Goal: Task Accomplishment & Management: Manage account settings

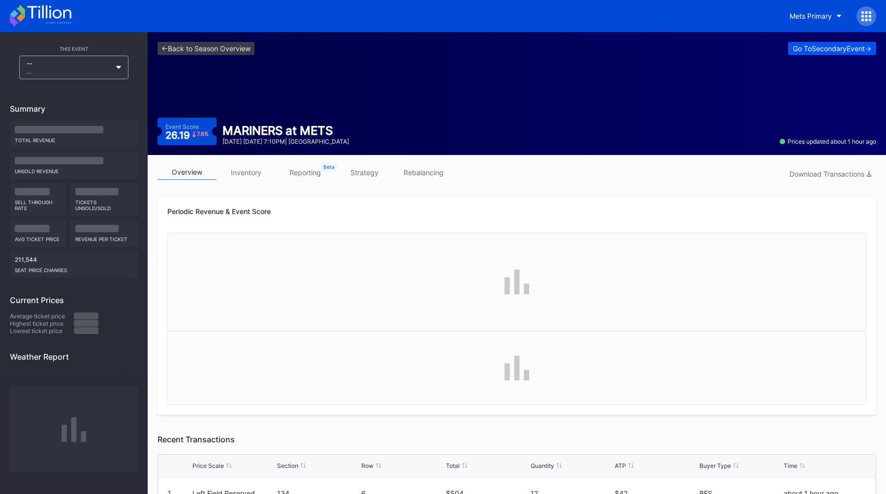
click at [819, 48] on div "Go To Secondary Event ->" at bounding box center [832, 48] width 78 height 8
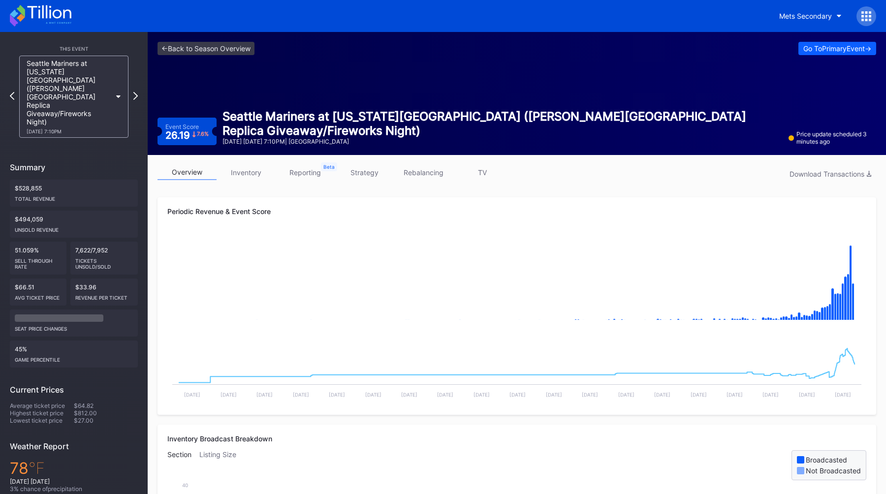
click at [362, 174] on link "strategy" at bounding box center [364, 172] width 59 height 15
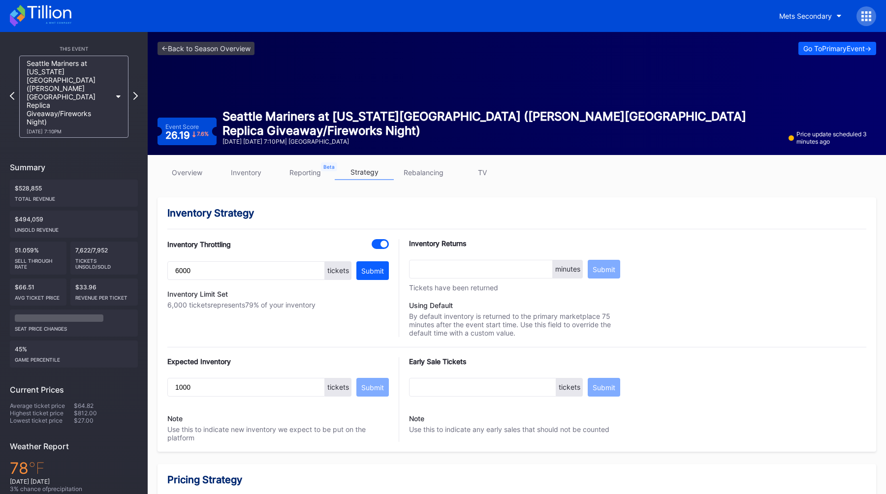
click at [180, 174] on link "overview" at bounding box center [186, 172] width 59 height 15
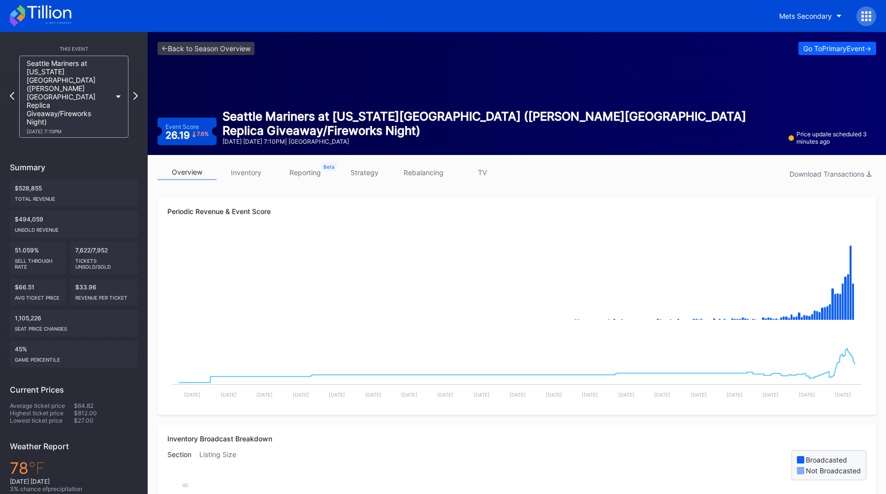
click at [523, 52] on div "<- Back to Season Overview Go To Primary Event ->" at bounding box center [516, 48] width 718 height 13
click at [180, 58] on div "<- Back to Season Overview Go To Primary Event -> Event Score 26.19 7.6 % Seatt…" at bounding box center [517, 93] width 738 height 123
click at [182, 58] on div "<- Back to Season Overview Go To Primary Event -> Event Score 26.19 7.6 % Seatt…" at bounding box center [517, 93] width 738 height 123
click at [192, 52] on link "<- Back to Season Overview" at bounding box center [205, 48] width 97 height 13
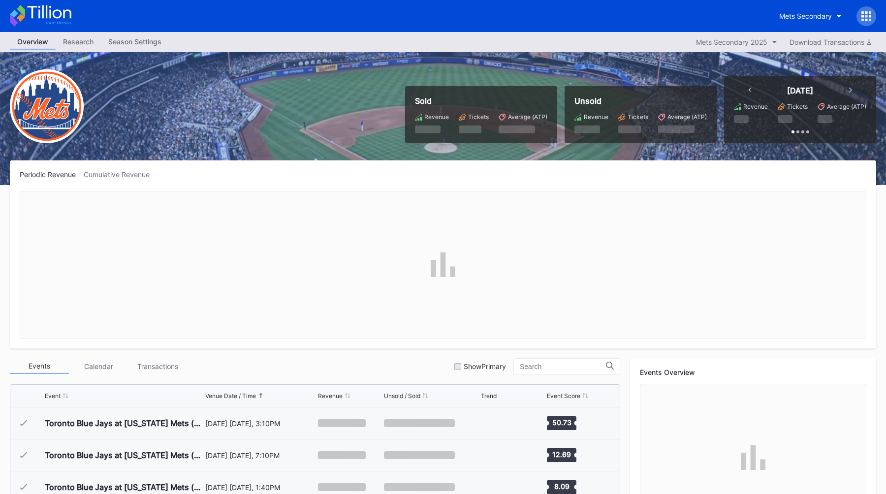
scroll to position [1983, 0]
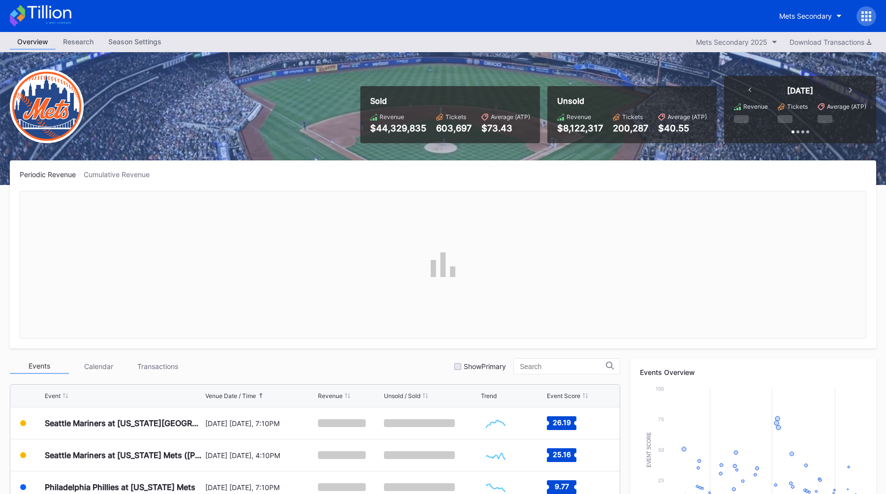
click at [580, 44] on div "Overview Research Season Settings Mets Secondary 2025 Download Transactions" at bounding box center [443, 42] width 886 height 20
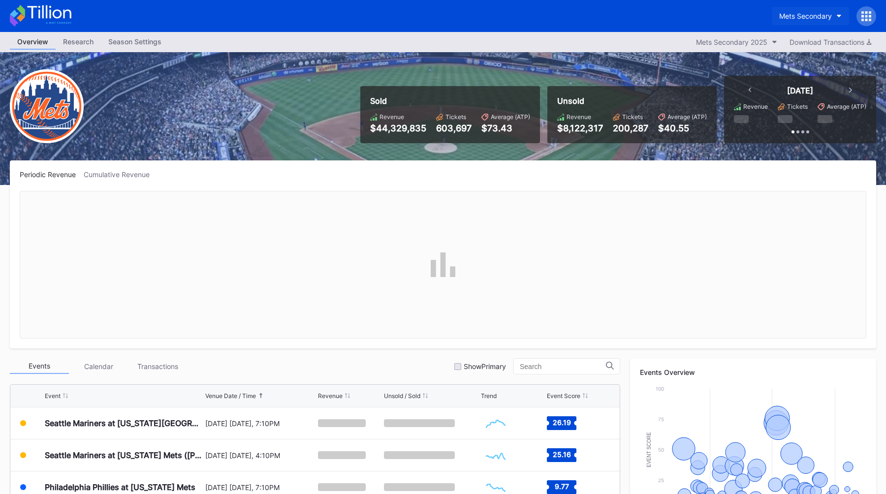
click at [802, 12] on div "Mets Secondary" at bounding box center [805, 16] width 53 height 8
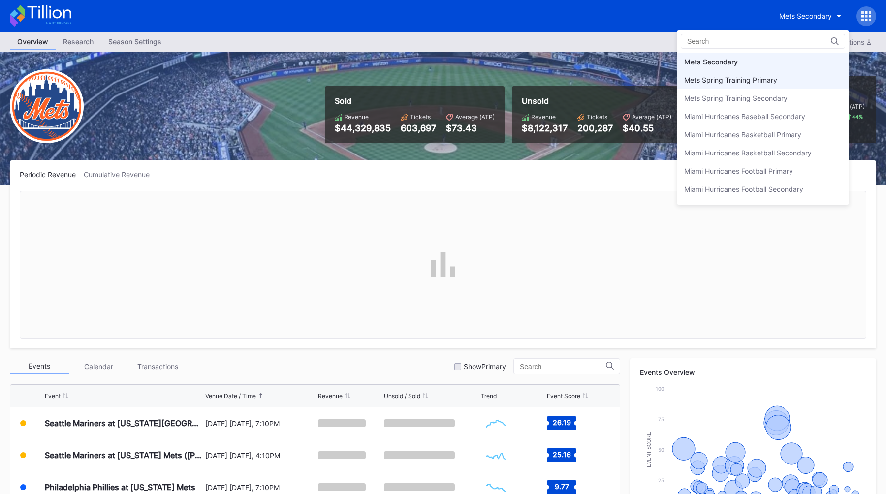
scroll to position [1523, 0]
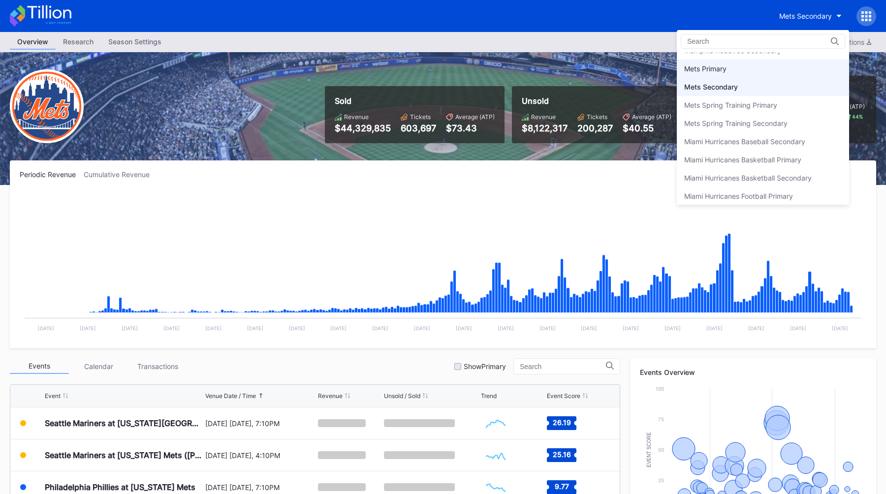
click at [751, 69] on div "Mets Primary" at bounding box center [763, 69] width 172 height 18
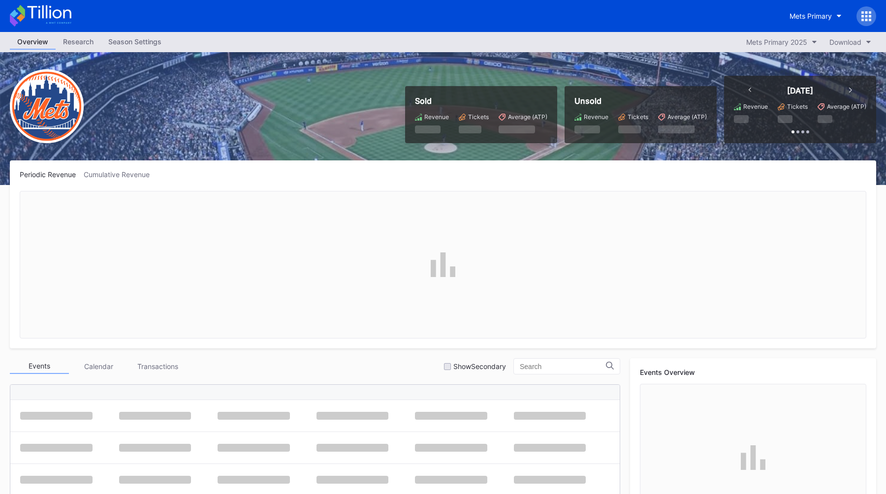
scroll to position [1983, 0]
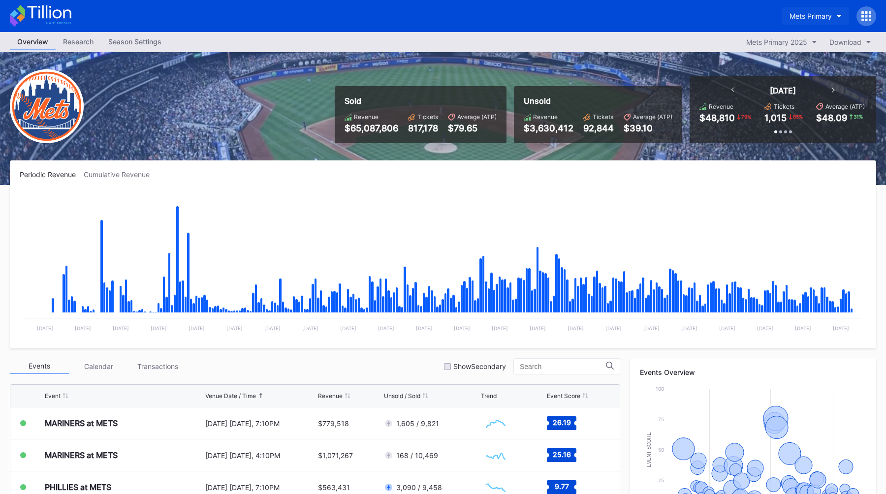
click at [792, 24] on button "Mets Primary" at bounding box center [815, 16] width 67 height 18
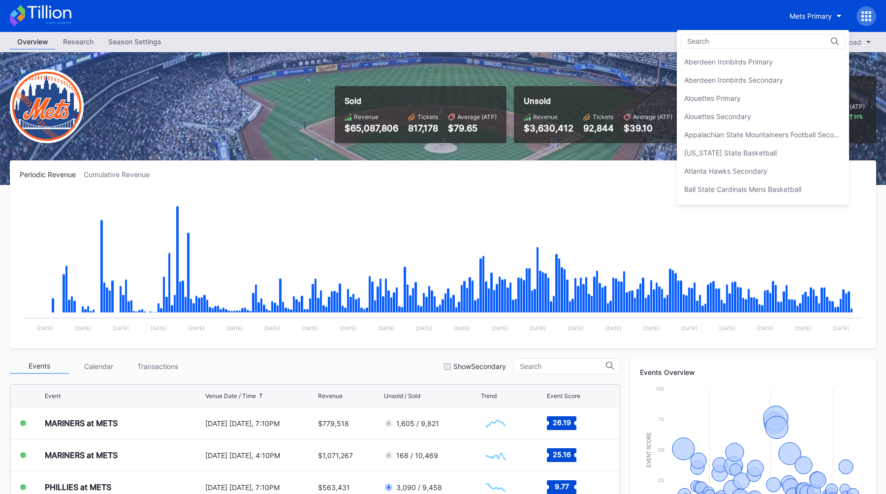
scroll to position [1529, 0]
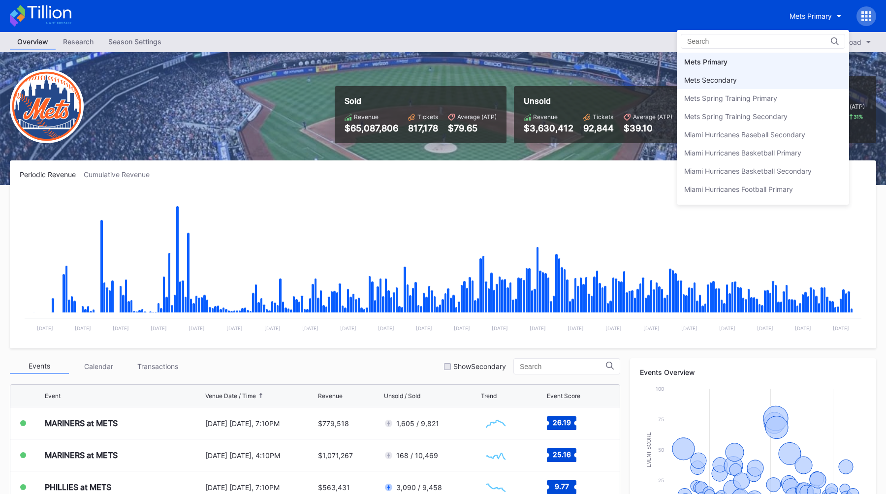
click at [737, 82] on div "Mets Secondary" at bounding box center [710, 80] width 53 height 8
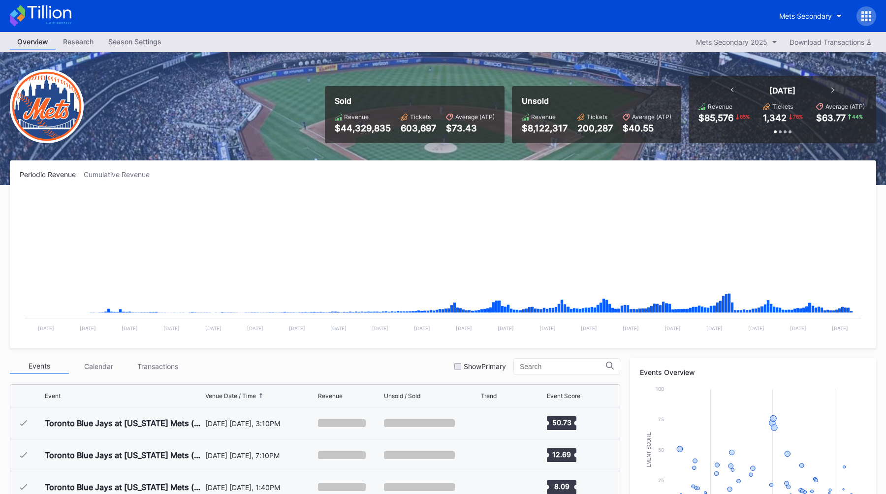
scroll to position [1983, 0]
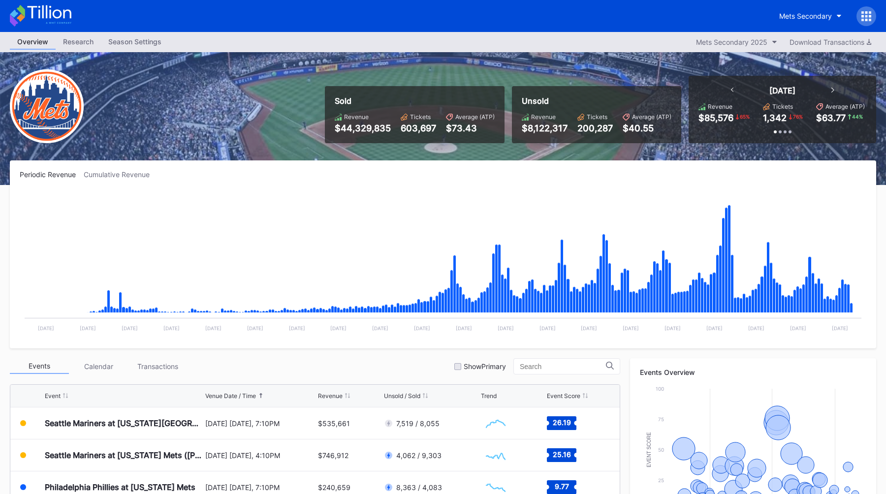
click at [504, 74] on div "Sold Revenue $44,329,835 Tickets 603,697 Average (ATP) $73.43 Unsold Revenue $8…" at bounding box center [443, 118] width 886 height 133
click at [487, 76] on div "Sold Revenue $44,329,835 Tickets 603,697 Average (ATP) $73.43 Unsold Revenue $8…" at bounding box center [596, 109] width 559 height 67
click at [795, 17] on div "Mets Secondary" at bounding box center [805, 16] width 53 height 8
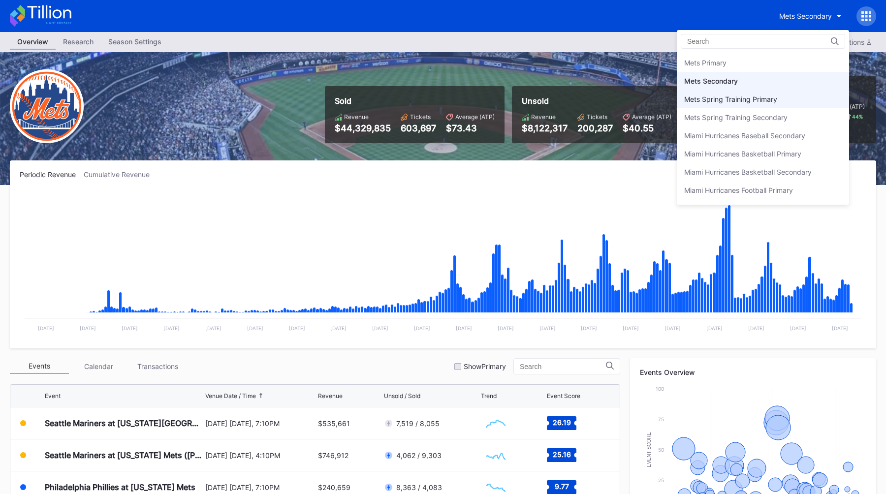
scroll to position [1520, 0]
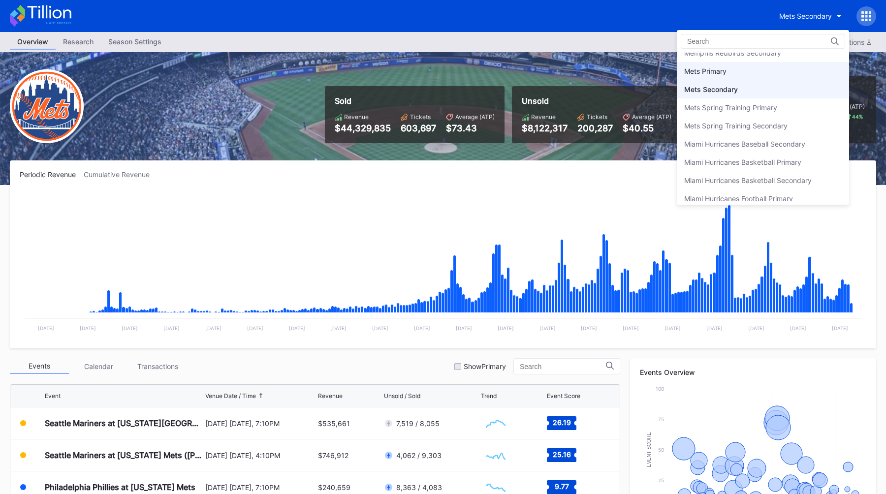
click at [764, 64] on div "Mets Primary" at bounding box center [763, 71] width 172 height 18
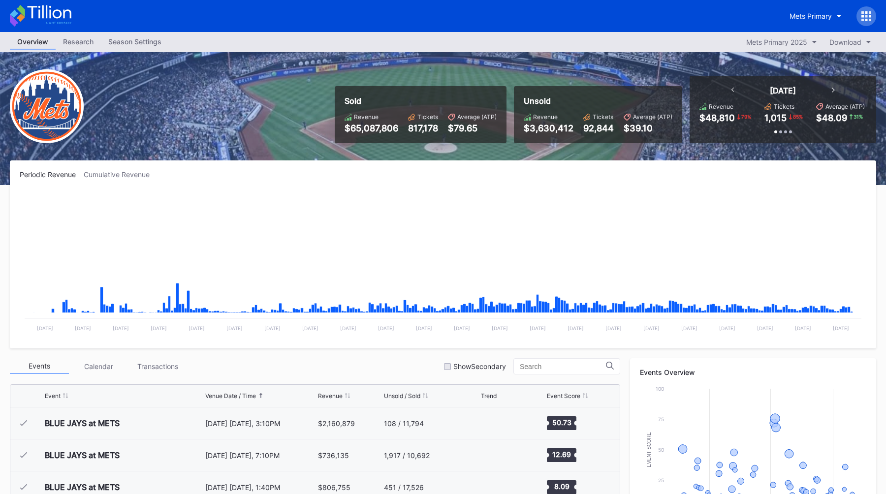
scroll to position [1983, 0]
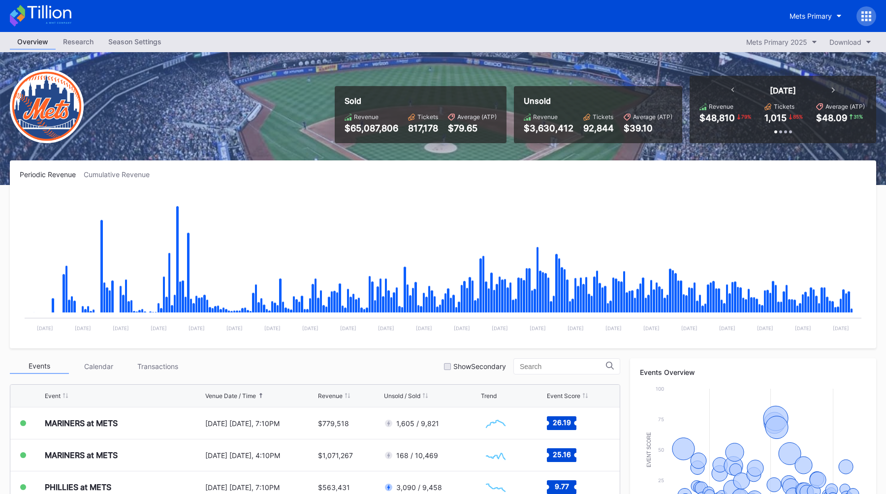
click at [869, 15] on icon at bounding box center [870, 16] width 2 height 2
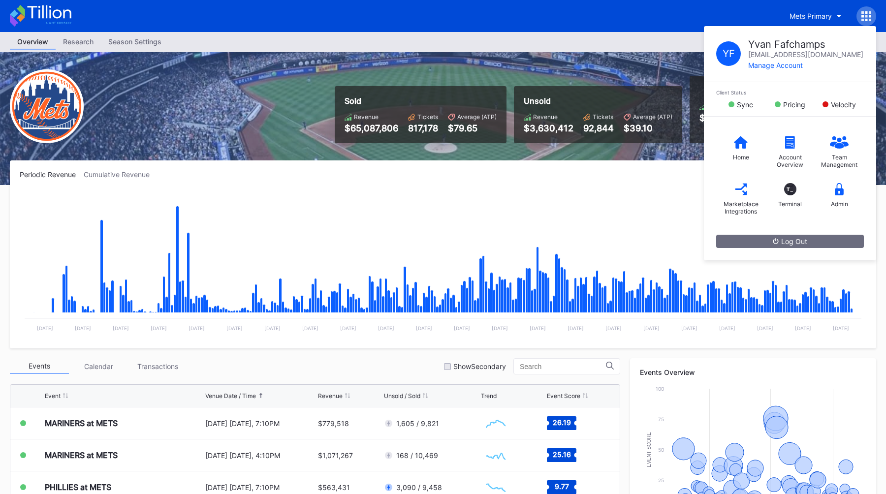
click at [812, 2] on div "Mets Primary Y F Yvan Fafchamps yvan.fafchamps@eventdynamic.com Manage Account …" at bounding box center [443, 16] width 886 height 32
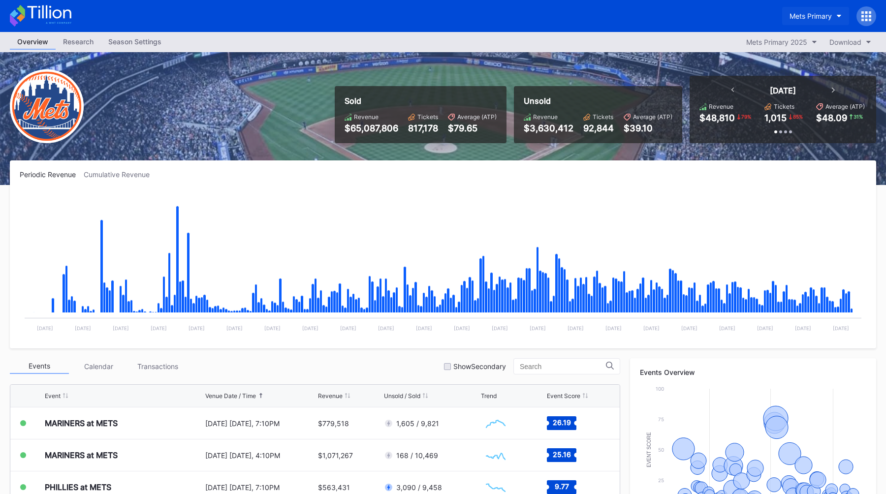
click at [811, 12] on div "Mets Primary" at bounding box center [810, 16] width 42 height 8
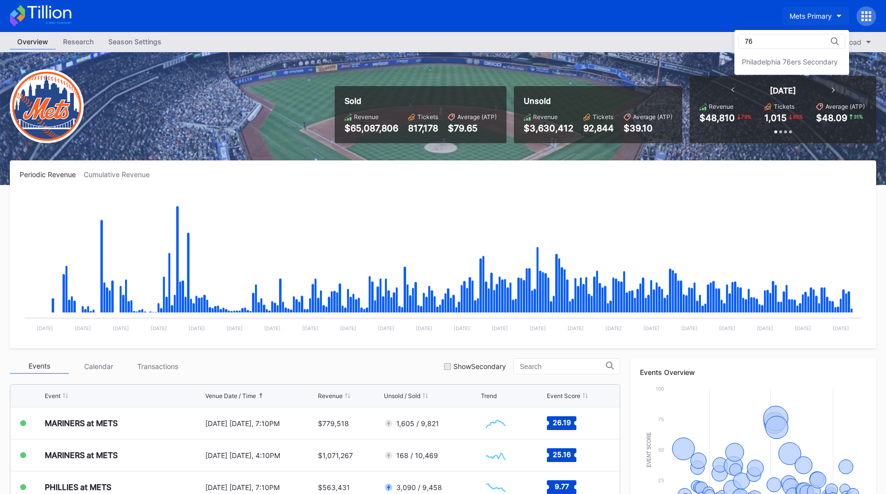
scroll to position [0, 0]
type input "76"
click at [782, 59] on div "Philadelphia 76ers Secondary" at bounding box center [790, 62] width 96 height 8
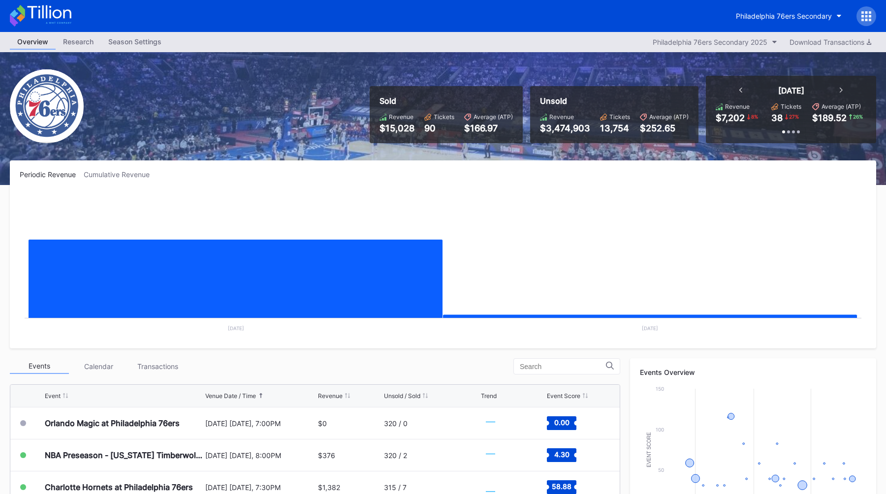
click at [866, 20] on icon at bounding box center [866, 20] width 2 height 2
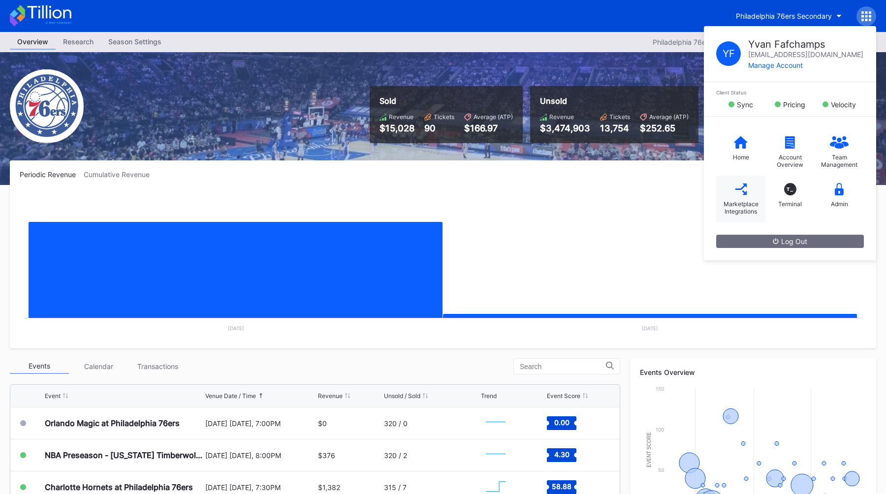
click at [740, 186] on icon at bounding box center [740, 188] width 11 height 11
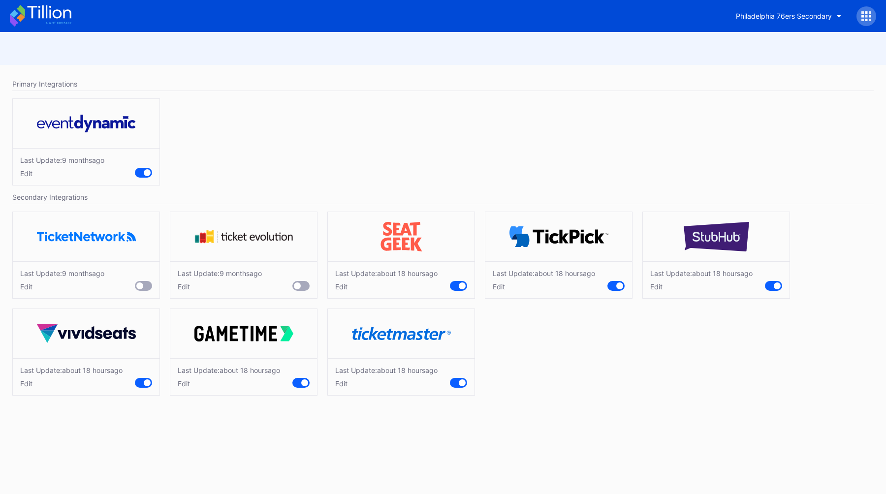
click at [342, 382] on div "Edit" at bounding box center [386, 383] width 102 height 8
click at [423, 440] on div "Cancel" at bounding box center [432, 440] width 22 height 8
click at [799, 19] on div "Philadelphia 76ers Secondary" at bounding box center [784, 16] width 96 height 8
type input "dev"
click at [780, 67] on div "NJ Devils Hockey Secondary" at bounding box center [791, 62] width 115 height 18
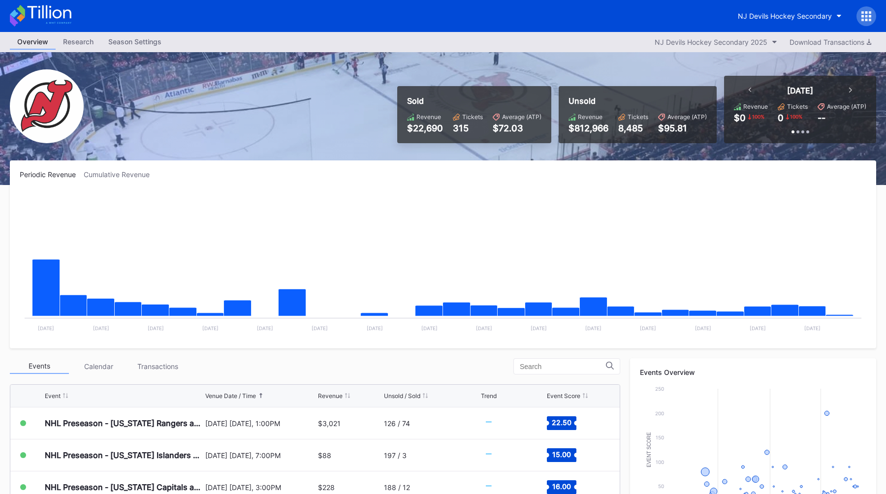
click at [873, 20] on div at bounding box center [866, 16] width 20 height 20
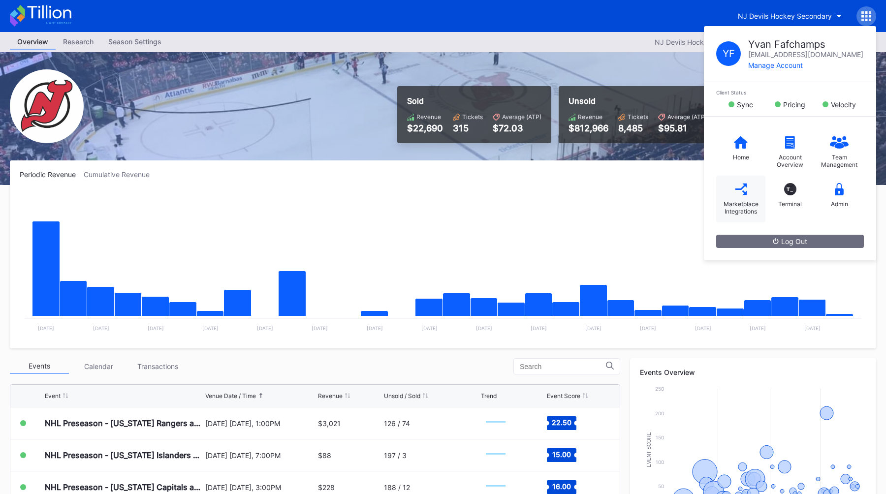
click at [739, 201] on div "Marketplace Integrations" at bounding box center [740, 207] width 39 height 15
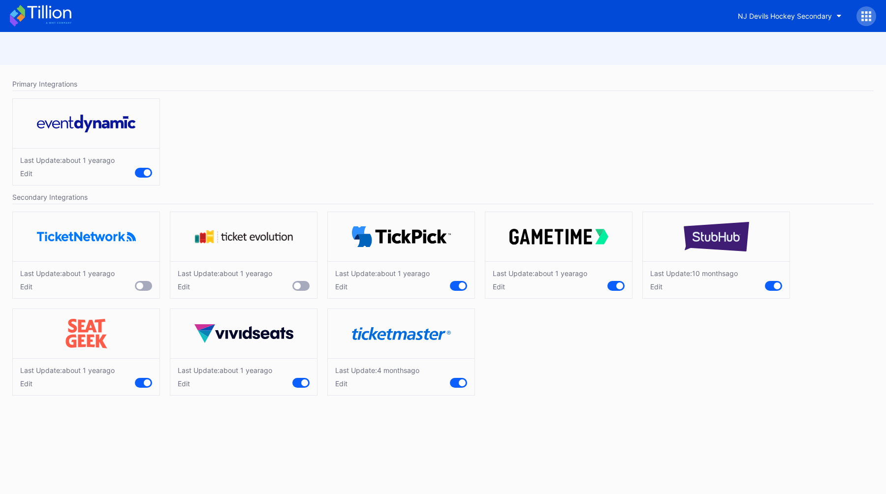
click at [337, 383] on div "Edit" at bounding box center [377, 383] width 84 height 8
click at [434, 441] on div "Cancel" at bounding box center [432, 440] width 22 height 8
click at [578, 185] on div "Last Update: about 1 year ago Edit" at bounding box center [442, 144] width 871 height 102
click at [866, 12] on icon at bounding box center [866, 12] width 2 height 2
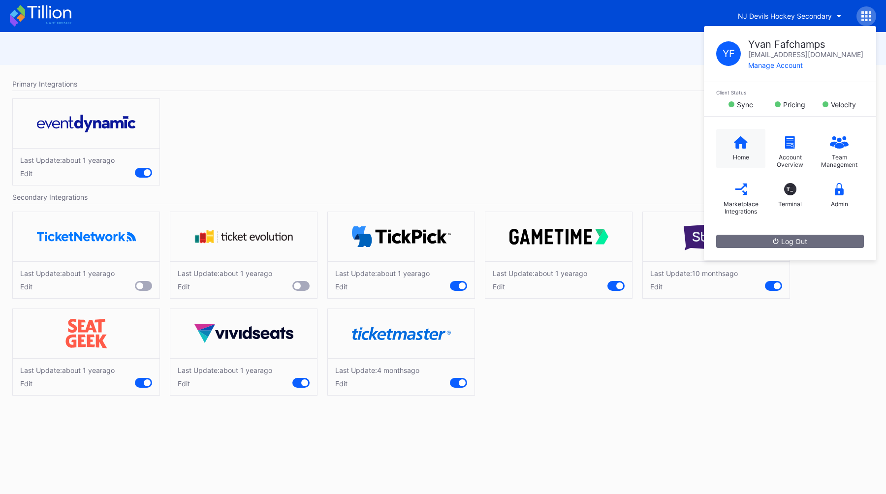
click at [726, 153] on div "Home" at bounding box center [740, 148] width 49 height 39
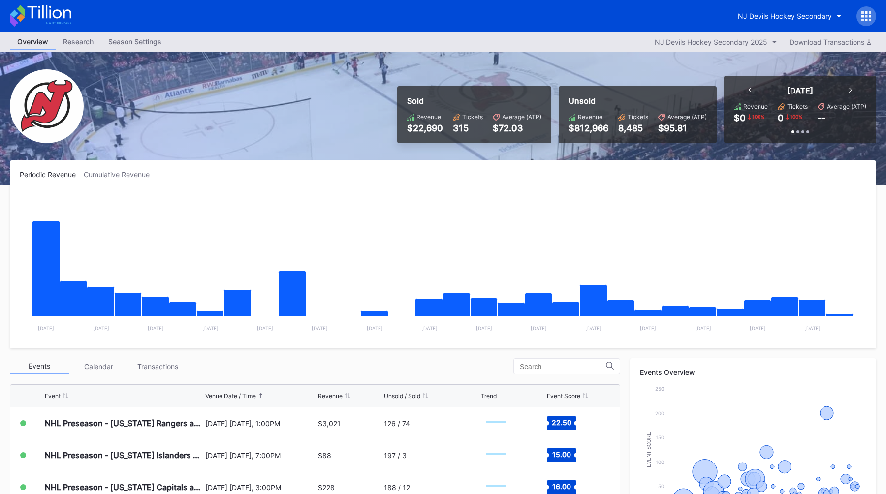
click at [327, 151] on div "Sold Revenue $22,690 Tickets 315 Average (ATP) $72.03 Unsold Revenue $812,966 T…" at bounding box center [443, 118] width 886 height 133
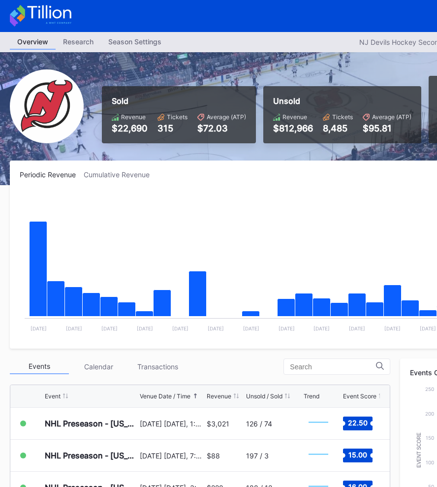
click at [238, 172] on div "Periodic Revenue Cumulative Revenue" at bounding box center [295, 174] width 551 height 8
click at [226, 175] on div "Periodic Revenue Cumulative Revenue" at bounding box center [295, 174] width 551 height 8
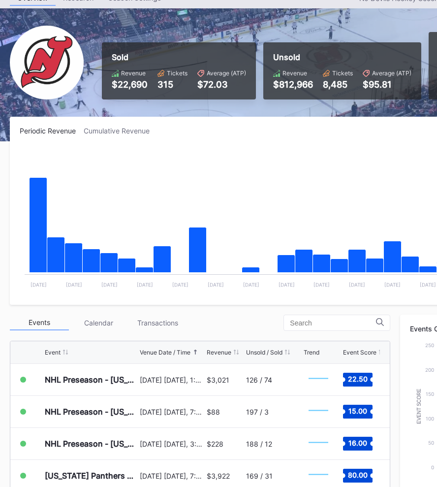
scroll to position [46, 0]
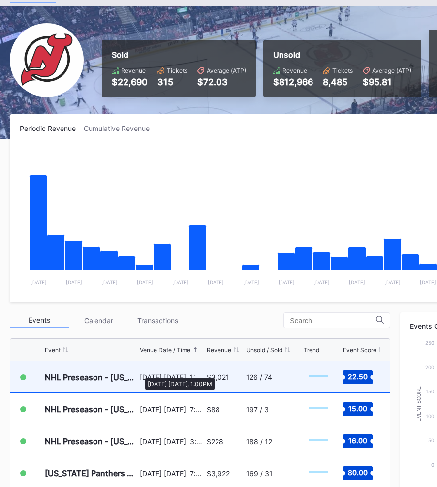
click at [140, 374] on div "September 21 Sunday, 1:00PM" at bounding box center [172, 377] width 64 height 8
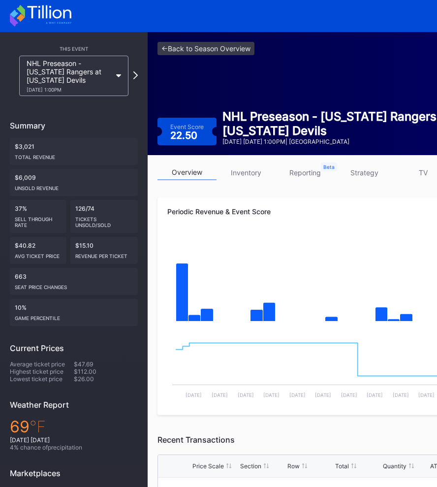
click at [265, 172] on link "inventory" at bounding box center [246, 172] width 59 height 15
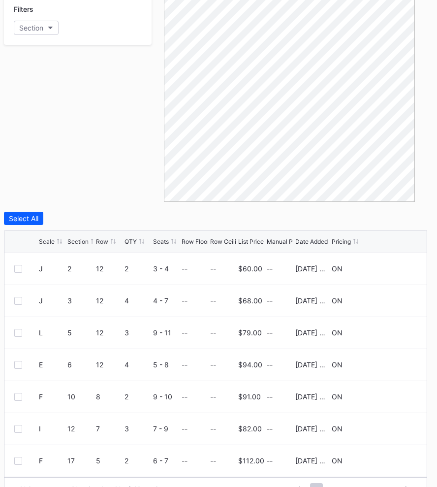
scroll to position [205, 154]
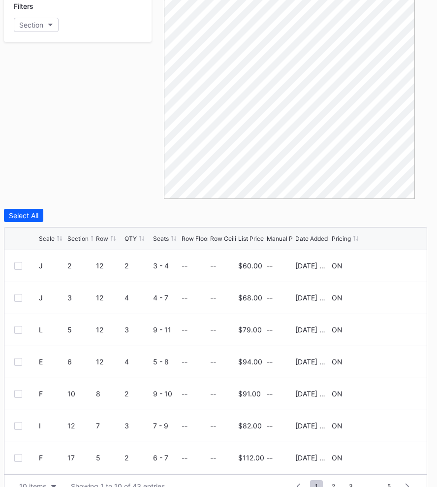
click at [110, 161] on div "Filters Section" at bounding box center [78, 95] width 148 height 207
click at [124, 130] on div "Filters Section" at bounding box center [78, 95] width 148 height 207
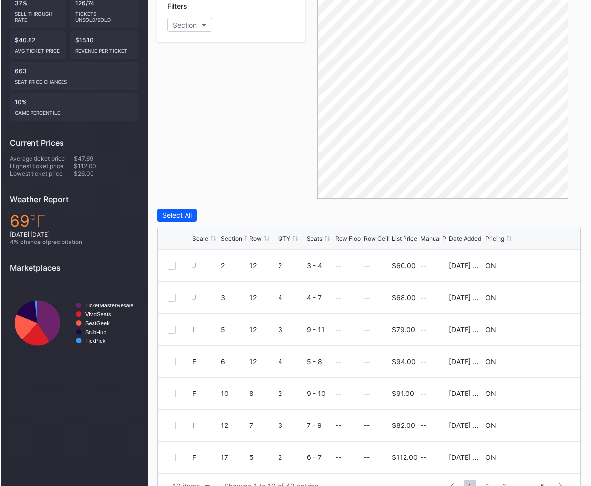
scroll to position [205, 0]
click at [270, 110] on div "Filters Section" at bounding box center [231, 95] width 148 height 207
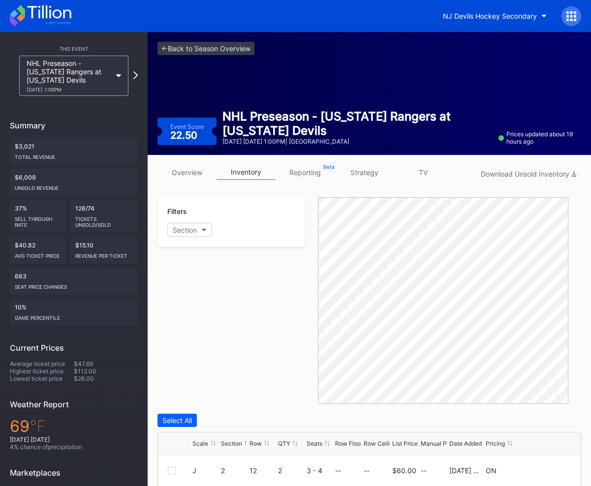
click at [247, 341] on div "Filters Section" at bounding box center [231, 300] width 148 height 207
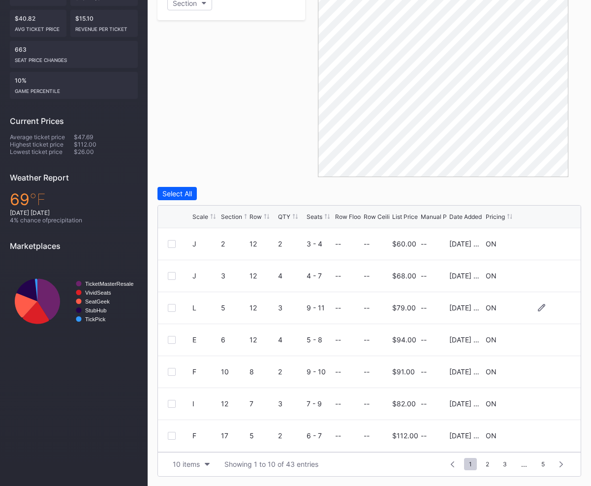
scroll to position [96, 0]
click at [191, 467] on div "10 items" at bounding box center [186, 464] width 27 height 8
click at [200, 437] on div "200 items" at bounding box center [191, 440] width 32 height 8
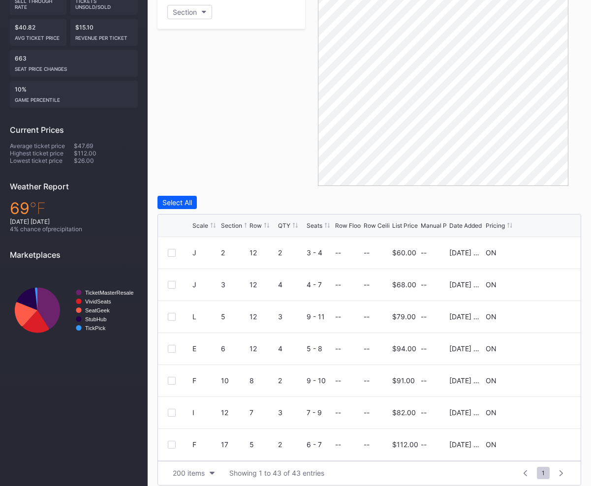
scroll to position [227, 0]
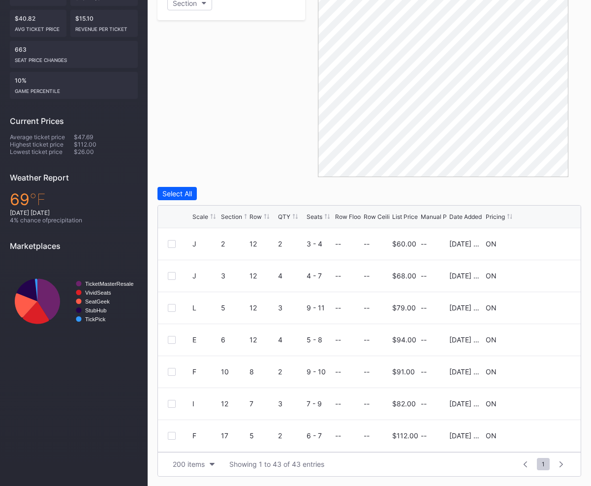
click at [286, 149] on div "Filters Section" at bounding box center [231, 73] width 148 height 207
click at [251, 99] on div "Filters Section" at bounding box center [231, 73] width 148 height 207
click at [237, 126] on div "Filters Section" at bounding box center [231, 73] width 148 height 207
click at [273, 87] on div "Filters Section" at bounding box center [231, 73] width 148 height 207
click at [270, 181] on div "Filters Section Select All Scale Section Row QTY Seats Row Floor Row Ceiling Li…" at bounding box center [369, 223] width 424 height 506
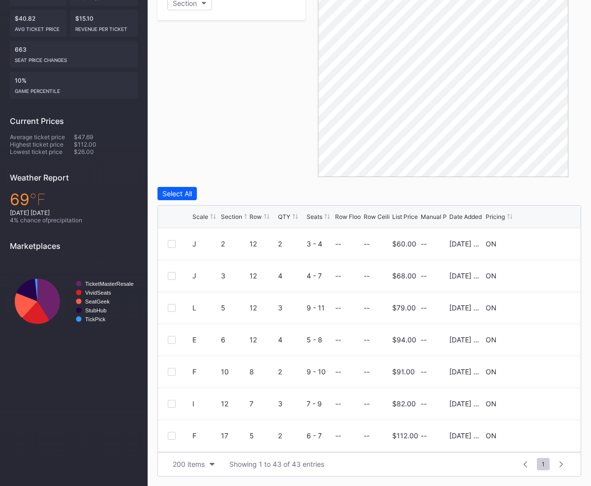
click at [219, 175] on div "Filters Section" at bounding box center [231, 73] width 148 height 207
click at [234, 156] on div "Filters Section" at bounding box center [231, 73] width 148 height 207
click at [239, 156] on div "Filters Section" at bounding box center [231, 73] width 148 height 207
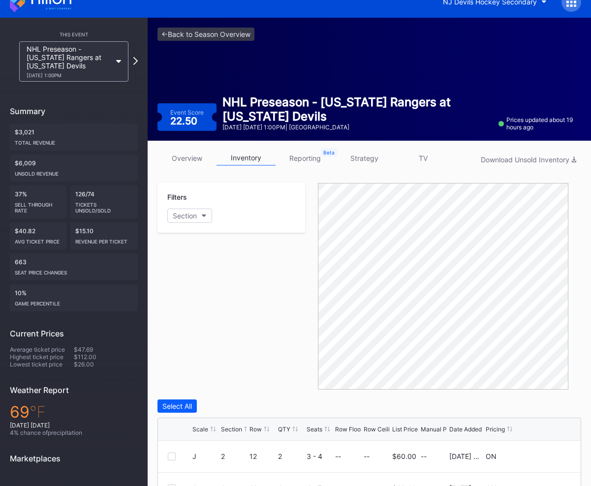
scroll to position [0, 0]
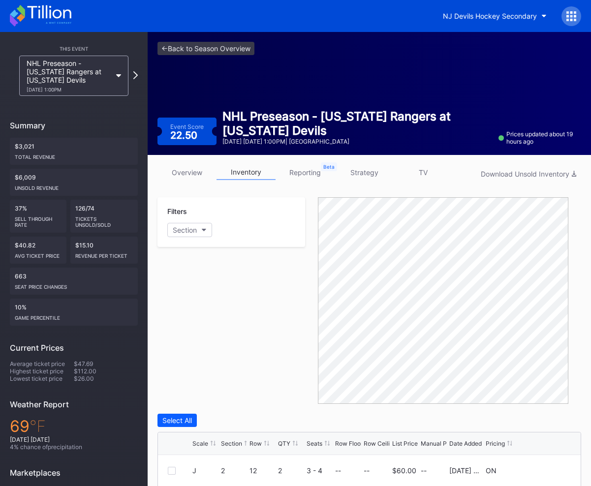
click at [563, 16] on div at bounding box center [571, 16] width 20 height 20
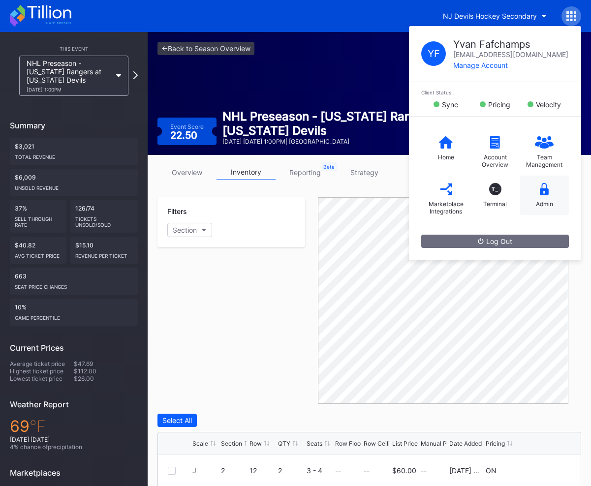
click at [549, 201] on div "Admin" at bounding box center [544, 203] width 17 height 7
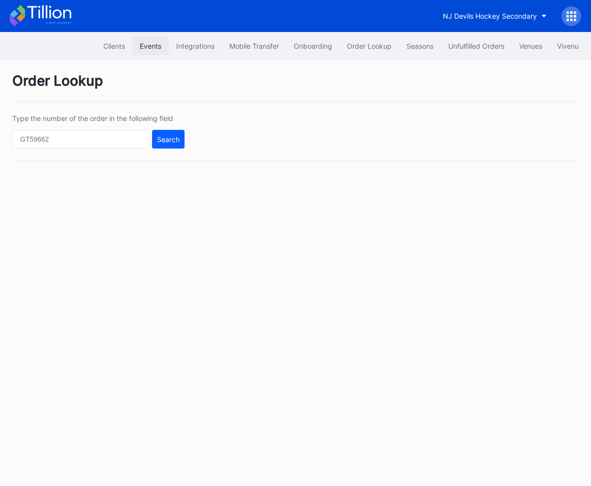
click at [148, 47] on div "Events" at bounding box center [151, 46] width 22 height 8
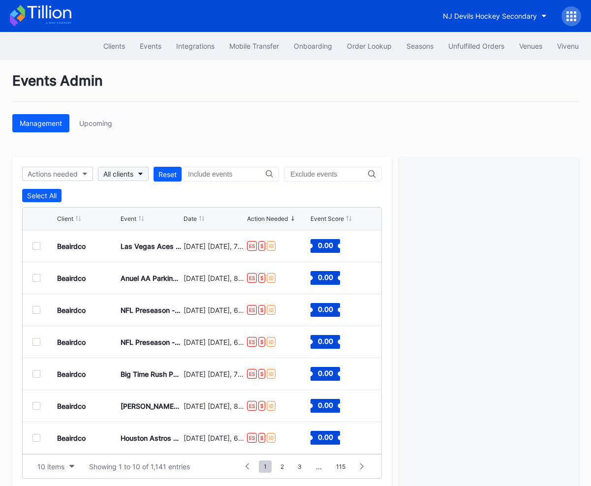
click at [126, 173] on div "All clients" at bounding box center [118, 174] width 30 height 8
type input "devil"
click at [139, 213] on div "NJ Devils Hockey Secondary" at bounding box center [156, 218] width 115 height 18
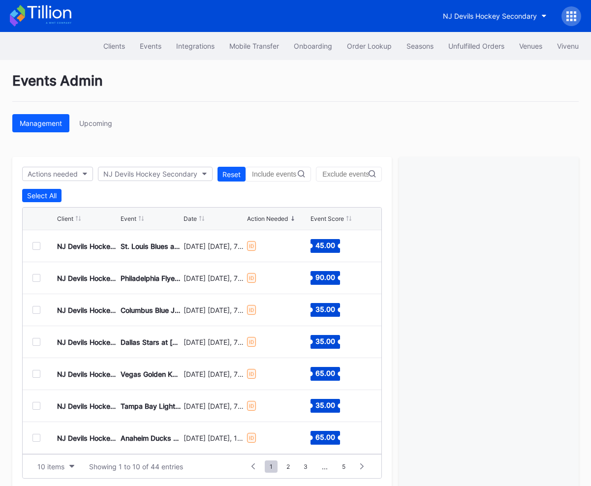
click at [187, 96] on div "Events Admin" at bounding box center [295, 87] width 566 height 30
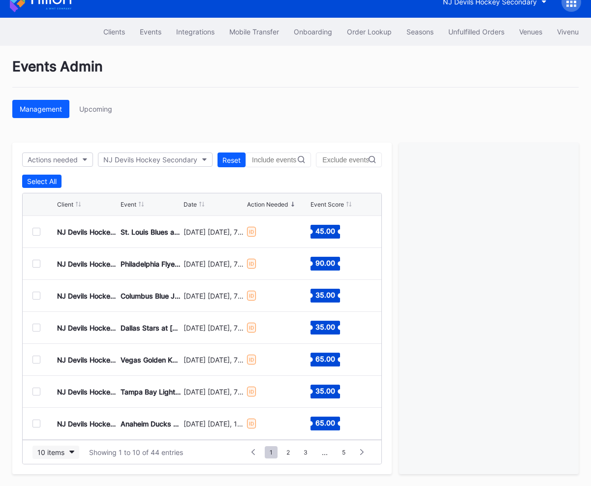
click at [40, 450] on div "10 items" at bounding box center [50, 452] width 27 height 8
click at [55, 434] on div "200 items" at bounding box center [55, 427] width 47 height 18
click at [45, 183] on div "Select All" at bounding box center [42, 181] width 30 height 8
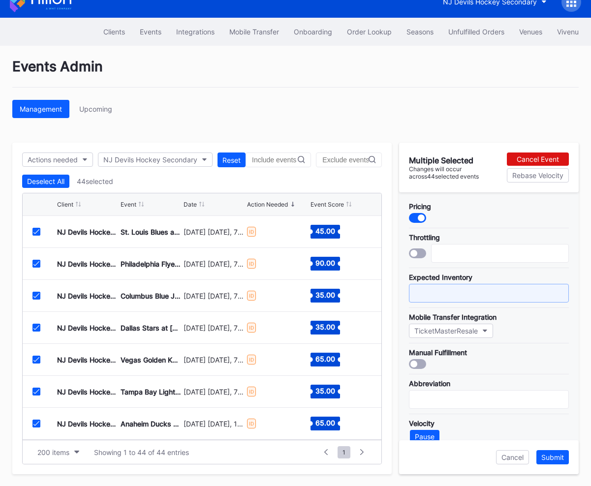
click at [417, 292] on input "text" at bounding box center [489, 293] width 160 height 19
type input "700"
click at [557, 456] on div "Submit" at bounding box center [552, 457] width 23 height 8
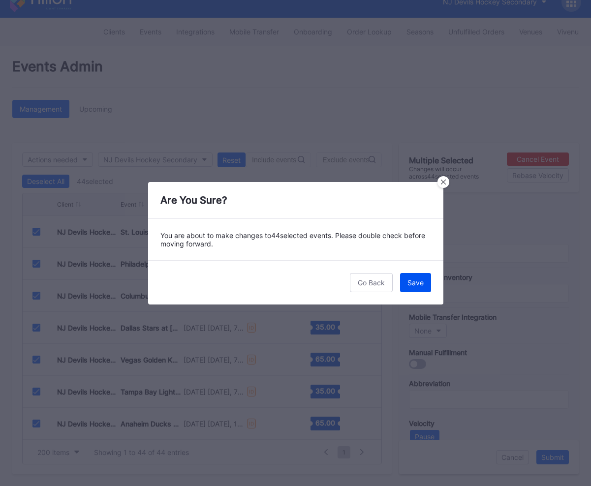
click at [422, 283] on div "Save" at bounding box center [415, 283] width 16 height 8
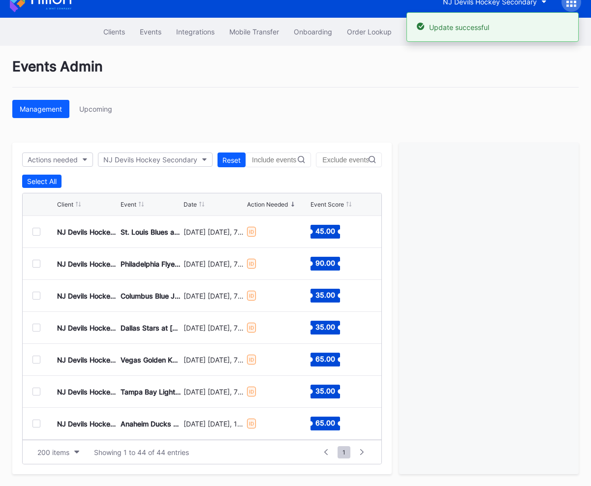
click at [34, 264] on div at bounding box center [36, 264] width 8 height 8
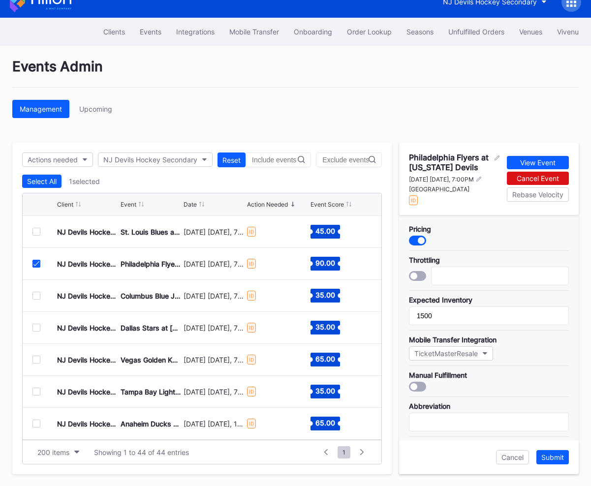
click at [37, 264] on icon at bounding box center [36, 263] width 6 height 5
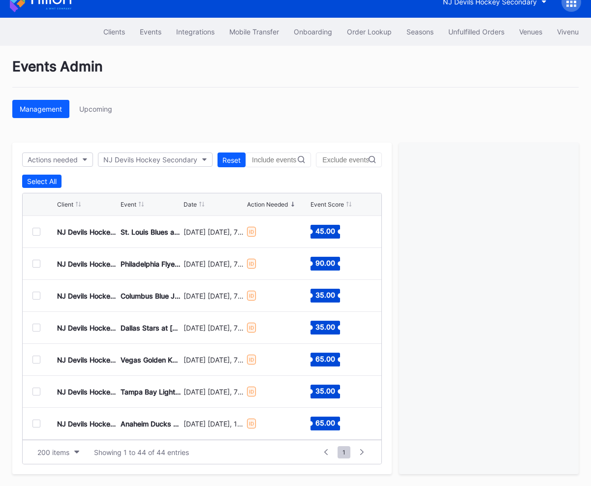
click at [36, 231] on div at bounding box center [36, 232] width 8 height 8
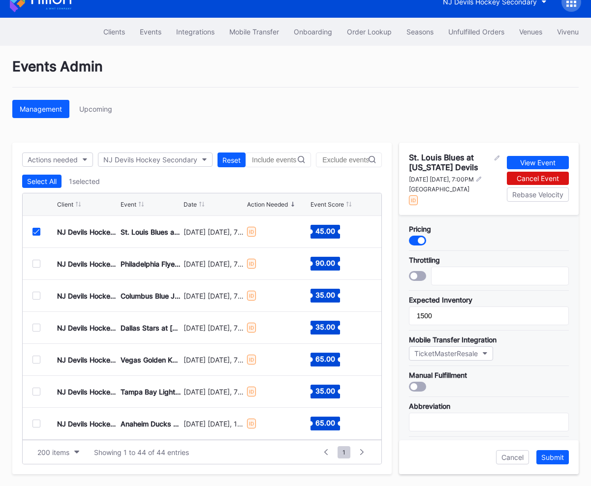
click at [36, 232] on icon at bounding box center [36, 231] width 6 height 5
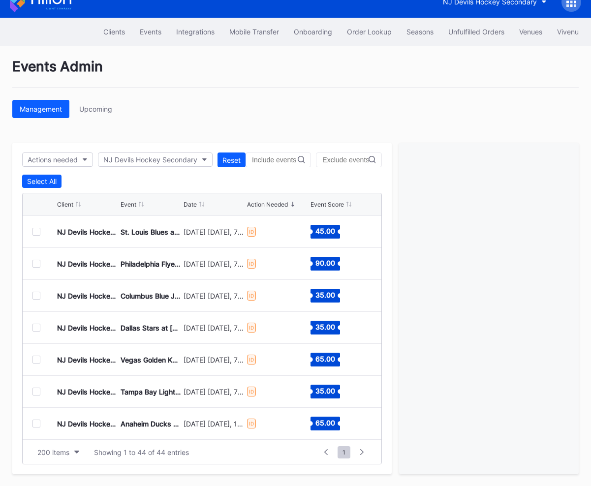
click at [36, 328] on div at bounding box center [36, 328] width 8 height 8
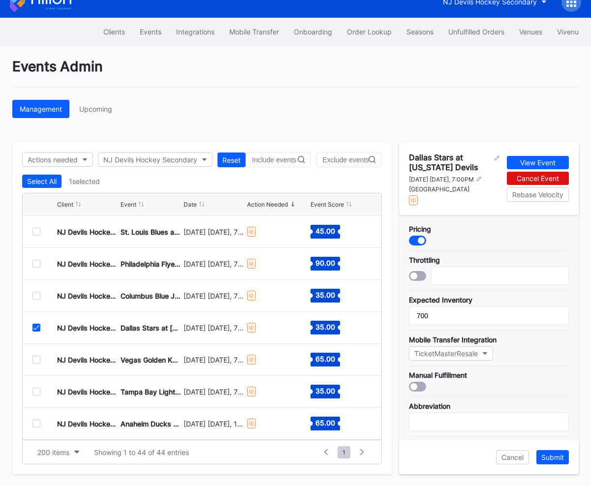
click at [36, 328] on icon at bounding box center [36, 327] width 6 height 5
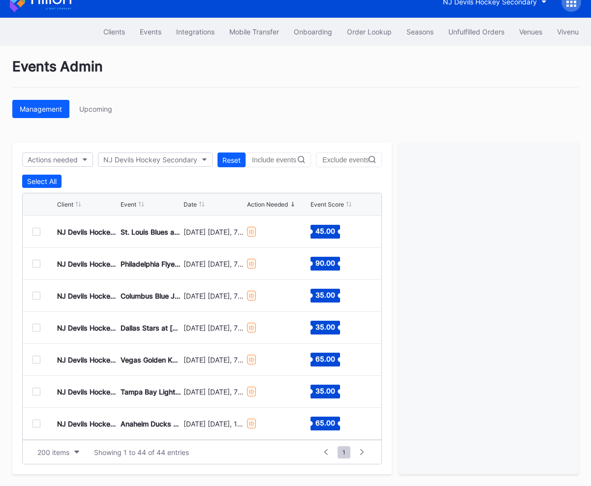
click at [37, 359] on div at bounding box center [36, 360] width 8 height 8
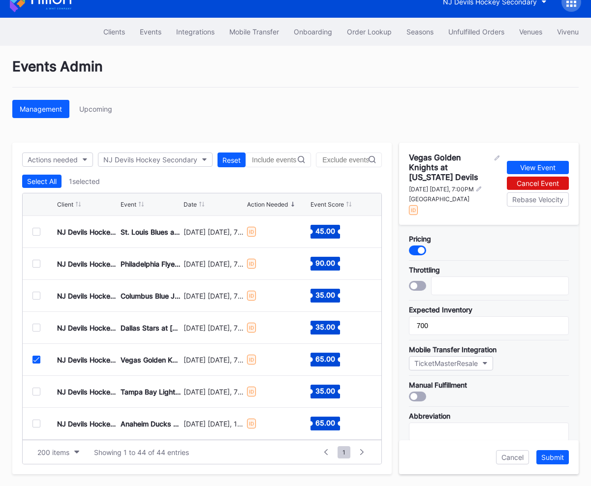
click at [37, 359] on icon at bounding box center [36, 359] width 6 height 5
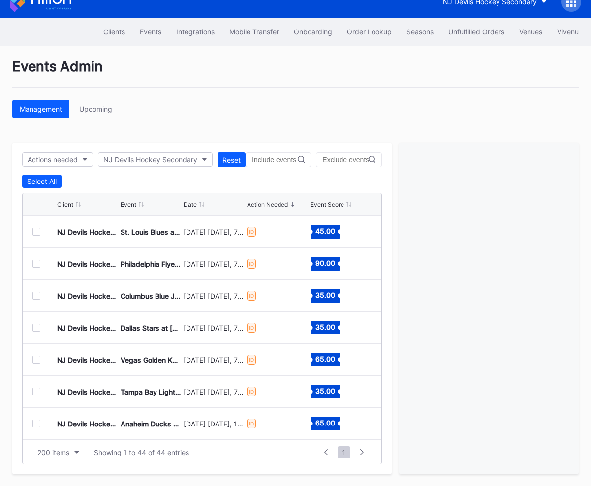
click at [37, 395] on div "NJ Devils Hockey Secondary Tampa Bay Lightning at New Jersey Devils December 11…" at bounding box center [202, 392] width 359 height 32
click at [37, 393] on div at bounding box center [36, 392] width 8 height 8
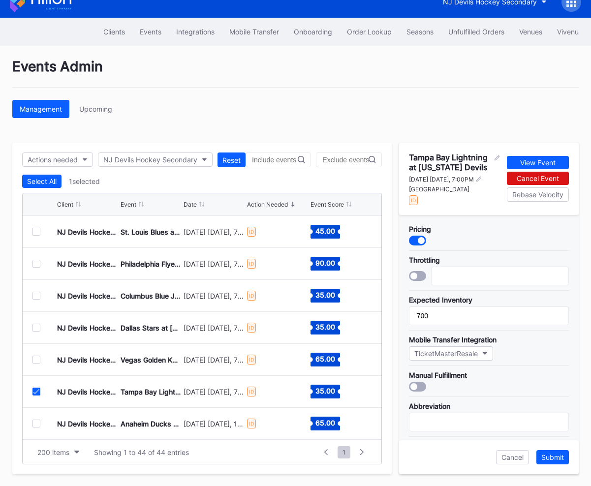
click at [37, 393] on icon at bounding box center [36, 391] width 6 height 5
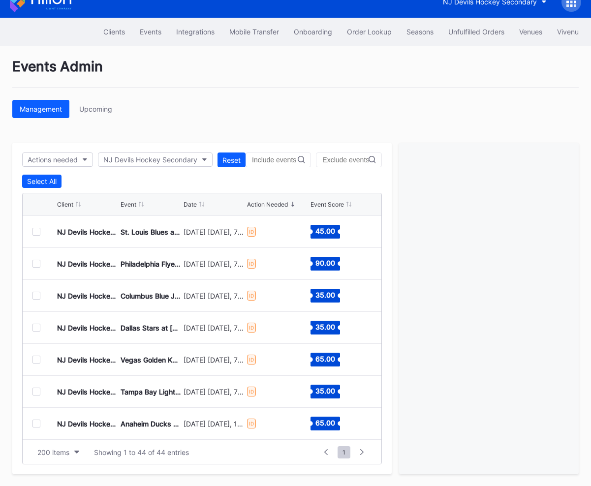
click at [37, 421] on div at bounding box center [36, 424] width 8 height 8
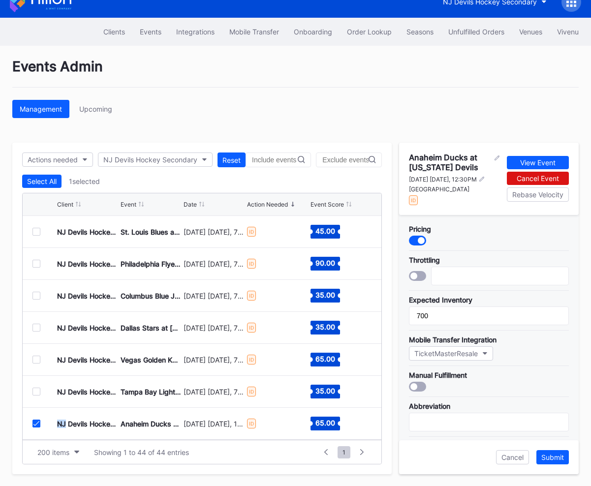
click at [37, 421] on icon at bounding box center [36, 423] width 6 height 5
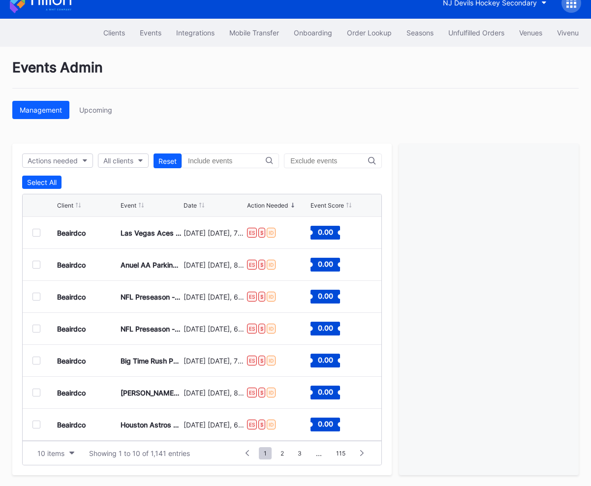
scroll to position [14, 0]
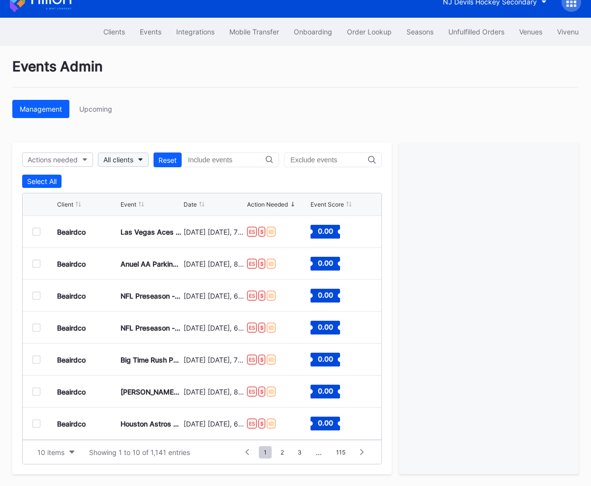
click at [126, 155] on button "All clients" at bounding box center [123, 160] width 51 height 14
type input "devil"
click at [144, 198] on div "NJ Devils Hockey Secondary" at bounding box center [156, 204] width 115 height 18
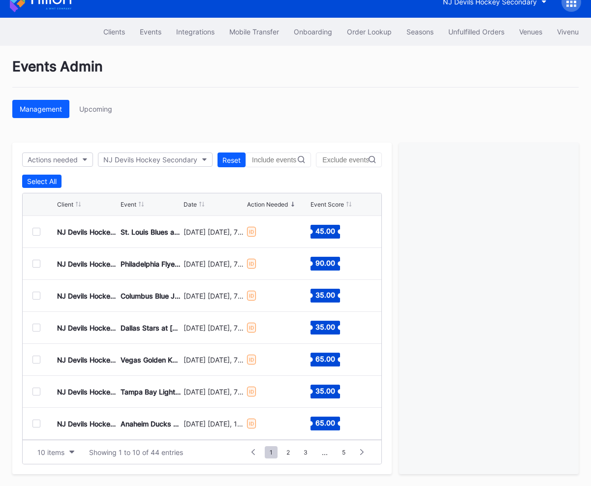
click at [180, 118] on div "Events Admin Management Upcoming Actions needed NJ Devils Hockey Secondary Rese…" at bounding box center [295, 266] width 591 height 441
click at [35, 231] on div at bounding box center [36, 232] width 8 height 8
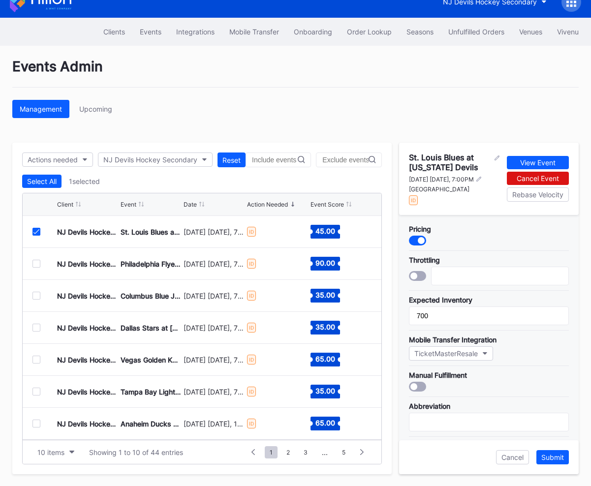
click at [35, 231] on icon at bounding box center [36, 231] width 6 height 5
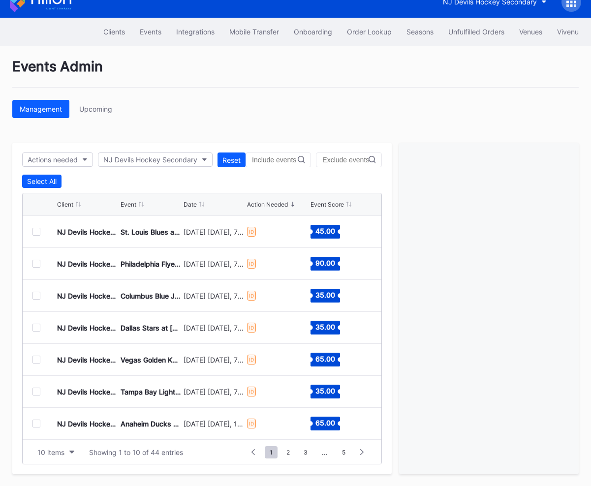
click at [37, 263] on div at bounding box center [36, 264] width 8 height 8
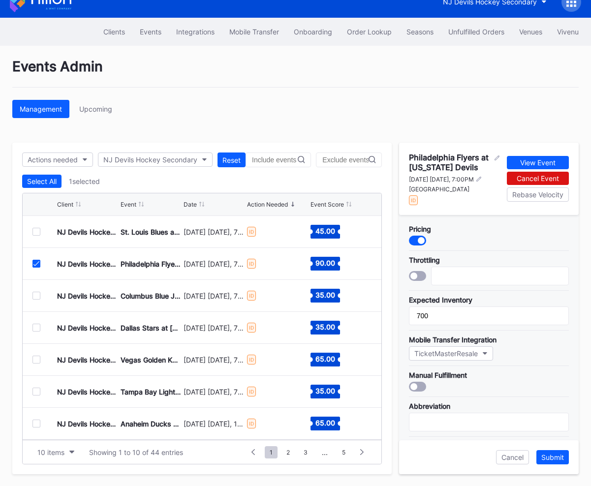
click at [37, 263] on icon at bounding box center [36, 263] width 6 height 5
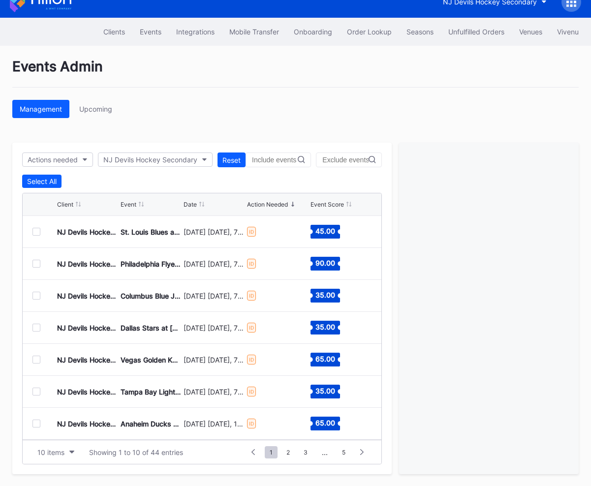
click at [34, 303] on div "NJ Devils Hockey Secondary Columbus Blue Jackets at New Jersey Devils December …" at bounding box center [202, 296] width 359 height 32
click at [34, 297] on div at bounding box center [36, 296] width 8 height 8
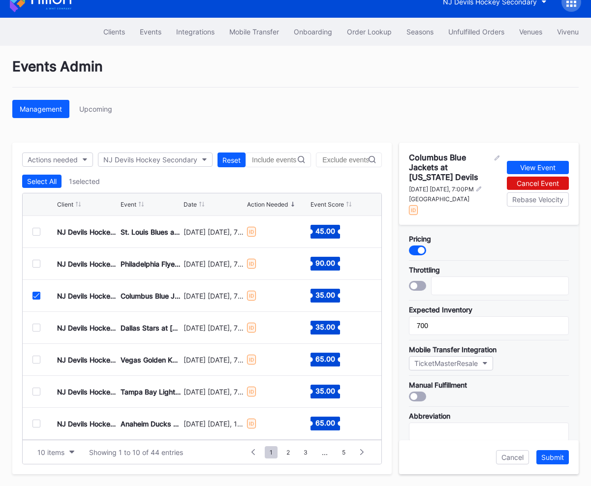
click at [37, 295] on icon at bounding box center [36, 295] width 6 height 5
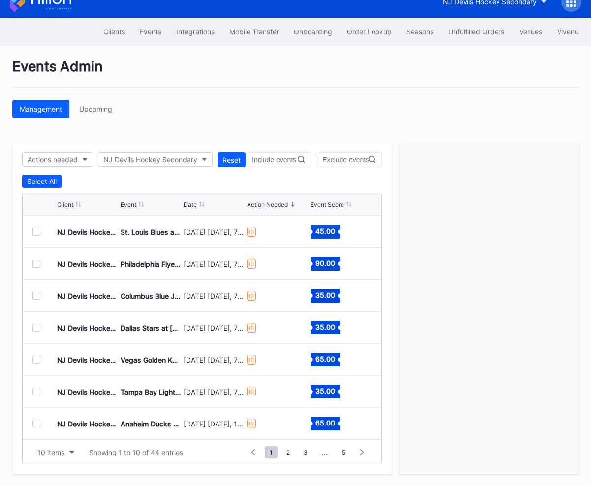
click at [37, 327] on div at bounding box center [36, 328] width 8 height 8
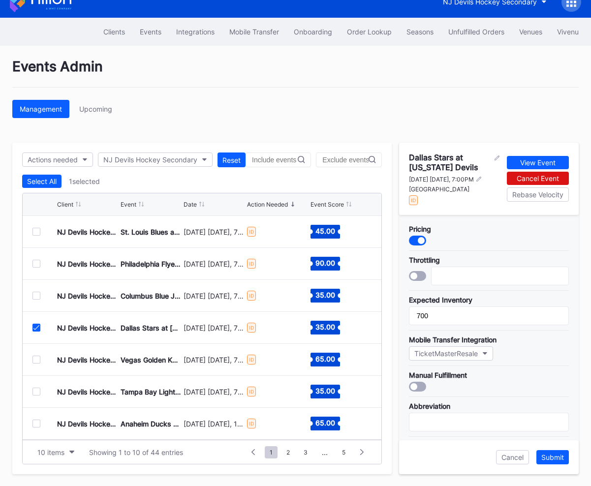
click at [37, 327] on icon at bounding box center [36, 327] width 6 height 5
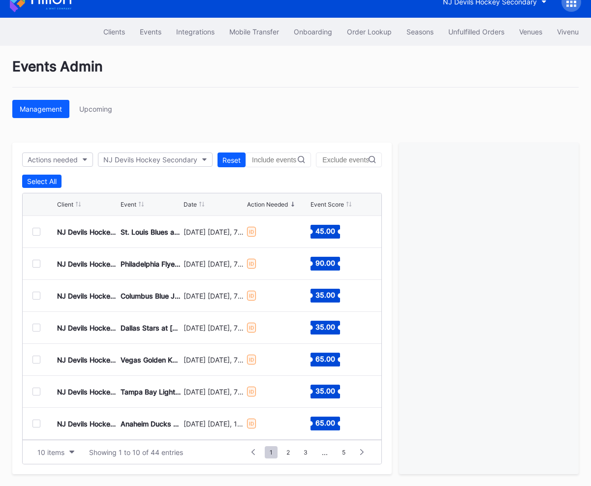
click at [36, 358] on div at bounding box center [36, 360] width 8 height 8
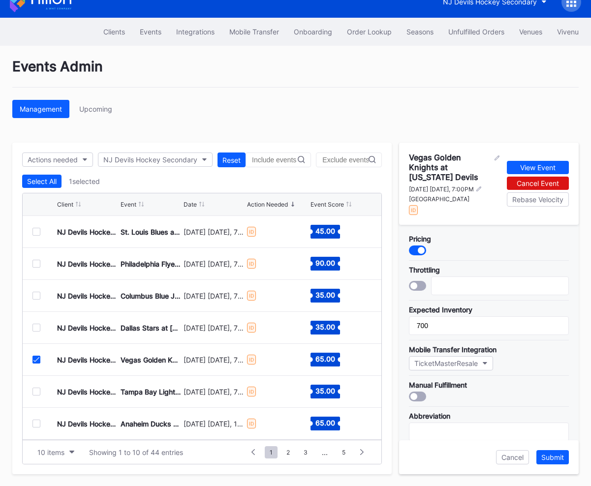
click at [36, 358] on icon at bounding box center [36, 359] width 6 height 5
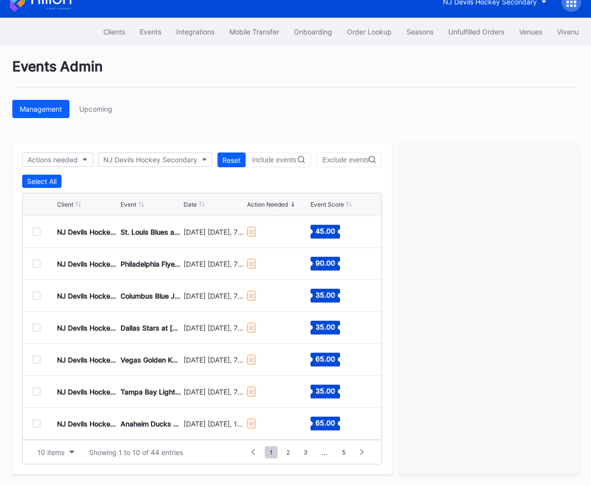
click at [38, 394] on div at bounding box center [36, 392] width 8 height 8
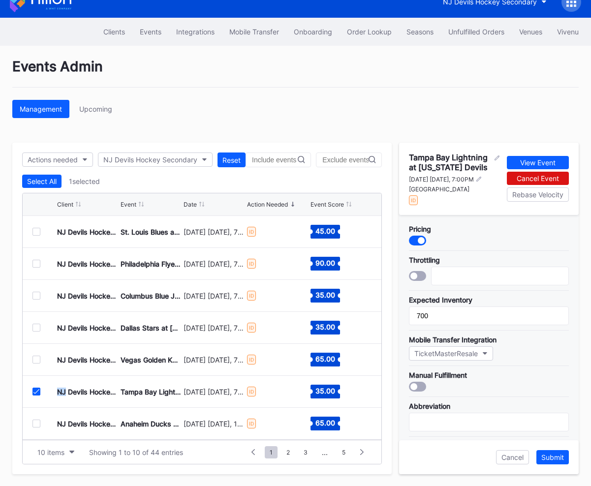
click at [38, 394] on div at bounding box center [36, 392] width 8 height 8
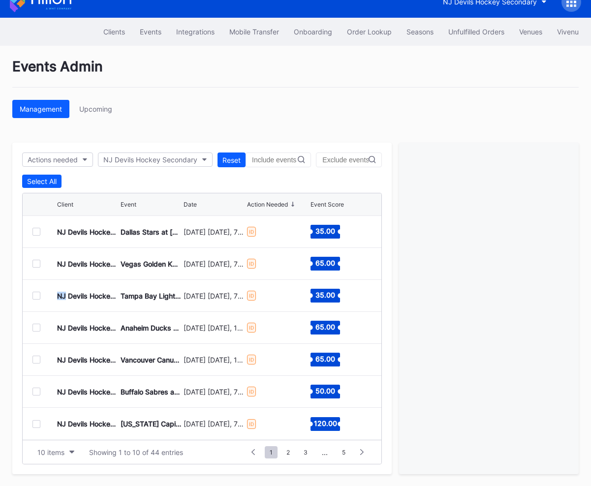
scroll to position [0, 0]
click at [179, 101] on div "Management Upcoming" at bounding box center [295, 109] width 566 height 18
click at [32, 233] on div at bounding box center [36, 232] width 8 height 8
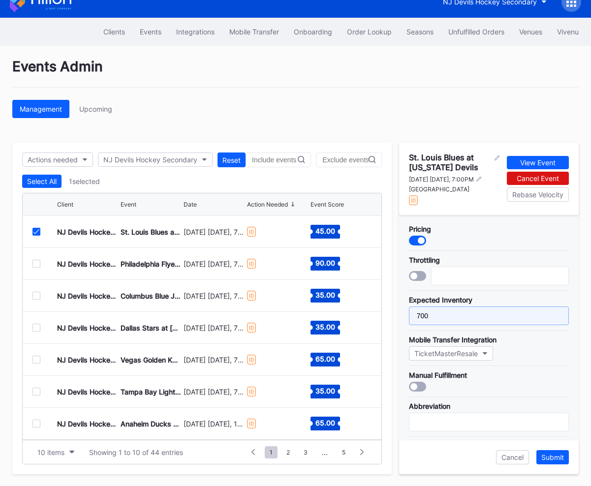
click at [419, 321] on input "700" at bounding box center [489, 316] width 160 height 19
type input "1500"
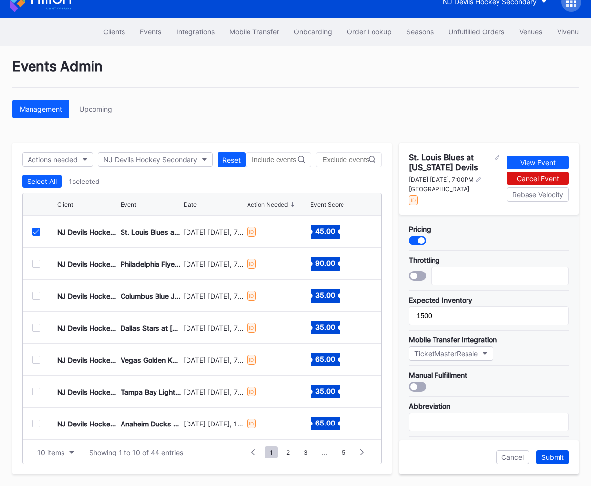
click at [543, 458] on div "Submit" at bounding box center [552, 457] width 23 height 8
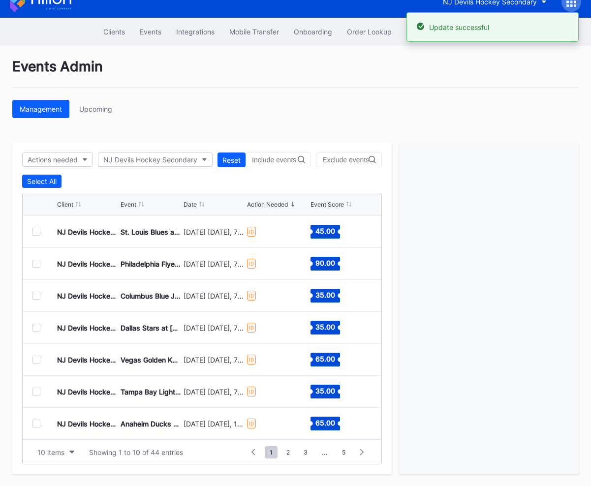
click at [35, 265] on div at bounding box center [36, 264] width 8 height 8
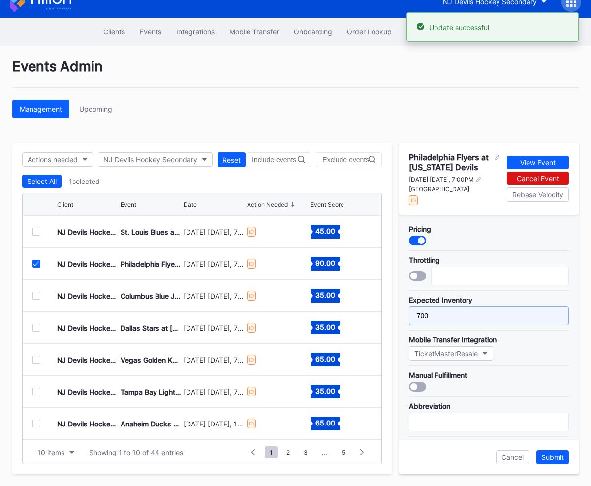
click at [425, 320] on input "700" at bounding box center [489, 316] width 160 height 19
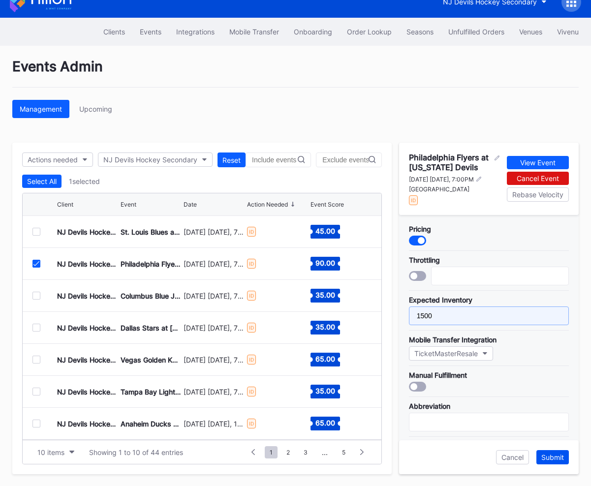
type input "1500"
click at [555, 457] on div "Submit" at bounding box center [552, 457] width 23 height 8
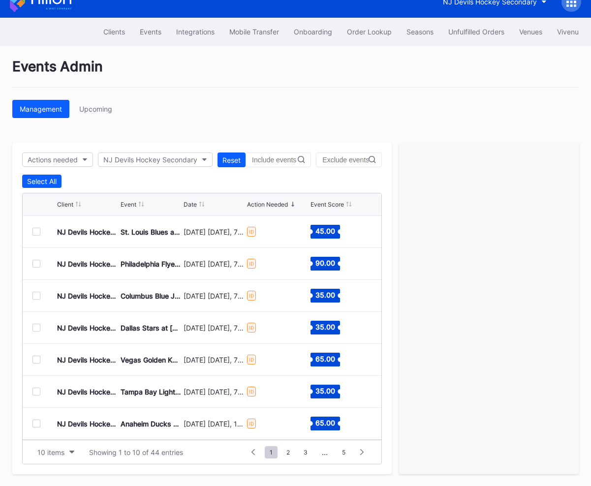
click at [278, 49] on div "Events Admin Management Upcoming Actions needed NJ Devils Hockey Secondary Rese…" at bounding box center [295, 266] width 591 height 441
click at [61, 449] on div "10 items" at bounding box center [50, 452] width 27 height 8
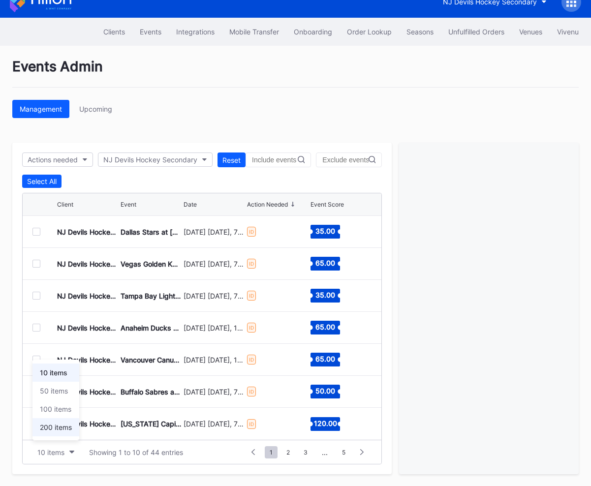
click at [61, 435] on div "200 items" at bounding box center [55, 427] width 47 height 18
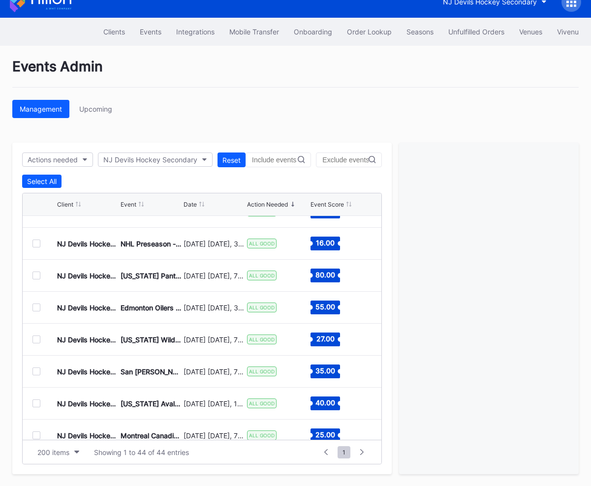
scroll to position [1041, 0]
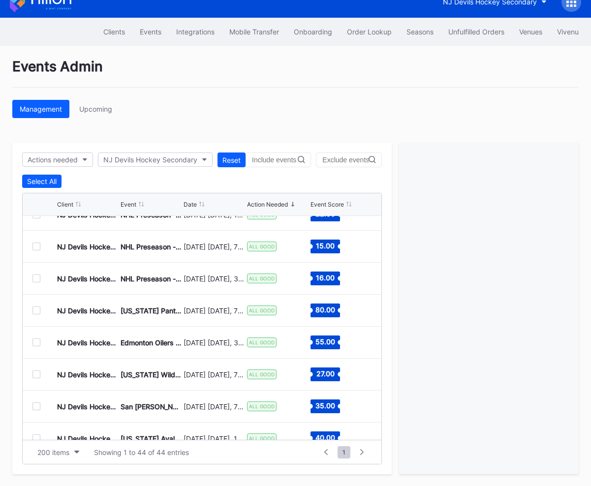
click at [36, 342] on div at bounding box center [36, 343] width 8 height 8
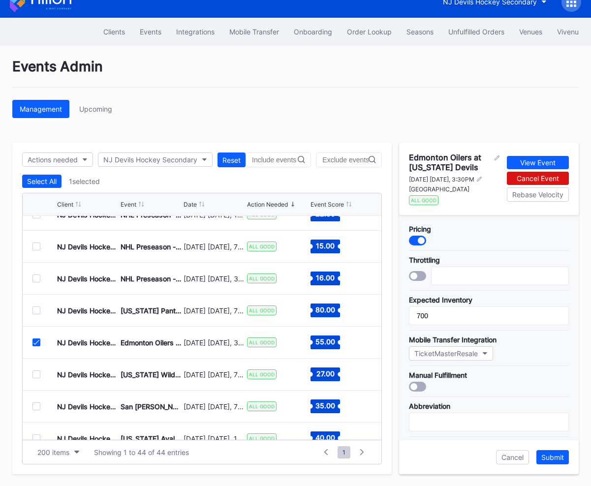
click at [36, 342] on icon at bounding box center [36, 342] width 6 height 5
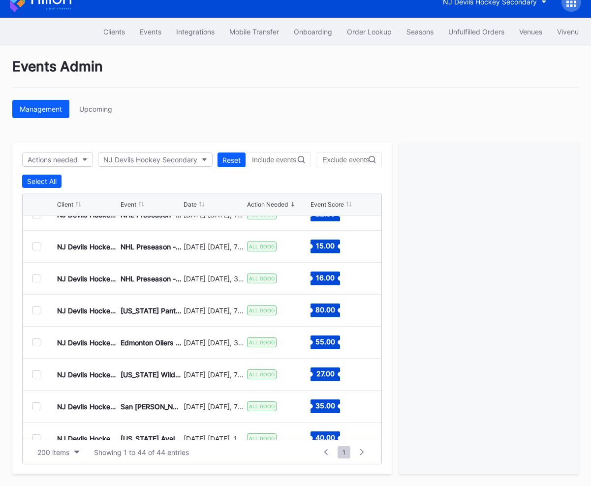
click at [215, 112] on div "Management Upcoming" at bounding box center [295, 109] width 566 height 18
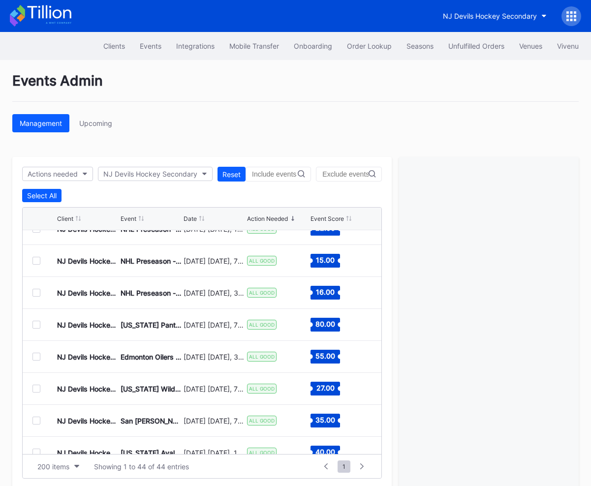
click at [568, 24] on div at bounding box center [571, 16] width 20 height 20
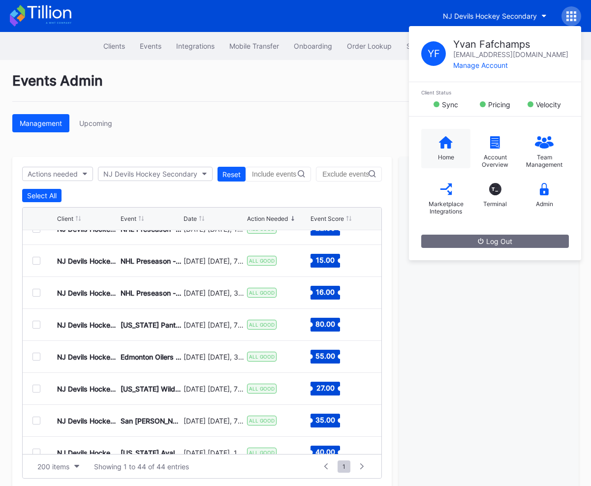
click at [439, 141] on icon at bounding box center [446, 142] width 14 height 12
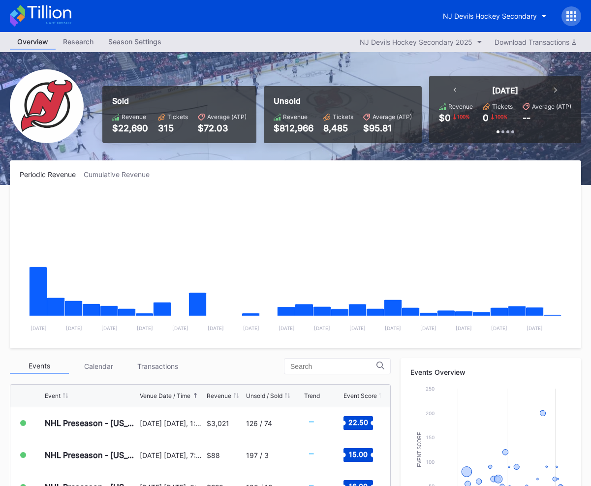
click at [272, 65] on div "Sold Revenue $22,690 Tickets 315 Average (ATP) $72.03 Unsold Revenue $812,966 T…" at bounding box center [295, 118] width 591 height 133
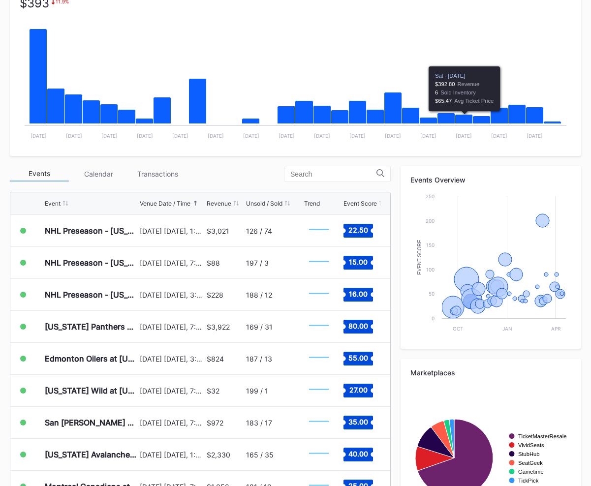
scroll to position [258, 0]
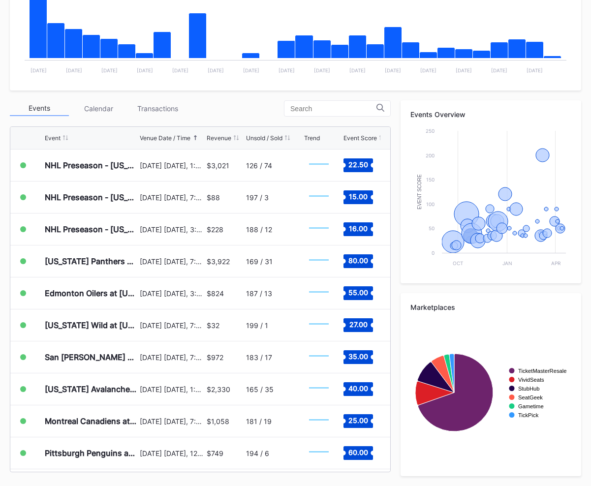
click at [418, 292] on div "Events Overview Created with Highcharts 11.2.0 Event Score Chart title Oct Jan …" at bounding box center [491, 288] width 181 height 376
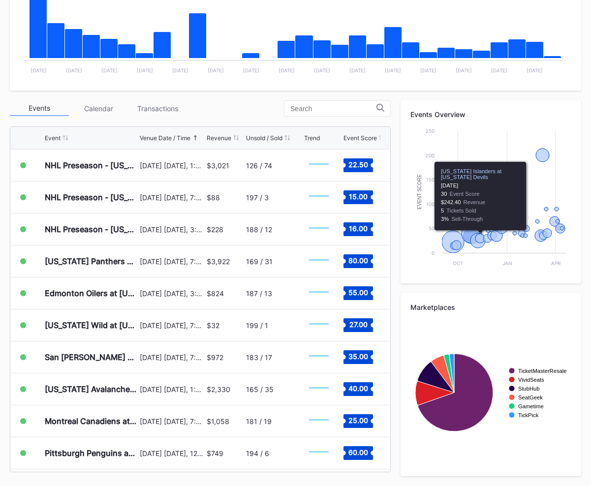
click at [474, 298] on div "Marketplaces Created with Highcharts 11.2.0 Chart title TicketMasterResale Vivi…" at bounding box center [491, 384] width 181 height 183
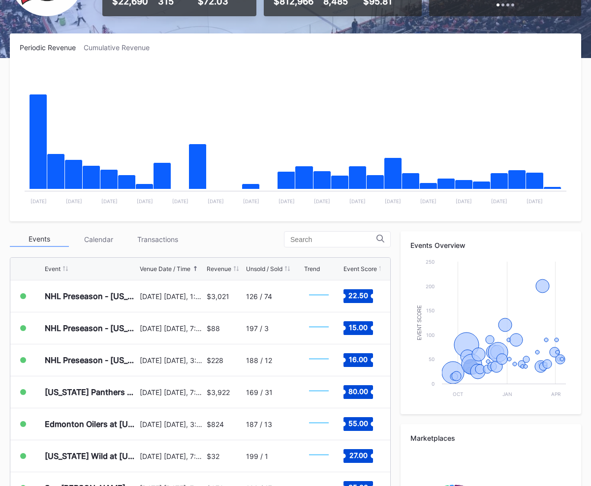
scroll to position [0, 0]
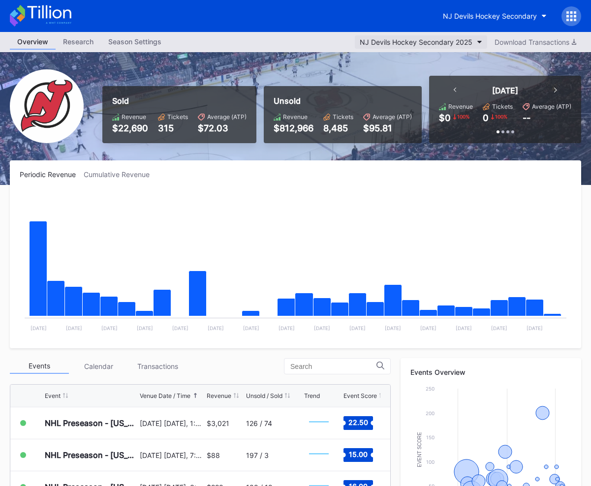
click at [449, 42] on div "NJ Devils Hockey Secondary 2025" at bounding box center [416, 42] width 113 height 8
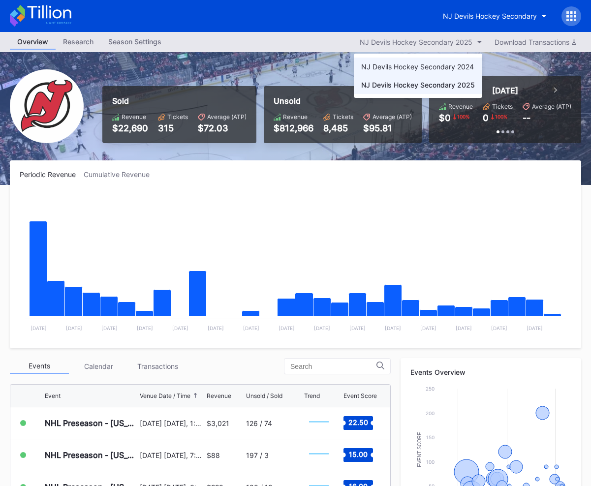
click at [439, 63] on div "NJ Devils Hockey Secondary 2024" at bounding box center [417, 66] width 113 height 8
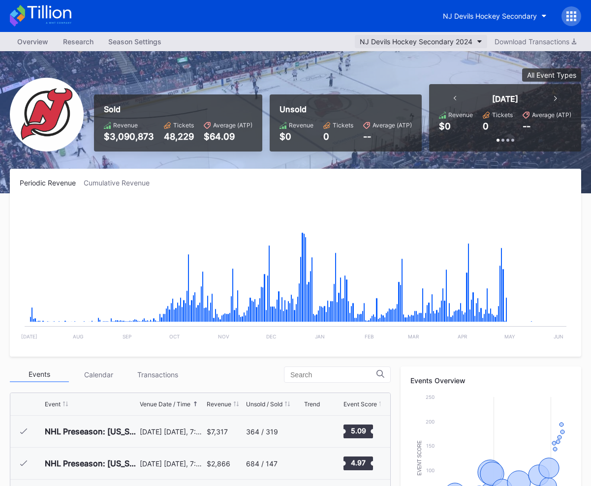
click at [446, 45] on button "NJ Devils Hockey Secondary 2024" at bounding box center [421, 41] width 132 height 13
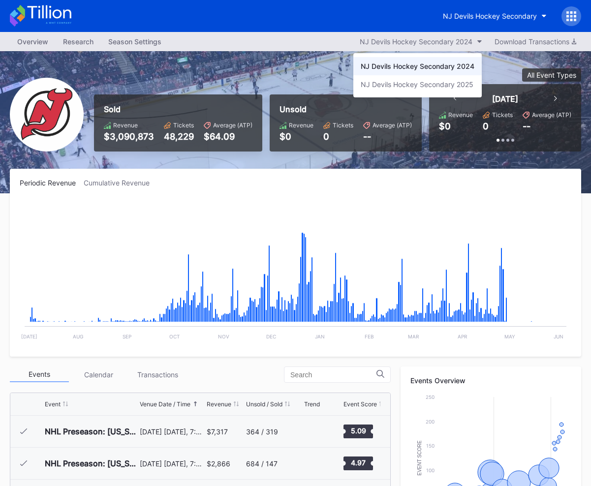
click at [443, 83] on div "NJ Devils Hockey Secondary 2025" at bounding box center [417, 84] width 113 height 8
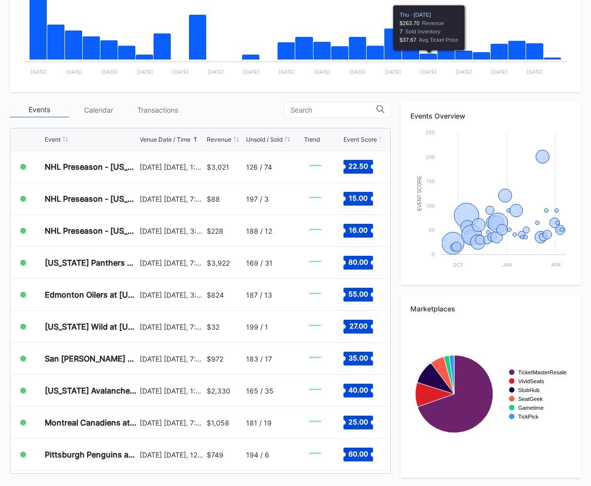
scroll to position [257, 0]
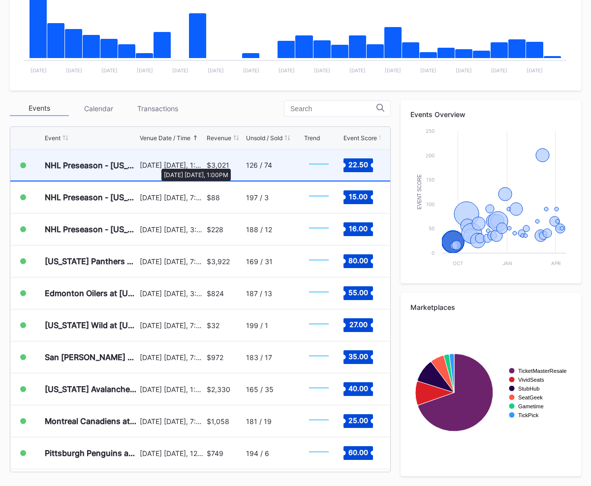
click at [156, 164] on div "September 21 Sunday, 1:00PM" at bounding box center [172, 165] width 64 height 8
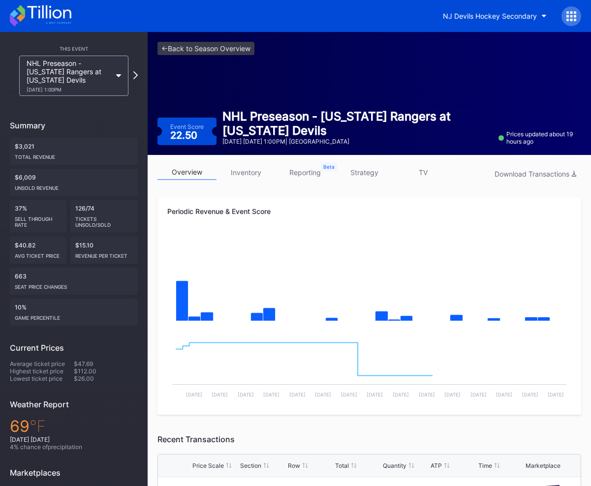
click at [242, 175] on link "inventory" at bounding box center [246, 172] width 59 height 15
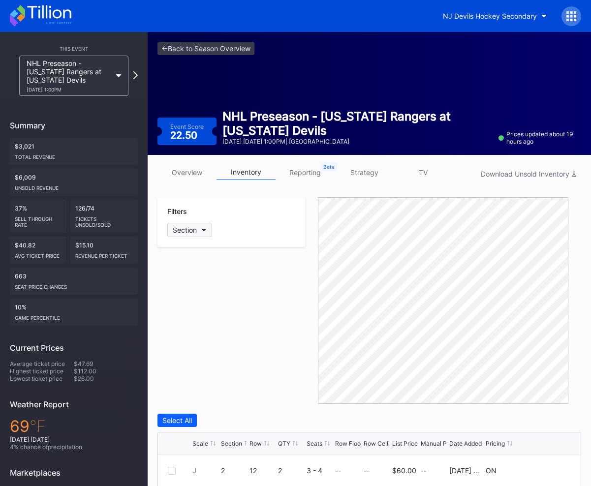
click at [194, 234] on div "Section" at bounding box center [185, 230] width 24 height 8
click at [234, 46] on link "<- Back to Season Overview" at bounding box center [205, 48] width 97 height 13
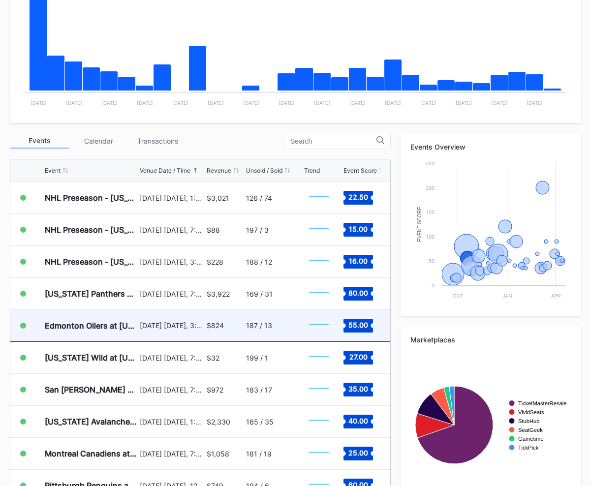
scroll to position [222, 0]
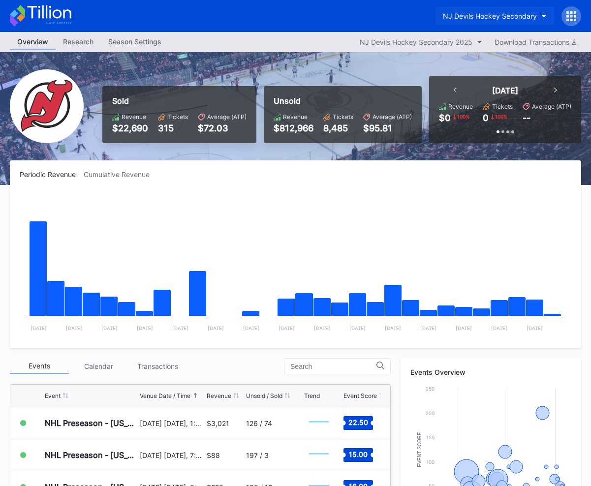
click at [470, 11] on button "NJ Devils Hockey Secondary" at bounding box center [495, 16] width 119 height 18
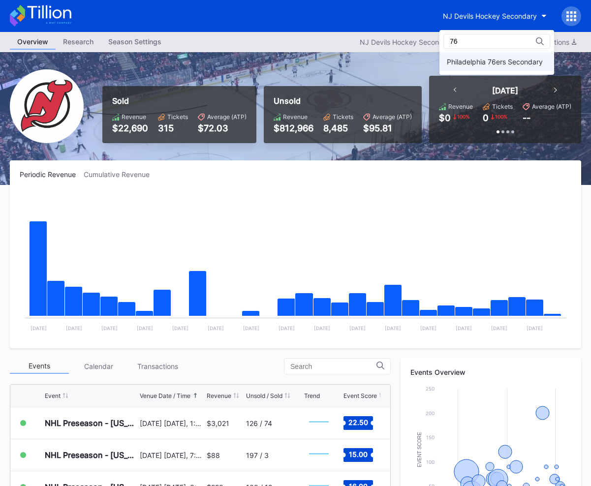
type input "76"
click at [472, 60] on div "Philadelphia 76ers Secondary" at bounding box center [495, 62] width 96 height 8
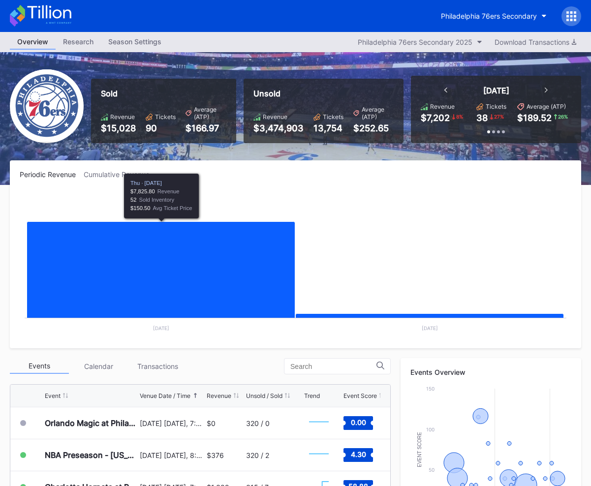
click at [297, 160] on div "Sold Revenue $15,028 Tickets 90 Average (ATP) $166.97 Unsold Revenue $3,474,903…" at bounding box center [295, 118] width 591 height 133
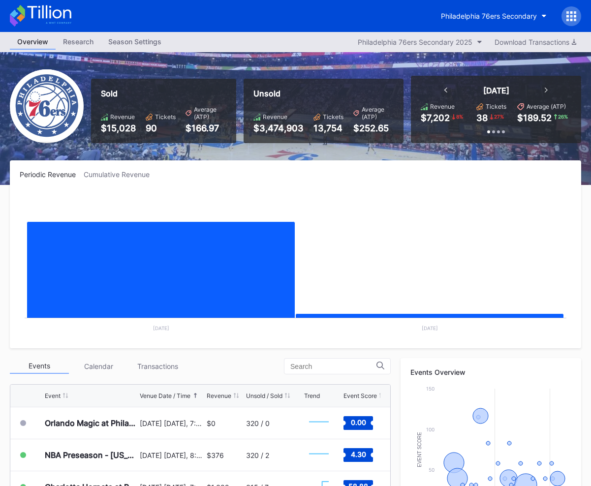
click at [270, 174] on div "Periodic Revenue Cumulative Revenue" at bounding box center [296, 174] width 552 height 8
click at [235, 166] on div "Periodic Revenue Cumulative Revenue Created with Highcharts 11.2.0 Chart title …" at bounding box center [295, 254] width 571 height 188
click at [104, 175] on div "Cumulative Revenue" at bounding box center [121, 174] width 74 height 8
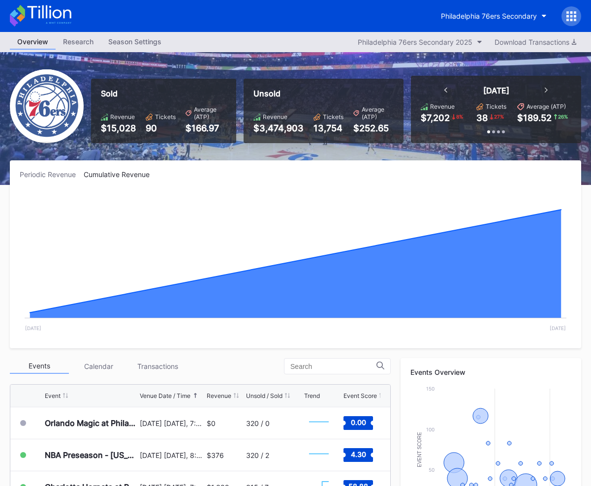
click at [54, 176] on div "Periodic Revenue" at bounding box center [52, 174] width 64 height 8
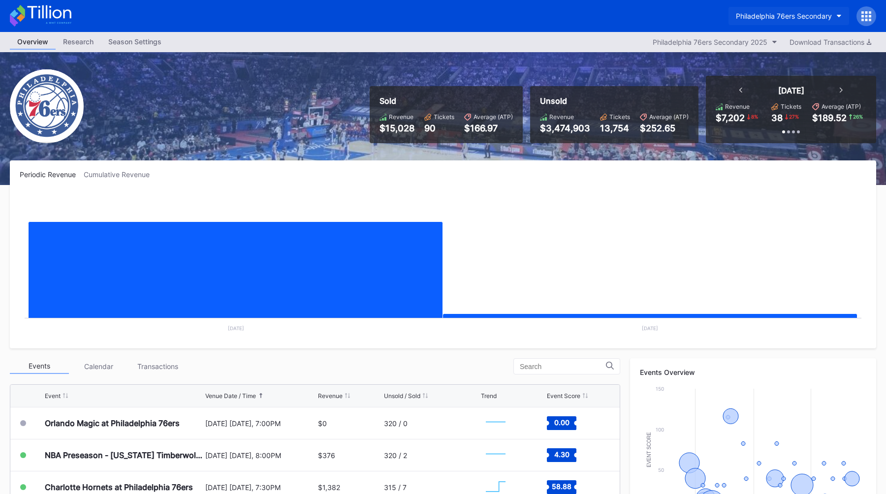
click at [591, 22] on button "Philadelphia 76ers Secondary" at bounding box center [788, 16] width 121 height 18
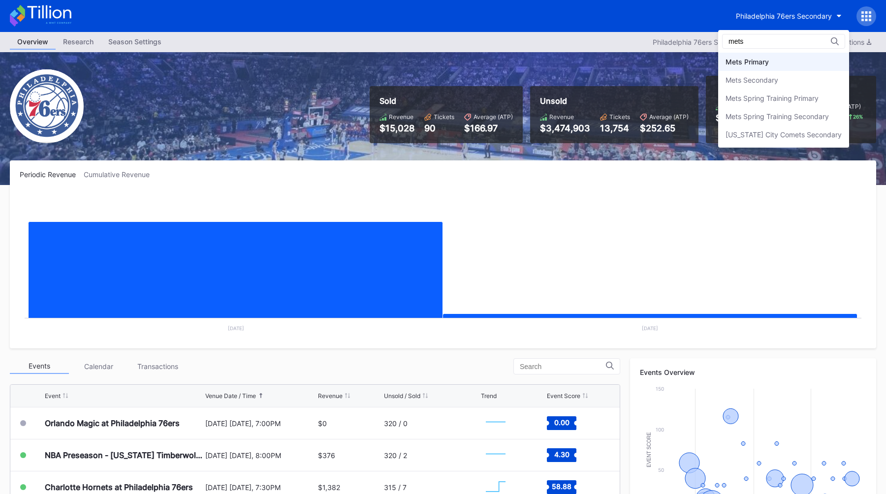
type input "mets"
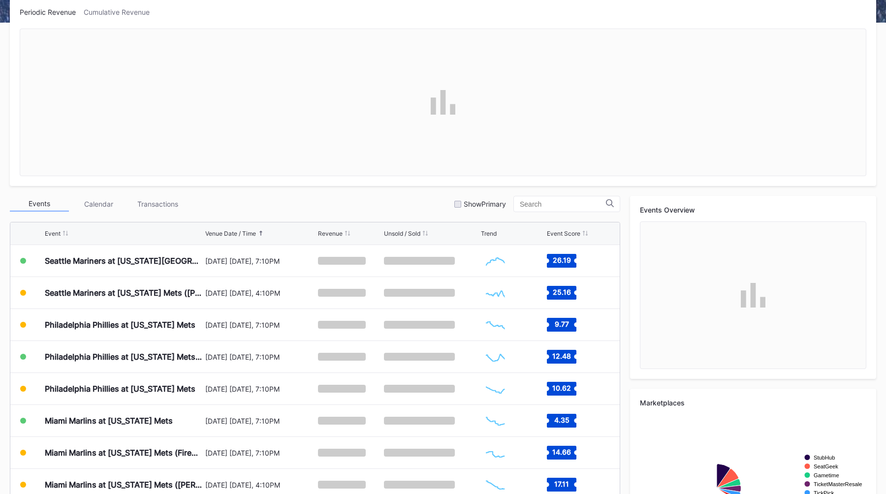
scroll to position [163, 0]
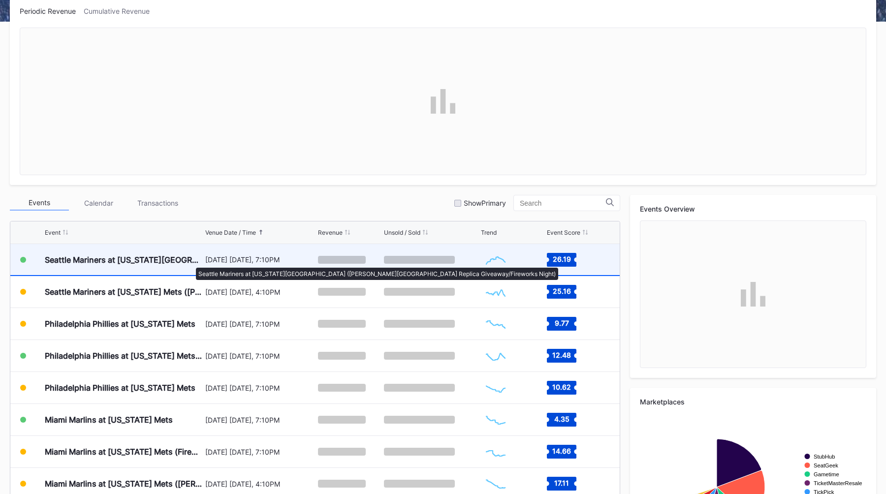
click at [191, 263] on div "Seattle Mariners at [US_STATE][GEOGRAPHIC_DATA] ([PERSON_NAME][GEOGRAPHIC_DATA]…" at bounding box center [124, 260] width 158 height 10
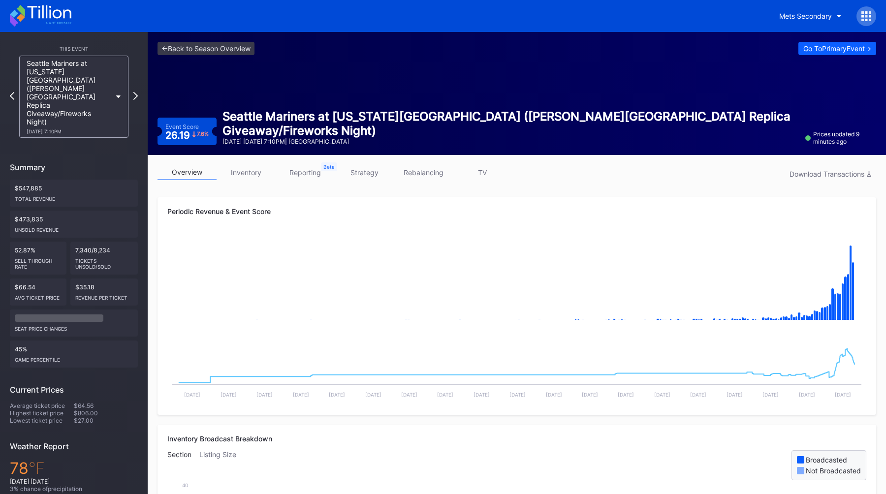
click at [424, 206] on div "Periodic Revenue & Event Score Created with Highcharts 11.2.0 Chart title Creat…" at bounding box center [516, 306] width 718 height 218
click at [384, 176] on link "strategy" at bounding box center [364, 172] width 59 height 15
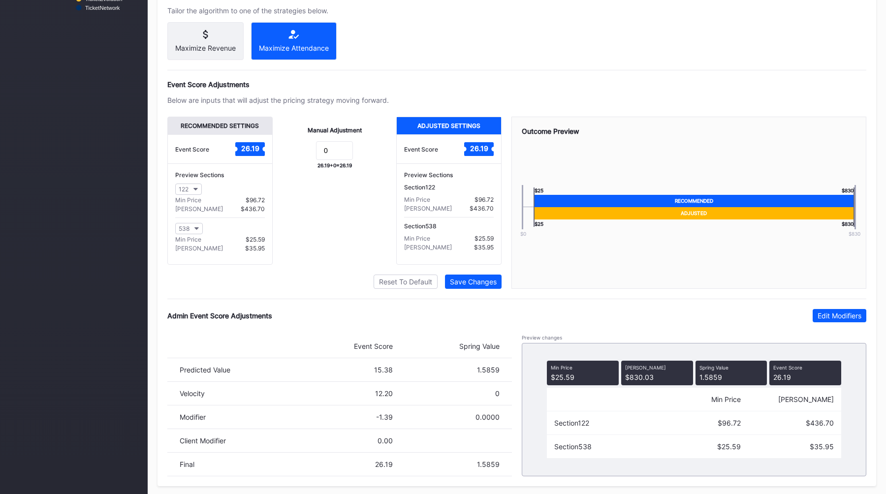
scroll to position [592, 0]
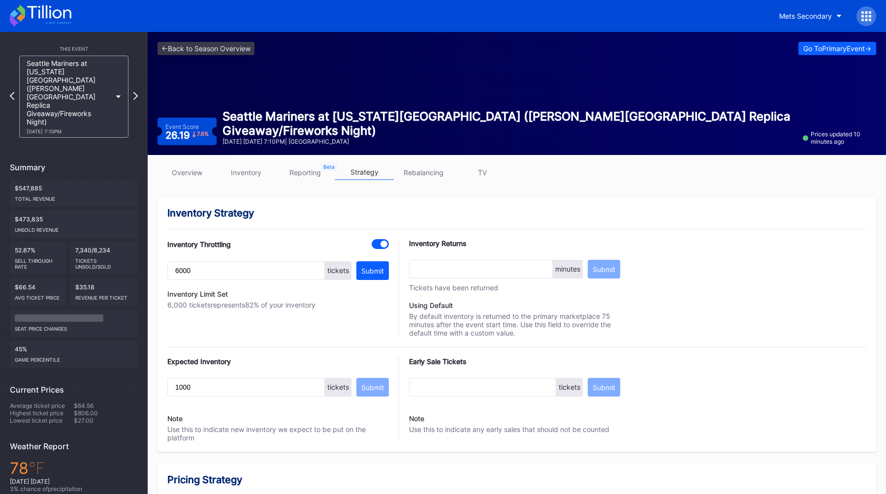
click at [193, 168] on link "overview" at bounding box center [186, 172] width 59 height 15
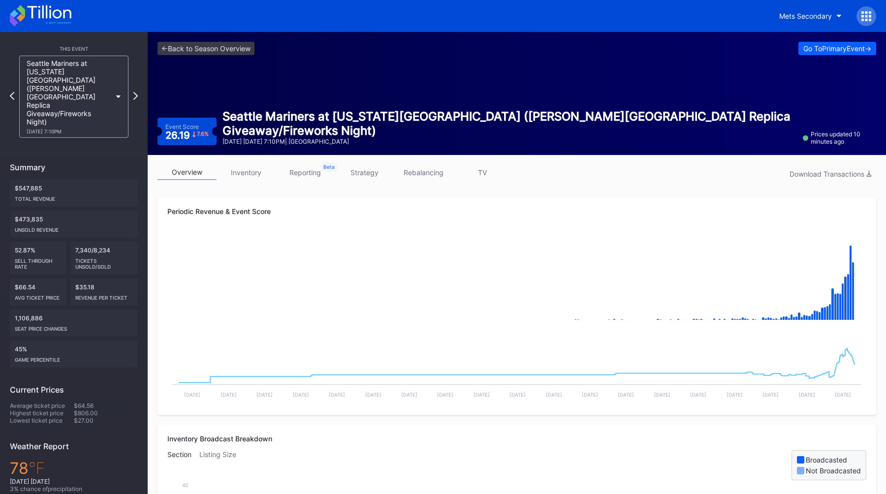
click at [368, 170] on link "strategy" at bounding box center [364, 172] width 59 height 15
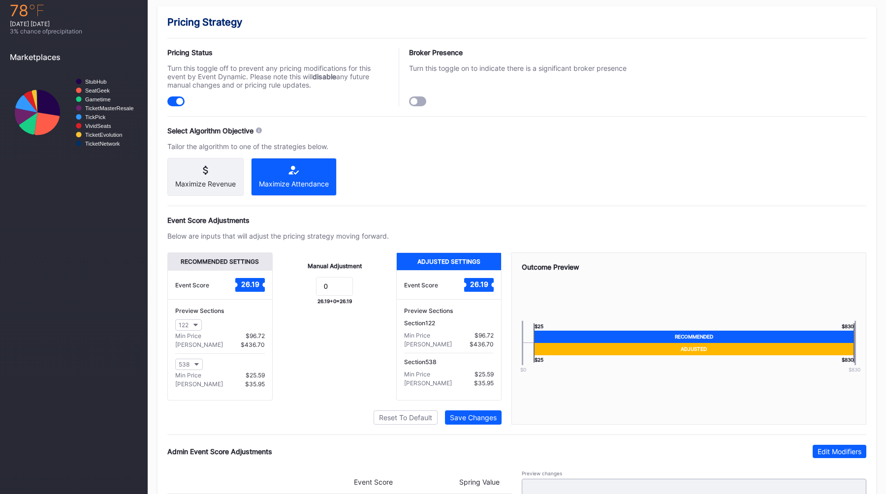
scroll to position [602, 0]
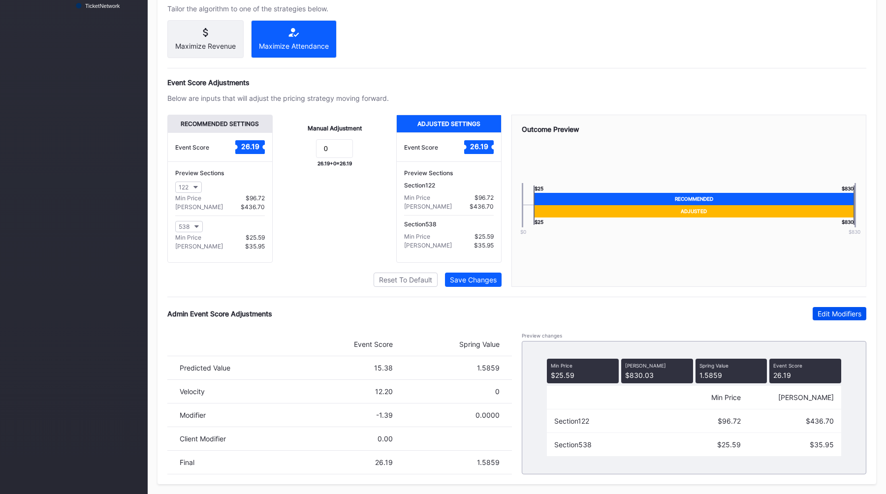
click at [832, 316] on div "Edit Modifiers" at bounding box center [839, 314] width 44 height 8
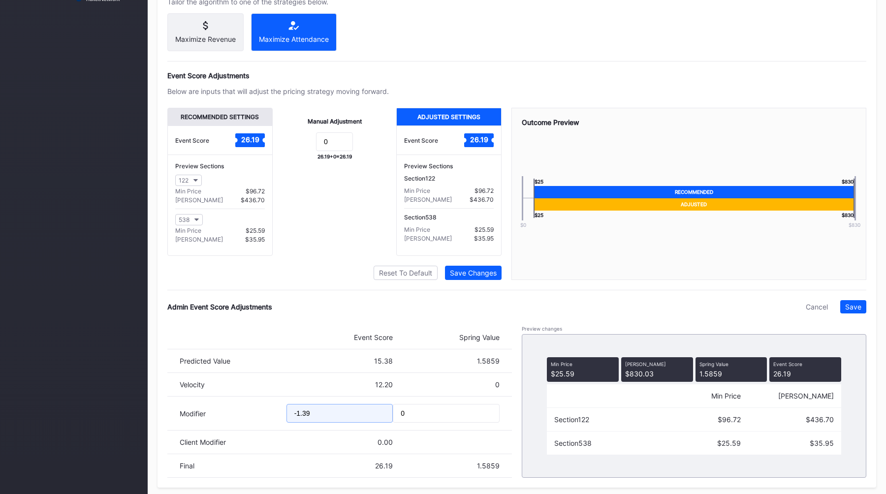
drag, startPoint x: 331, startPoint y: 421, endPoint x: 227, endPoint y: 421, distance: 104.3
click at [228, 421] on div "Modifier -1.39 0" at bounding box center [339, 414] width 344 height 34
type input "-1.78"
click at [851, 311] on div "Save" at bounding box center [853, 307] width 16 height 8
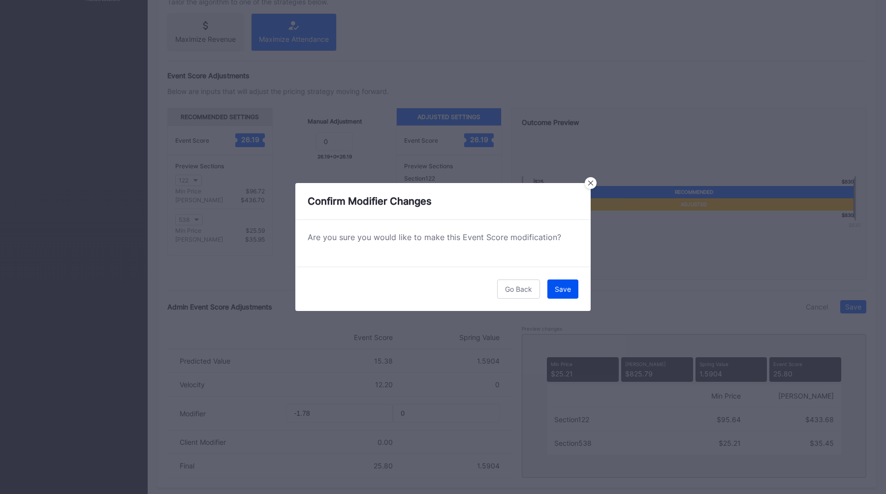
click at [560, 287] on div "Save" at bounding box center [563, 289] width 16 height 8
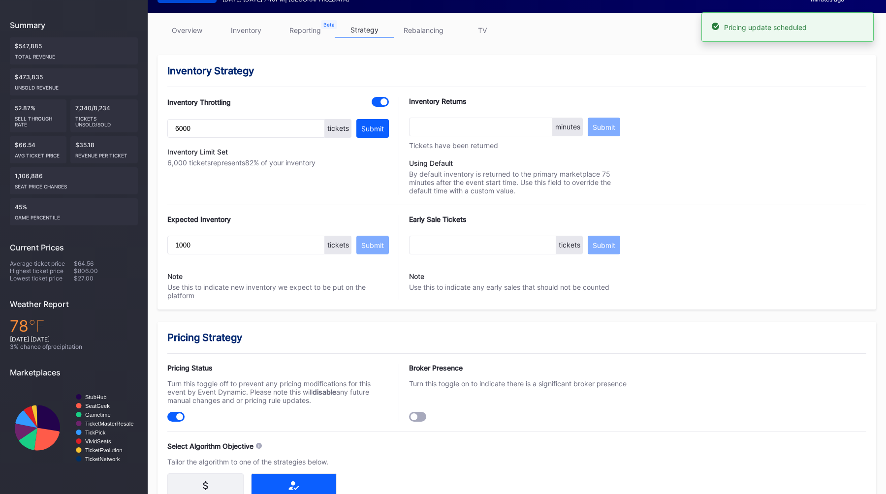
scroll to position [0, 0]
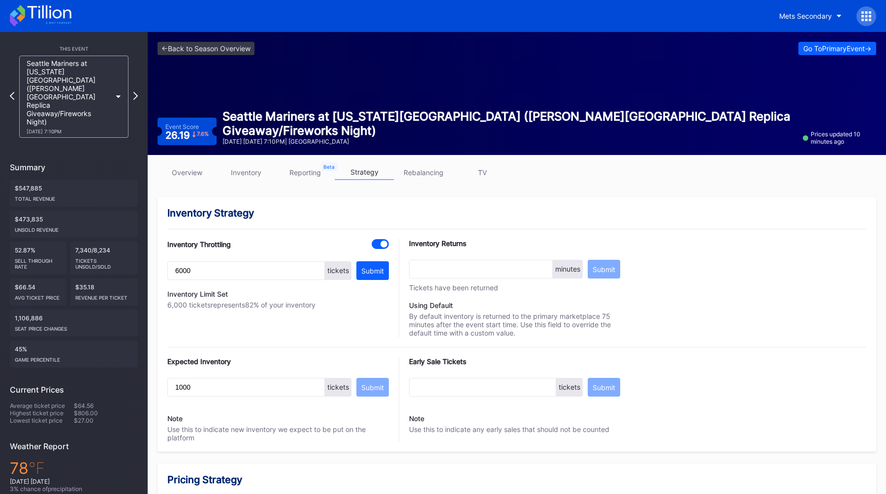
click at [487, 175] on link "TV" at bounding box center [482, 172] width 59 height 15
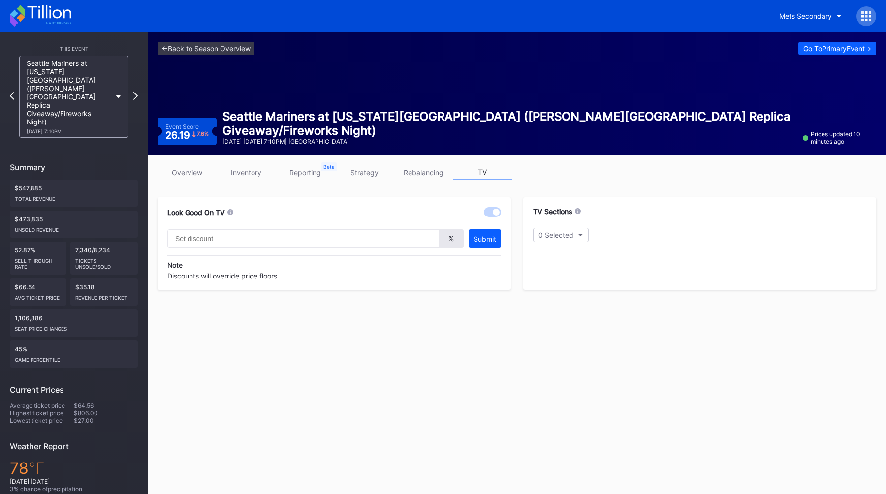
click at [413, 171] on link "rebalancing" at bounding box center [423, 172] width 59 height 15
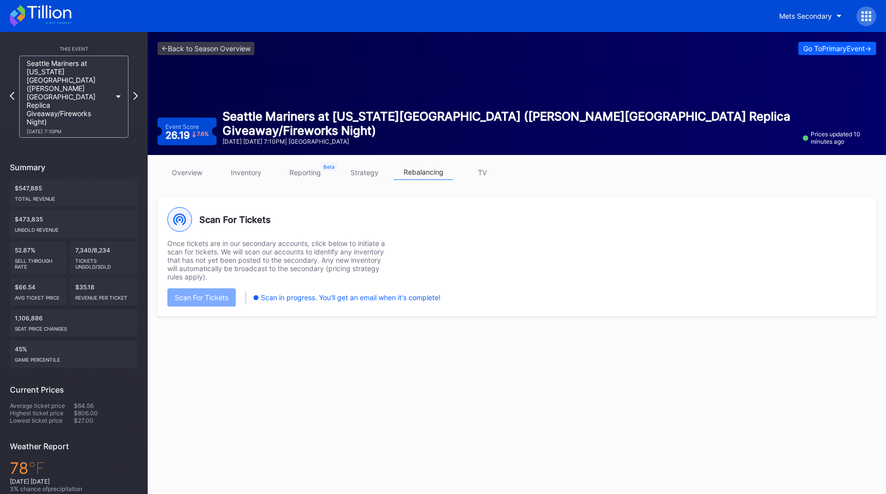
click at [483, 177] on link "TV" at bounding box center [482, 172] width 59 height 15
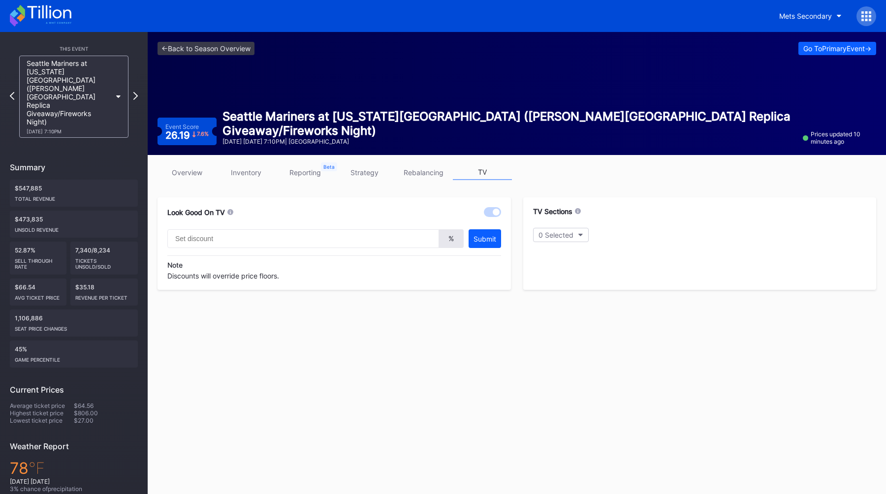
type input "20"
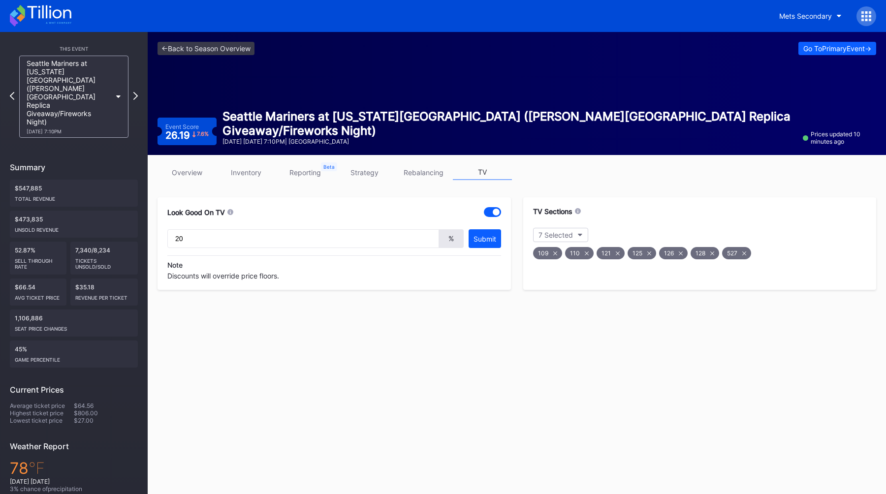
click at [177, 169] on link "overview" at bounding box center [186, 172] width 59 height 15
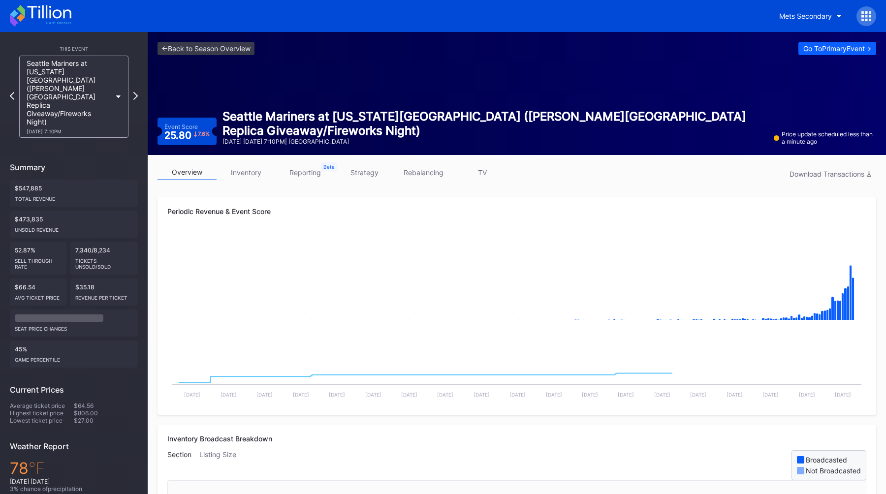
click at [349, 45] on div "<- Back to Season Overview Go To Primary Event ->" at bounding box center [516, 48] width 718 height 13
click at [192, 47] on link "<- Back to Season Overview" at bounding box center [205, 48] width 97 height 13
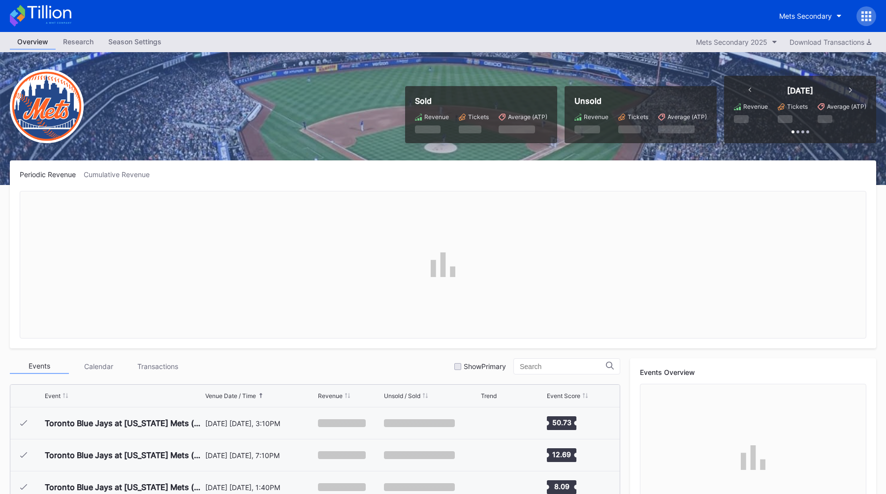
scroll to position [1983, 0]
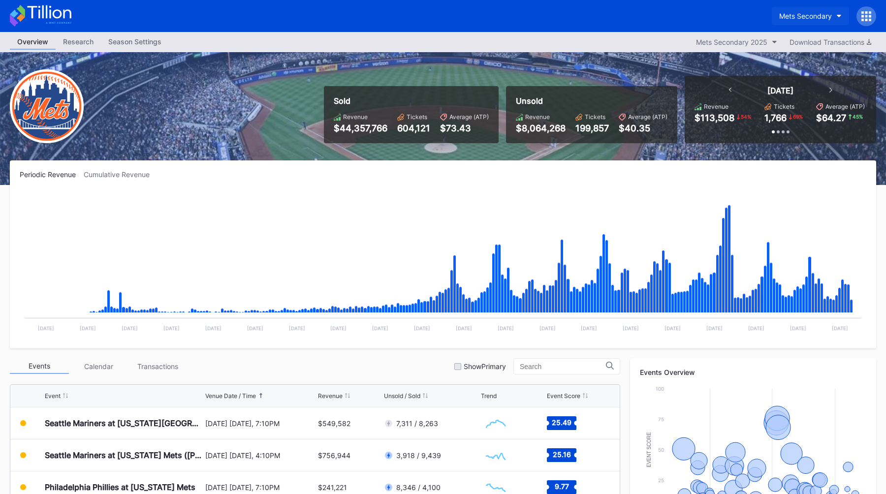
click at [831, 10] on button "Mets Secondary" at bounding box center [810, 16] width 77 height 18
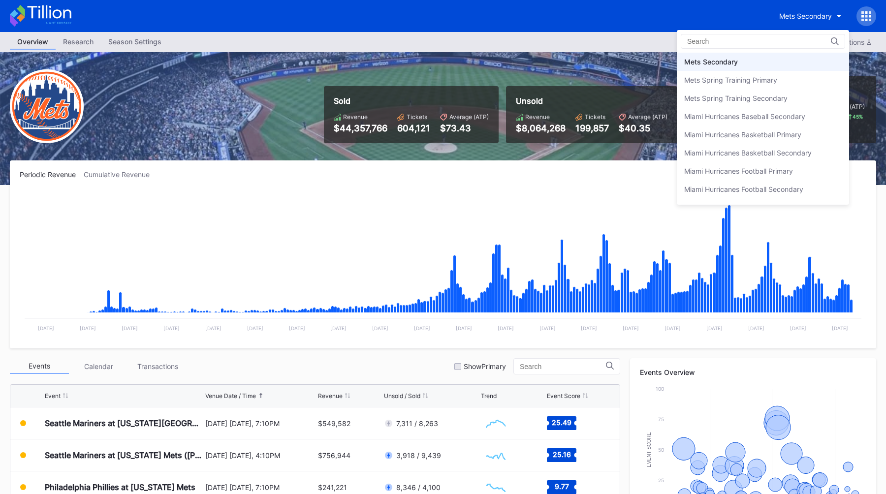
scroll to position [1528, 0]
click at [732, 64] on div "Mets Primary" at bounding box center [763, 63] width 172 height 18
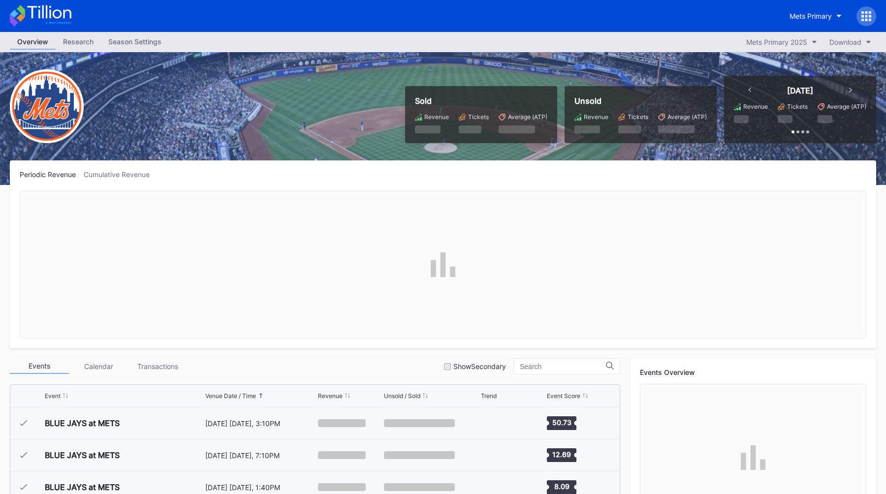
scroll to position [1983, 0]
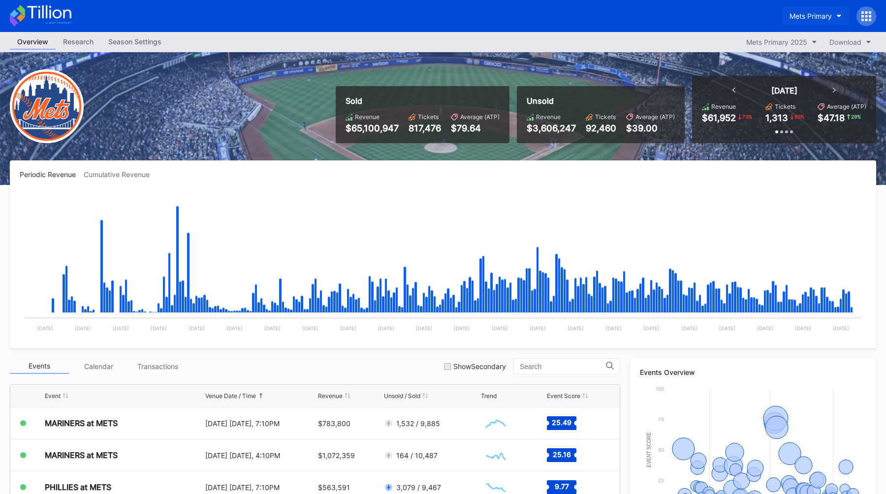
click at [810, 18] on div "Mets Primary" at bounding box center [810, 16] width 42 height 8
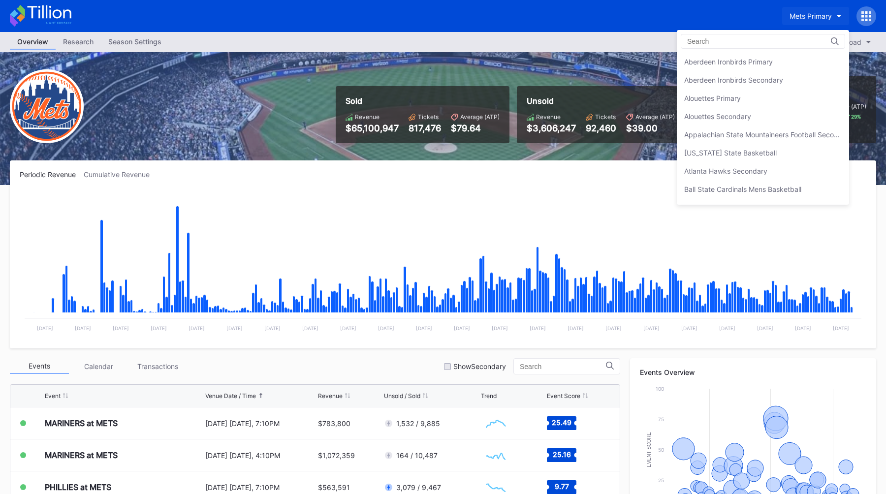
scroll to position [1529, 0]
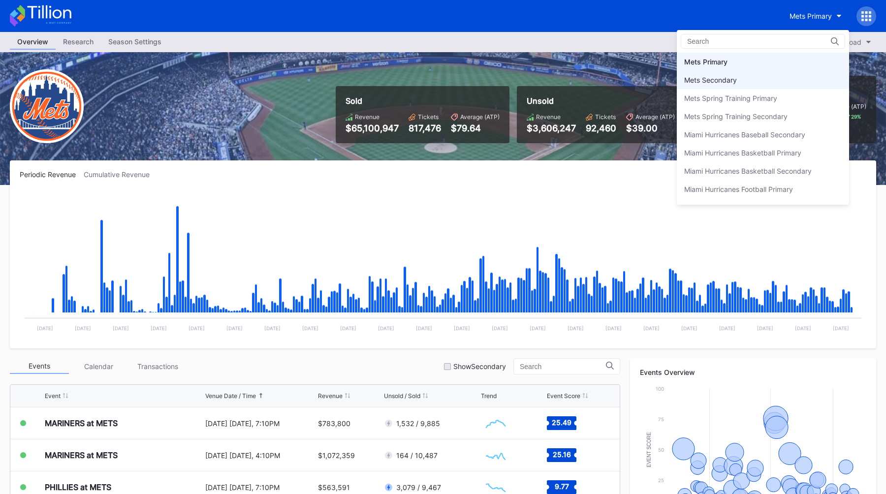
click at [738, 76] on div "Mets Secondary" at bounding box center [763, 80] width 172 height 18
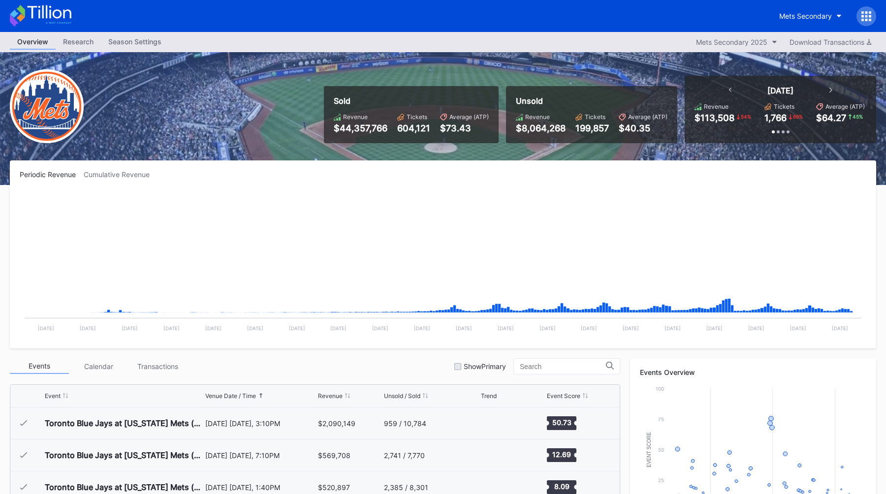
scroll to position [1983, 0]
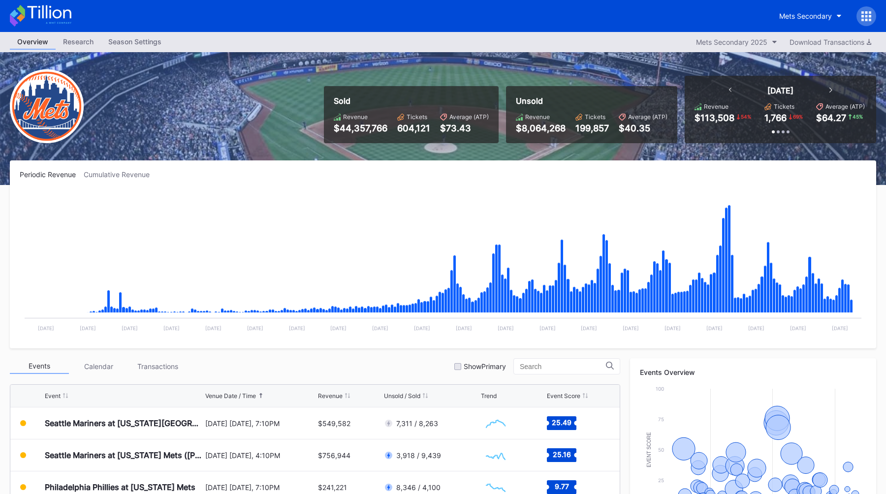
click at [134, 39] on div "Season Settings" at bounding box center [135, 41] width 68 height 14
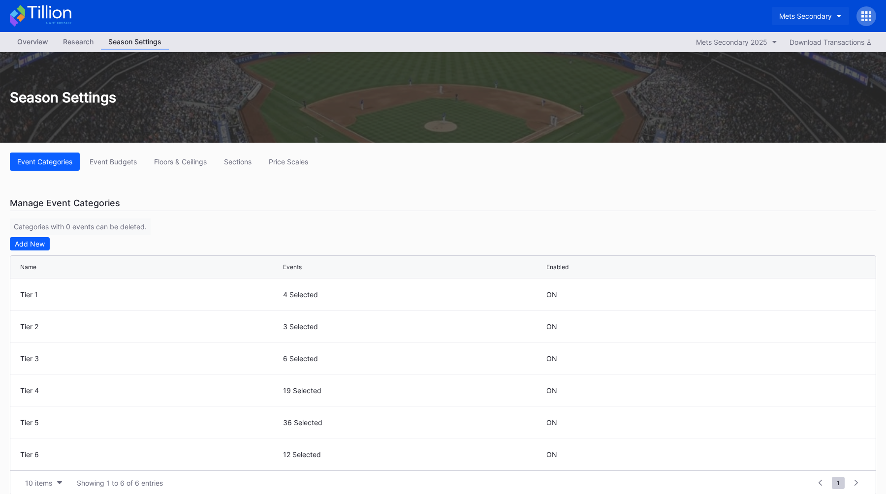
click at [807, 14] on div "Mets Secondary" at bounding box center [805, 16] width 53 height 8
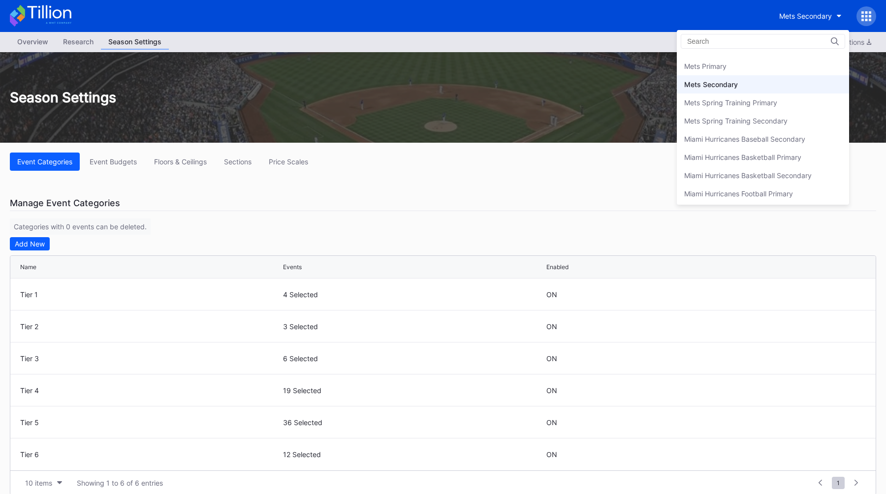
scroll to position [1522, 0]
click at [768, 66] on div "Mets Primary" at bounding box center [763, 70] width 172 height 18
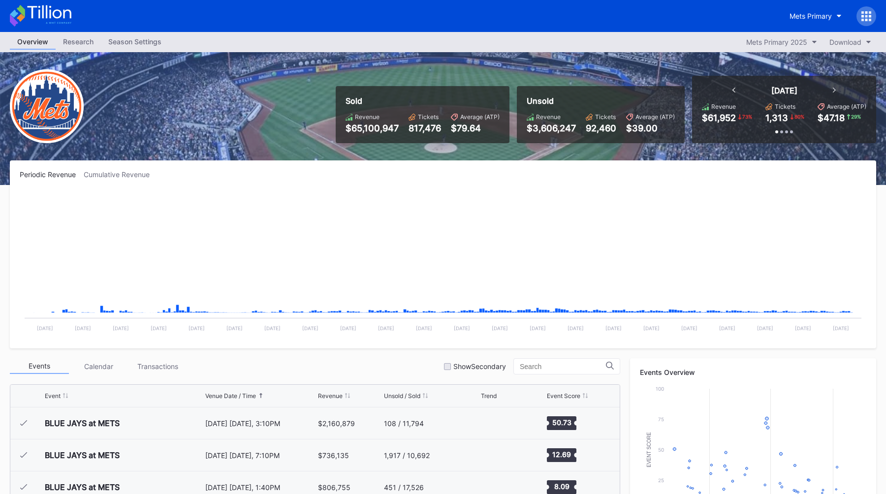
scroll to position [1983, 0]
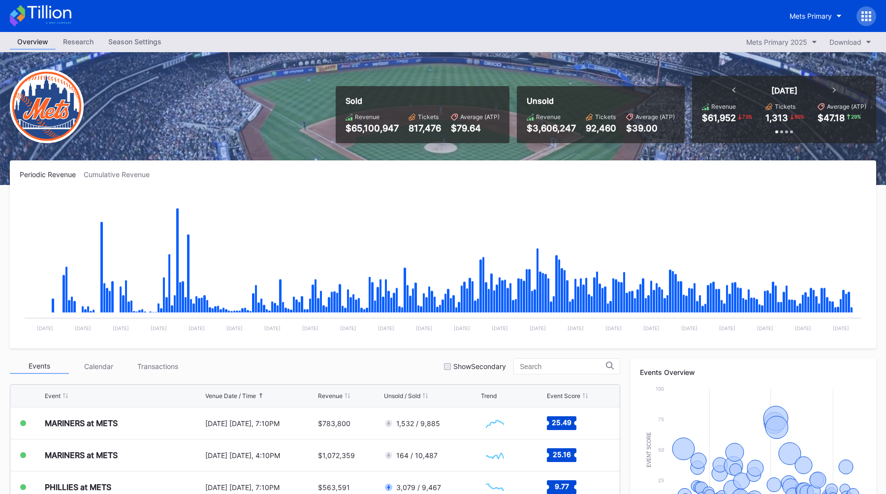
click at [153, 45] on div "Season Settings" at bounding box center [135, 41] width 68 height 14
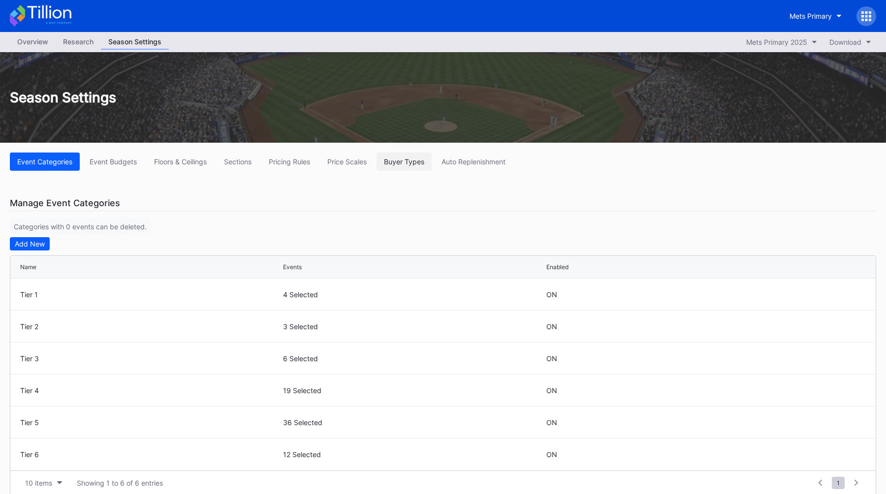
click at [421, 165] on div "Buyer Types" at bounding box center [404, 161] width 40 height 8
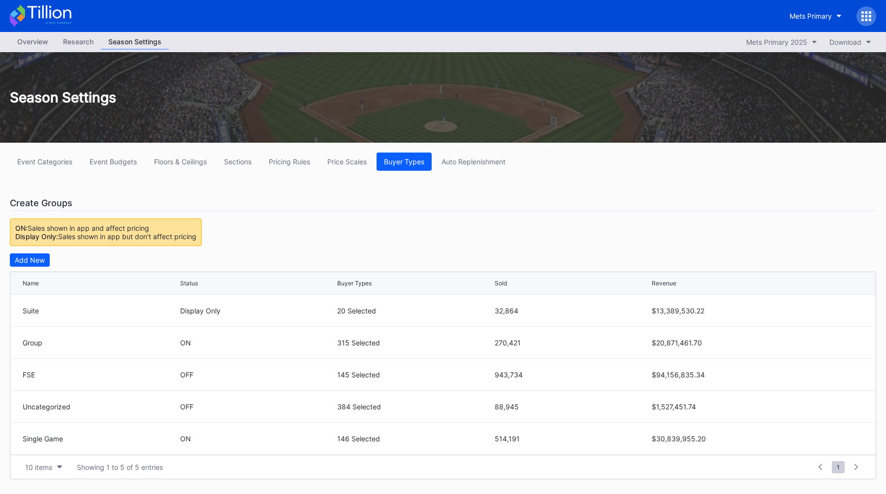
click at [42, 42] on div "Overview" at bounding box center [33, 41] width 46 height 14
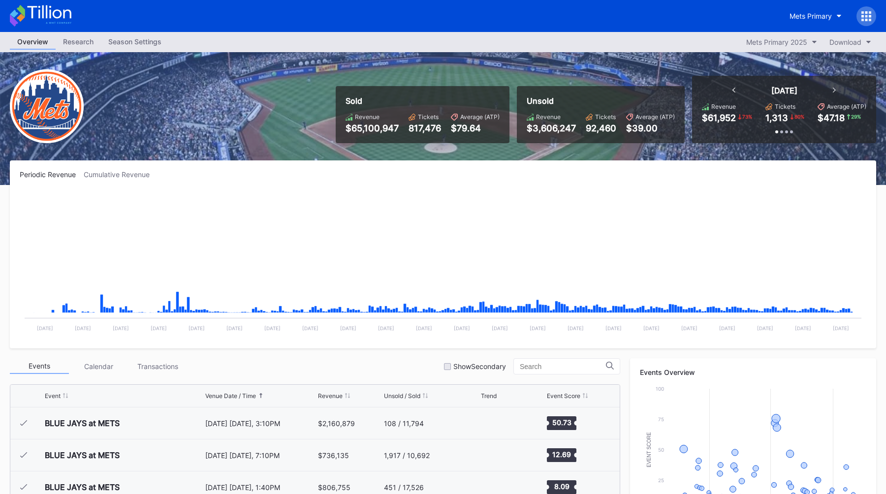
scroll to position [1983, 0]
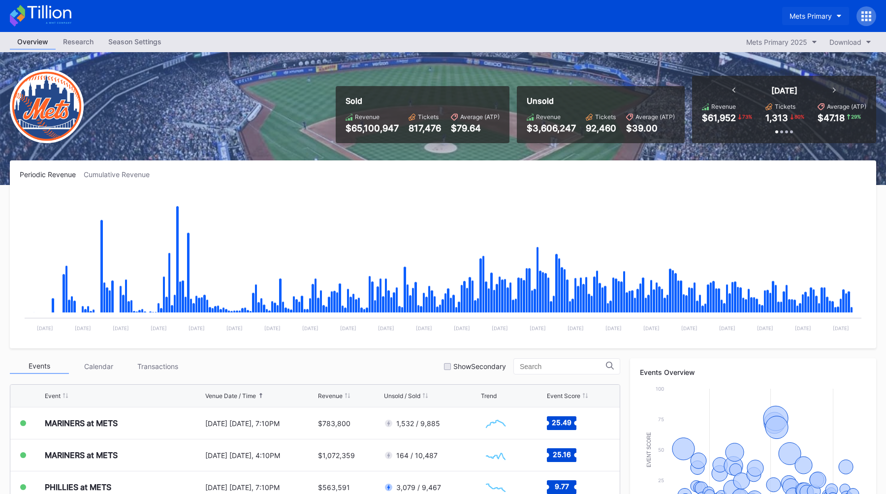
click at [819, 13] on div "Mets Primary" at bounding box center [810, 16] width 42 height 8
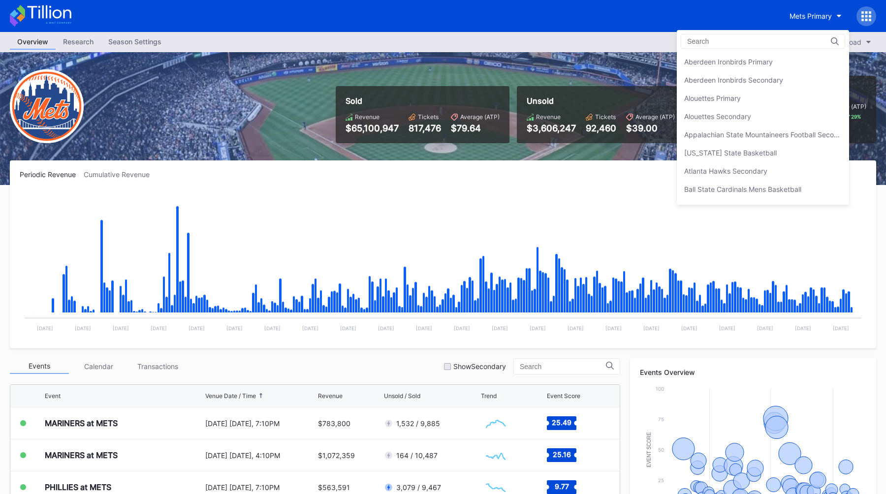
scroll to position [1529, 0]
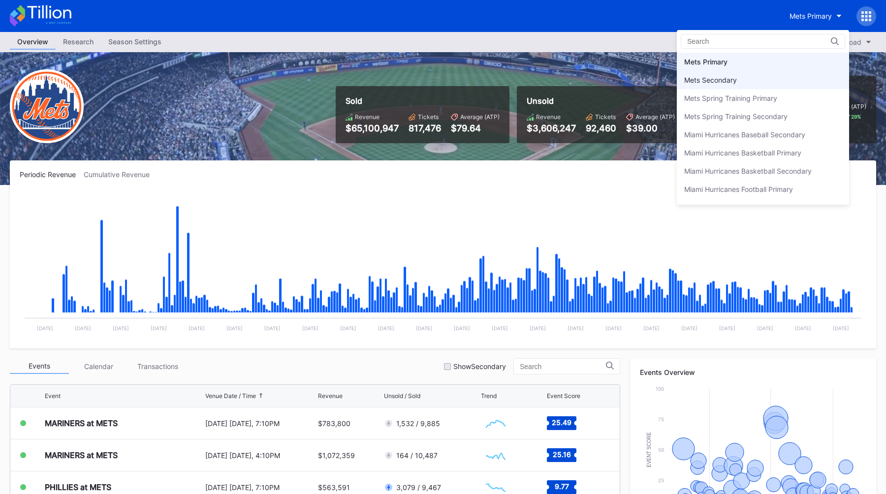
click at [732, 79] on div "Mets Secondary" at bounding box center [710, 80] width 53 height 8
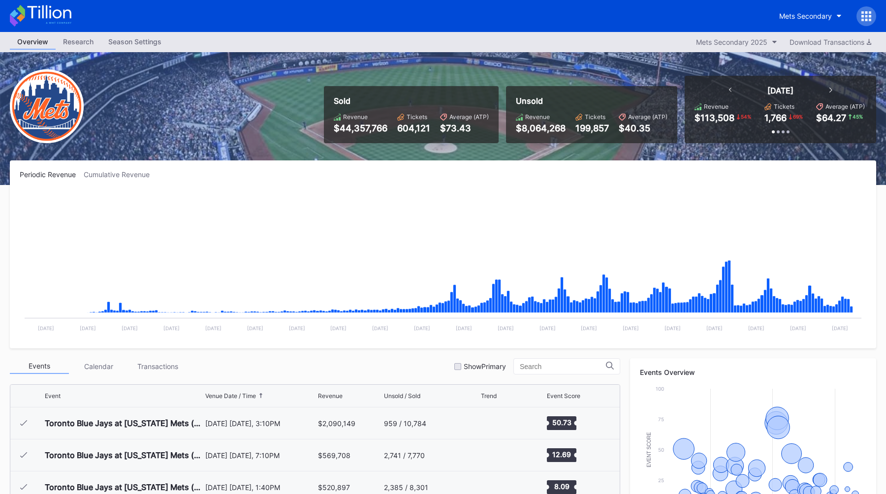
scroll to position [1983, 0]
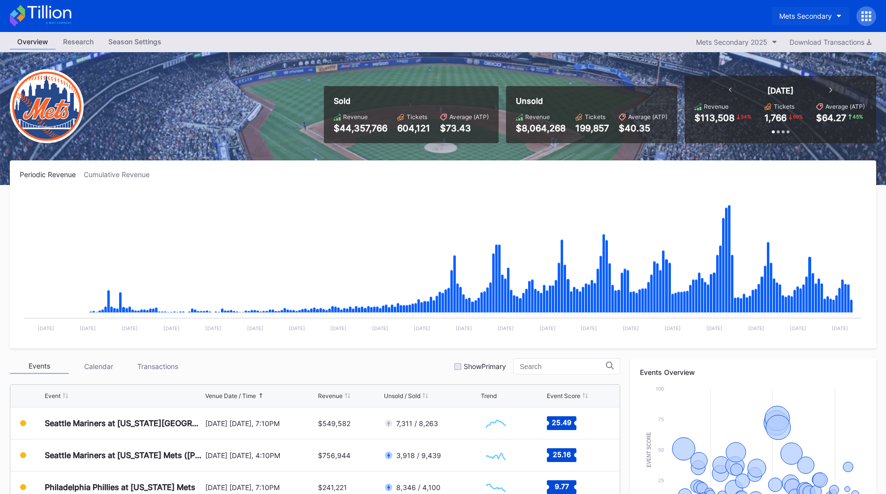
click at [803, 7] on button "Mets Secondary" at bounding box center [810, 16] width 77 height 18
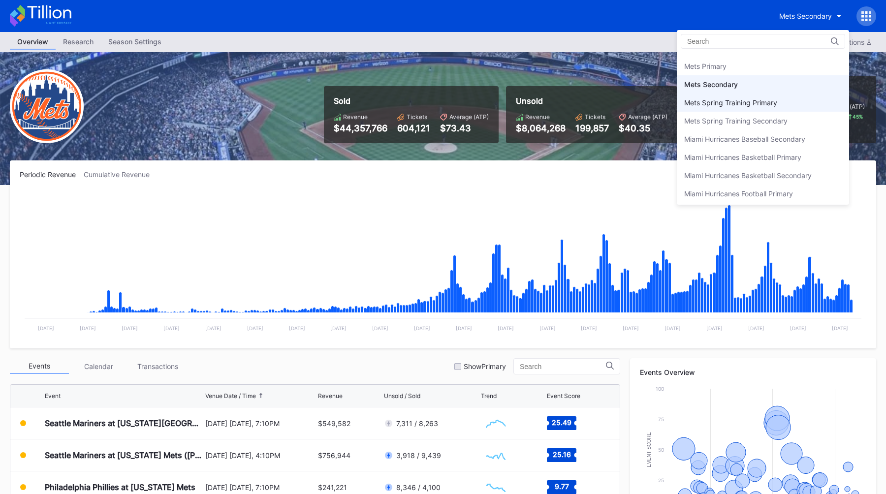
scroll to position [1516, 0]
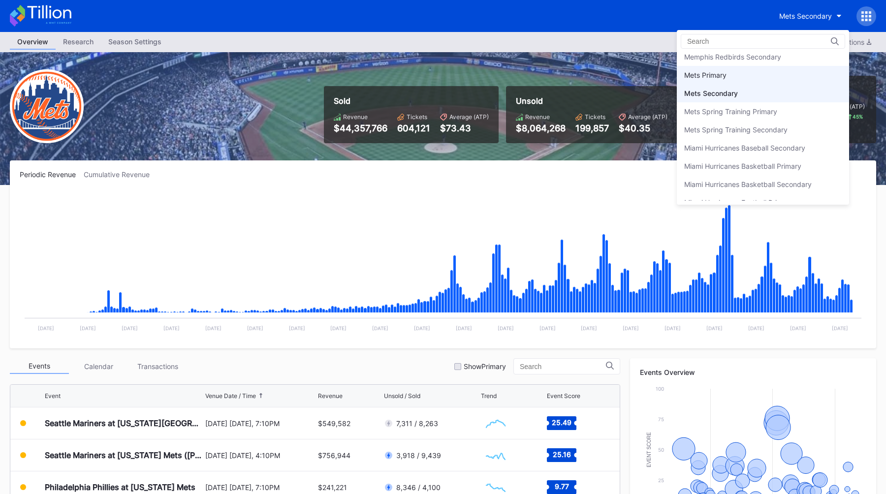
click at [764, 70] on div "Mets Primary" at bounding box center [763, 75] width 172 height 18
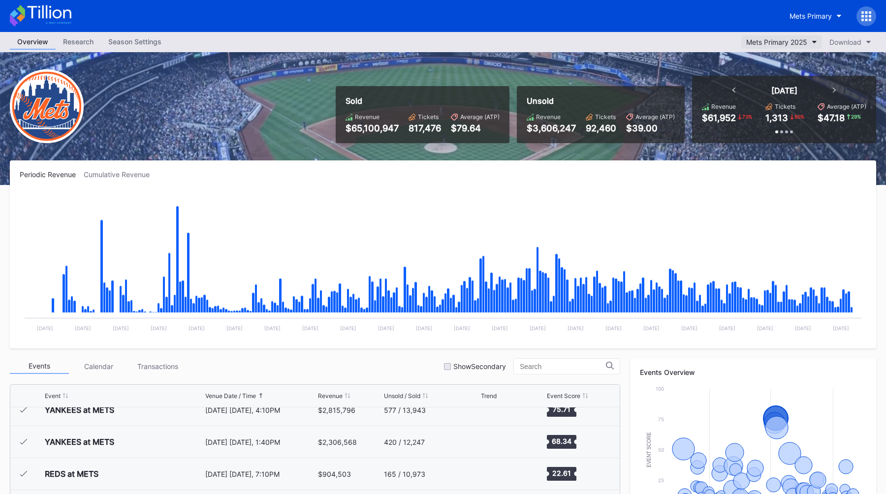
click at [770, 42] on div "Mets Primary 2025" at bounding box center [776, 42] width 61 height 8
click at [805, 17] on div "Mets Primary" at bounding box center [810, 16] width 42 height 8
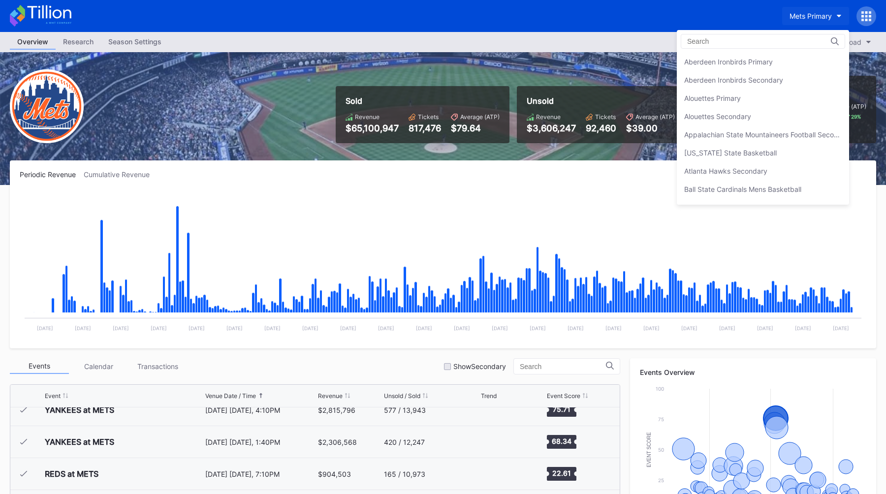
scroll to position [1529, 0]
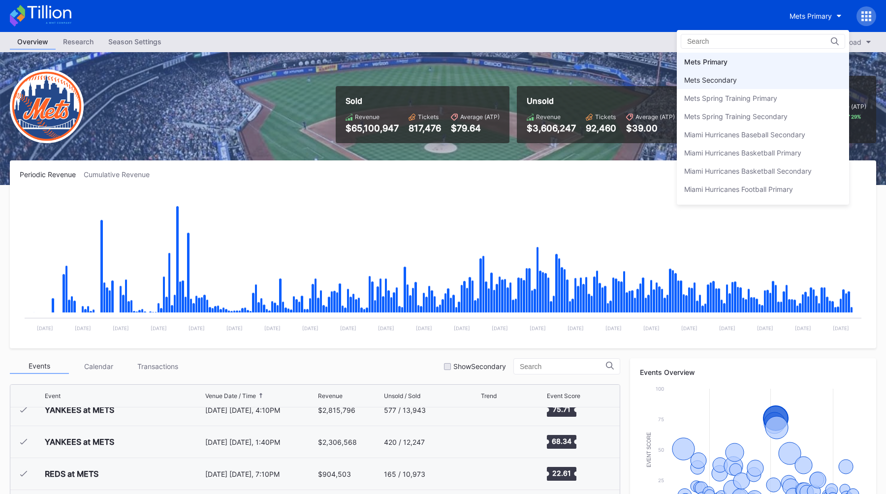
click at [758, 85] on div "Mets Secondary" at bounding box center [763, 80] width 172 height 18
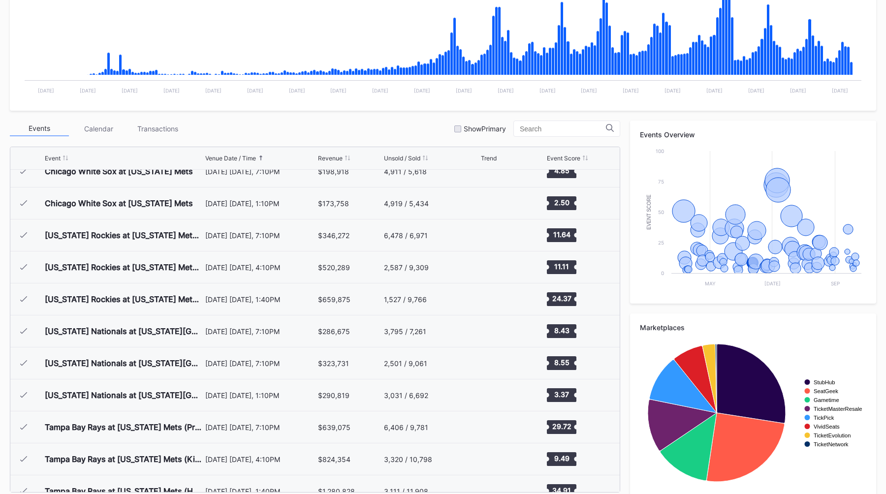
scroll to position [845, 0]
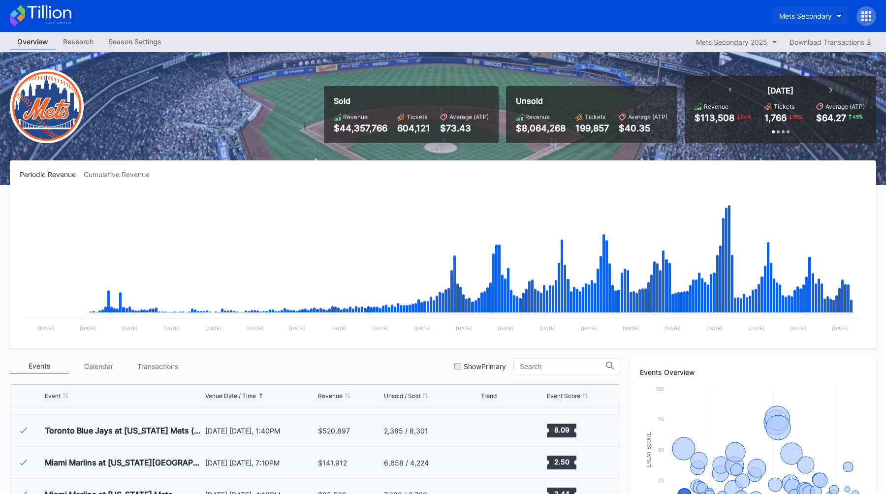
click at [798, 12] on div "Mets Secondary" at bounding box center [805, 16] width 53 height 8
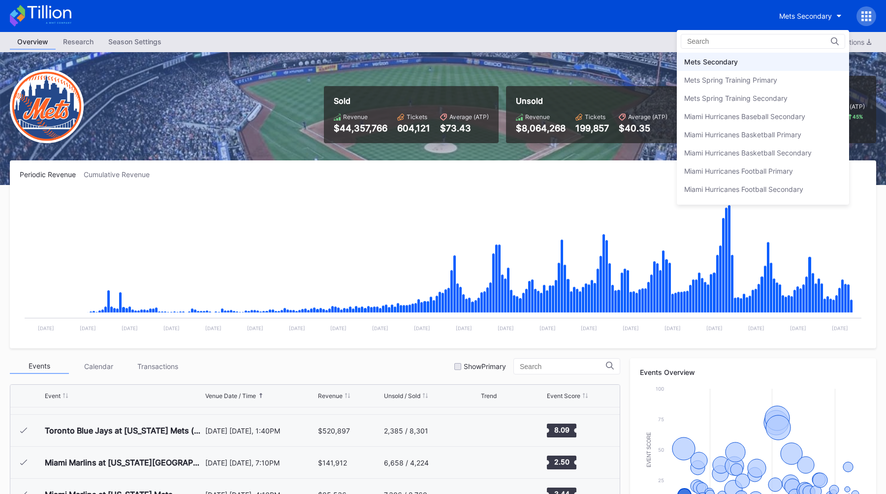
scroll to position [1509, 0]
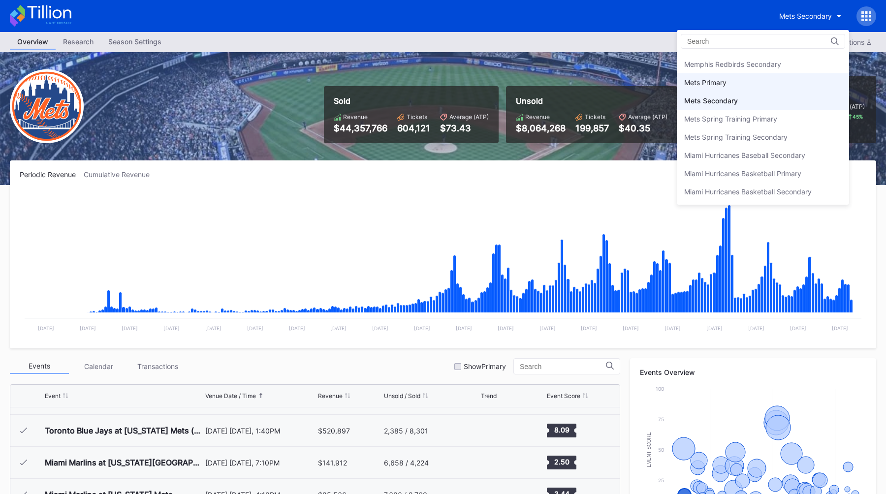
click at [736, 83] on div "Mets Primary" at bounding box center [763, 82] width 172 height 18
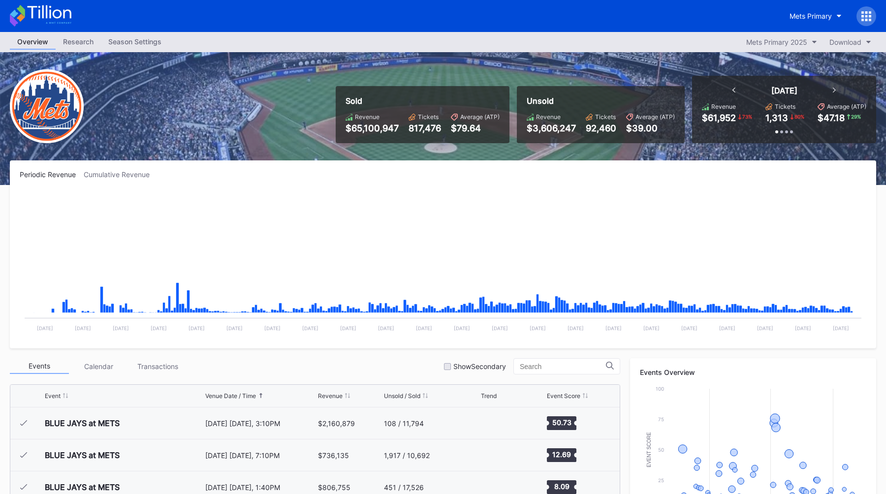
scroll to position [1983, 0]
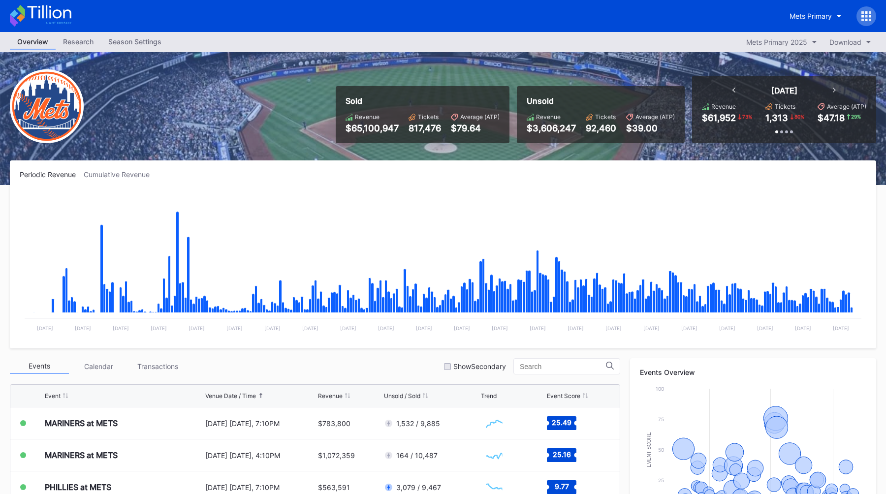
click at [448, 66] on div "Sold Revenue $65,100,947 Tickets 817,476 Average (ATP) $79.64 Unsold Revenue $3…" at bounding box center [443, 118] width 886 height 133
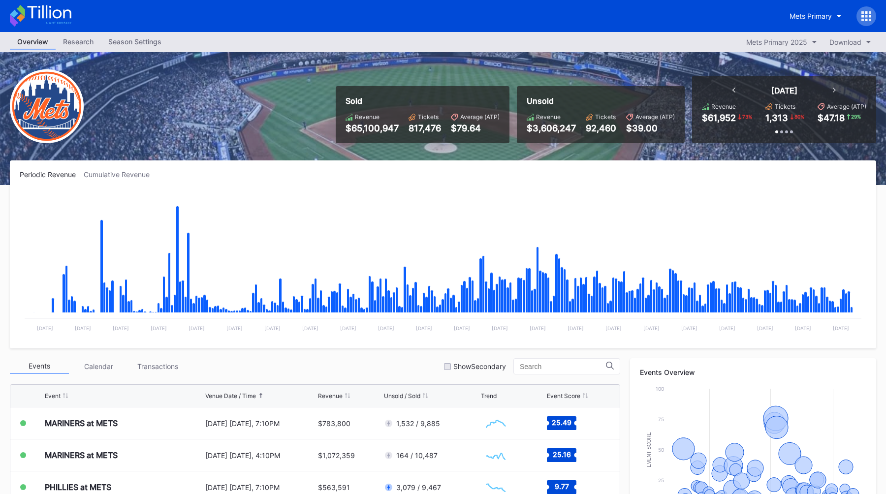
click at [459, 77] on div "Sold Revenue $65,100,947 Tickets 817,476 Average (ATP) $79.64 Unsold Revenue $3…" at bounding box center [602, 109] width 548 height 67
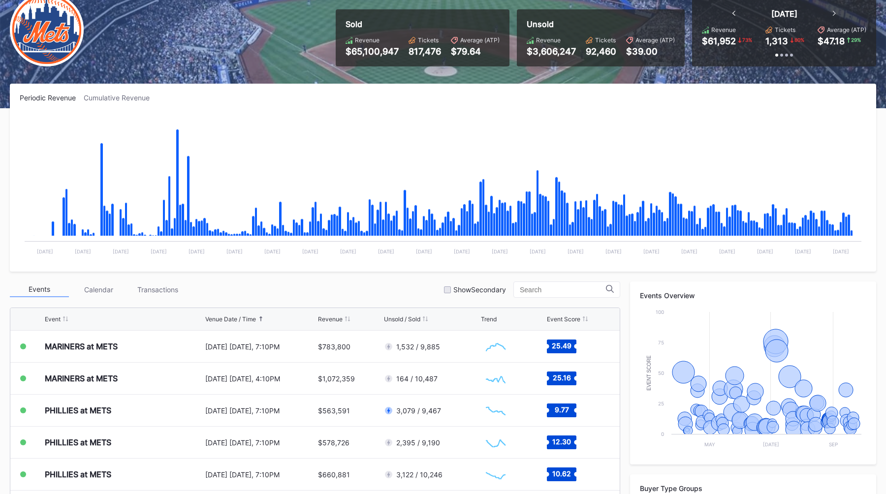
scroll to position [0, 0]
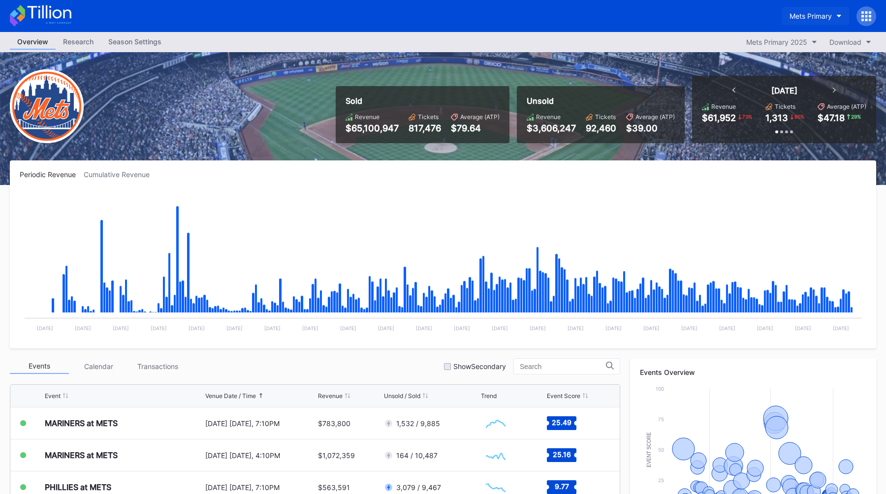
click at [804, 17] on div "Mets Primary" at bounding box center [810, 16] width 42 height 8
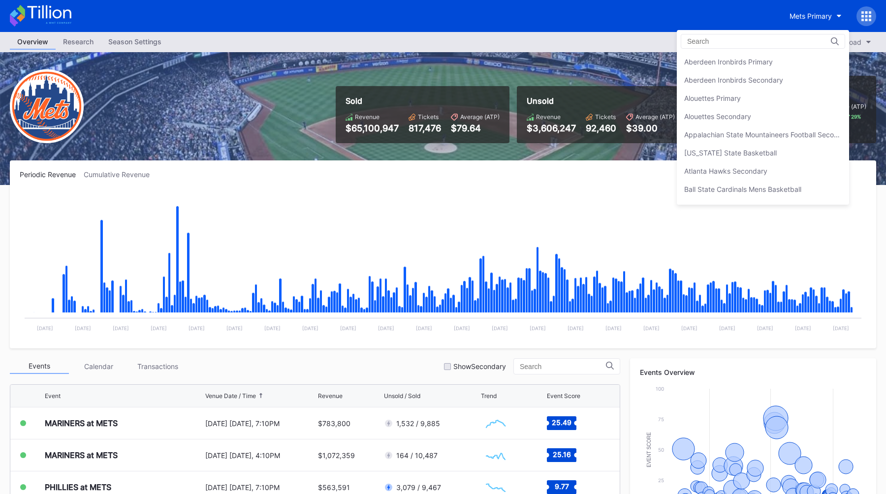
scroll to position [1529, 0]
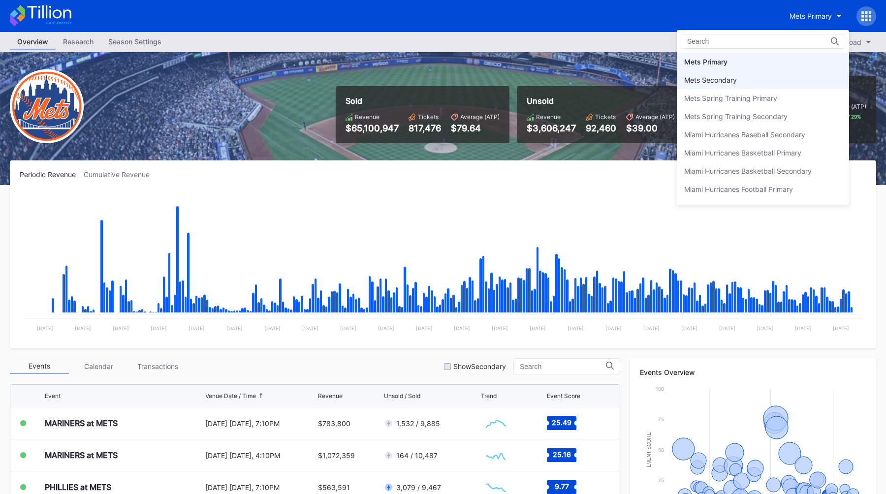
click at [742, 79] on div "Mets Secondary" at bounding box center [763, 80] width 172 height 18
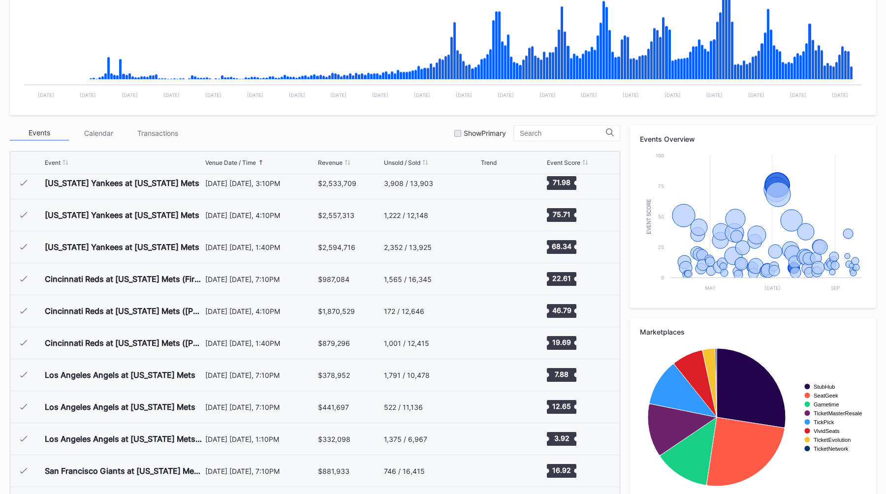
scroll to position [1404, 0]
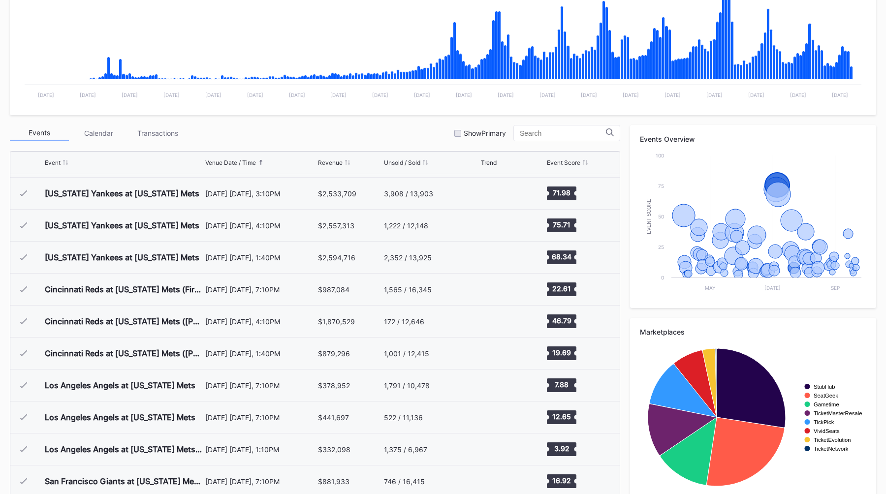
click at [352, 135] on div "Events Calendar Transactions Show Primary" at bounding box center [315, 133] width 610 height 16
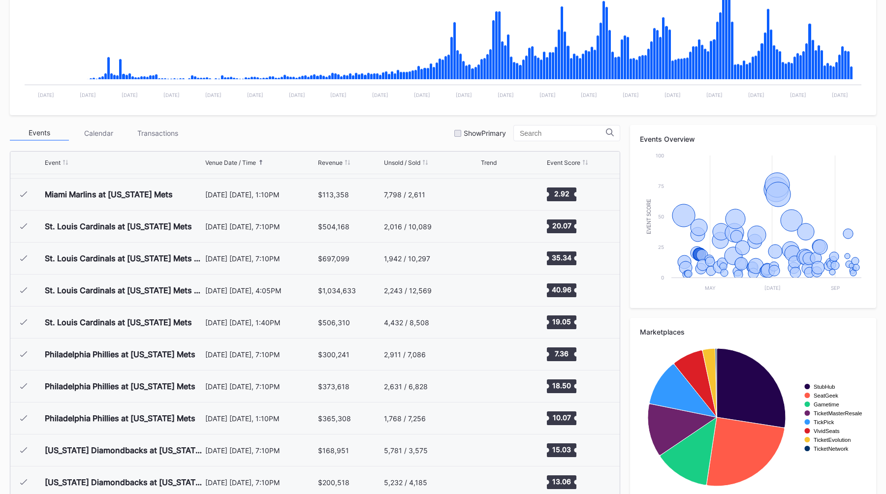
scroll to position [148, 0]
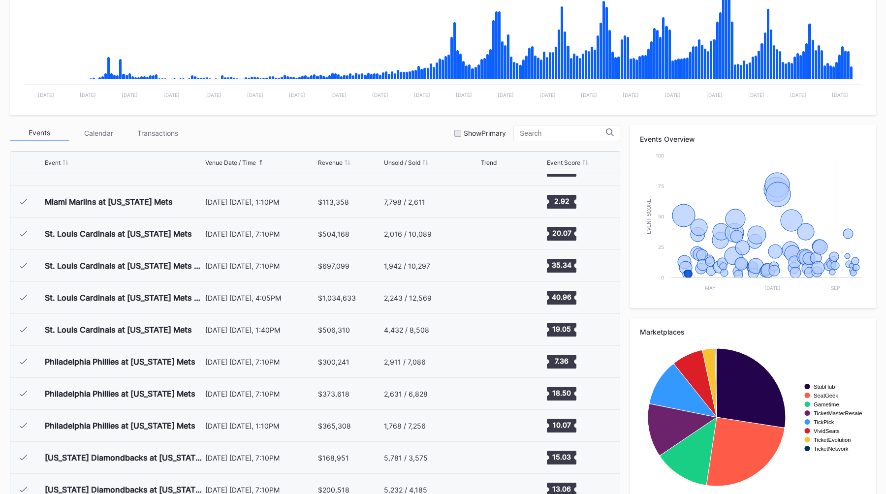
click at [362, 138] on div "Events Calendar Transactions Show Primary" at bounding box center [315, 133] width 610 height 16
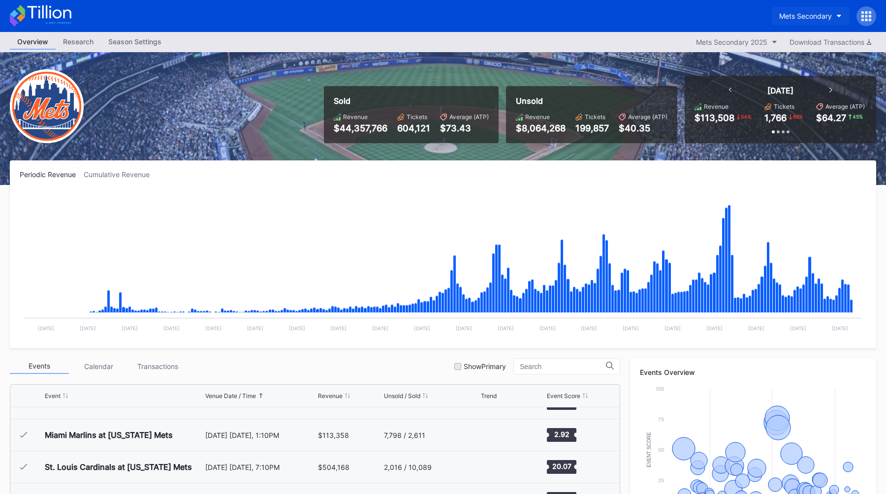
click at [813, 7] on button "Mets Secondary" at bounding box center [810, 16] width 77 height 18
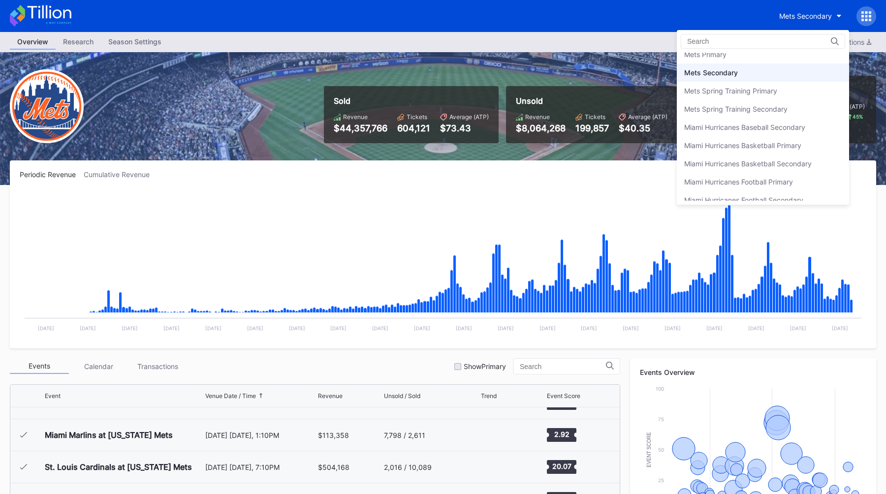
scroll to position [1534, 0]
click at [739, 56] on div "Mets Primary" at bounding box center [763, 57] width 172 height 18
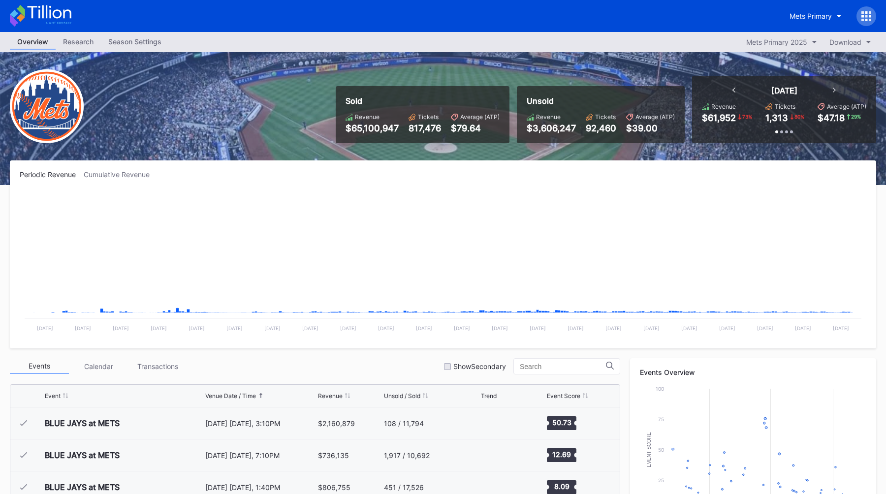
scroll to position [1983, 0]
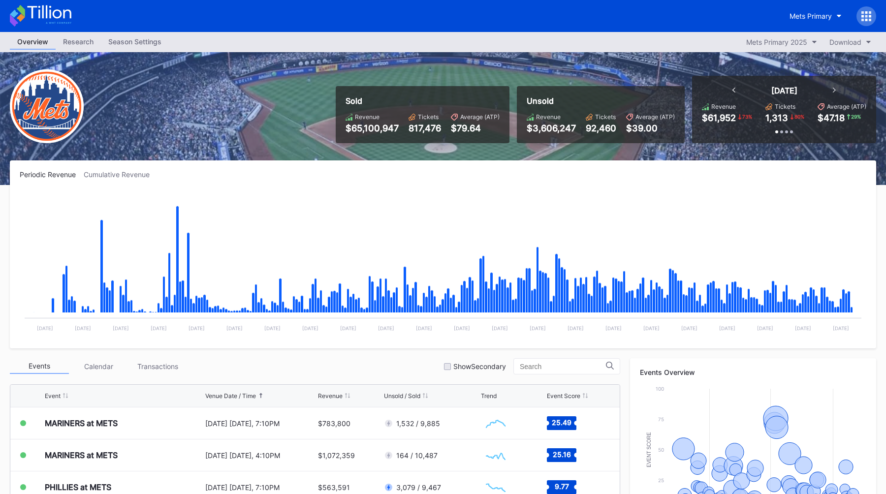
click at [384, 76] on div "Sold Revenue $65,100,947 Tickets 817,476 Average (ATP) $79.64 Unsold Revenue $3…" at bounding box center [602, 109] width 548 height 67
